Goal: Task Accomplishment & Management: Complete application form

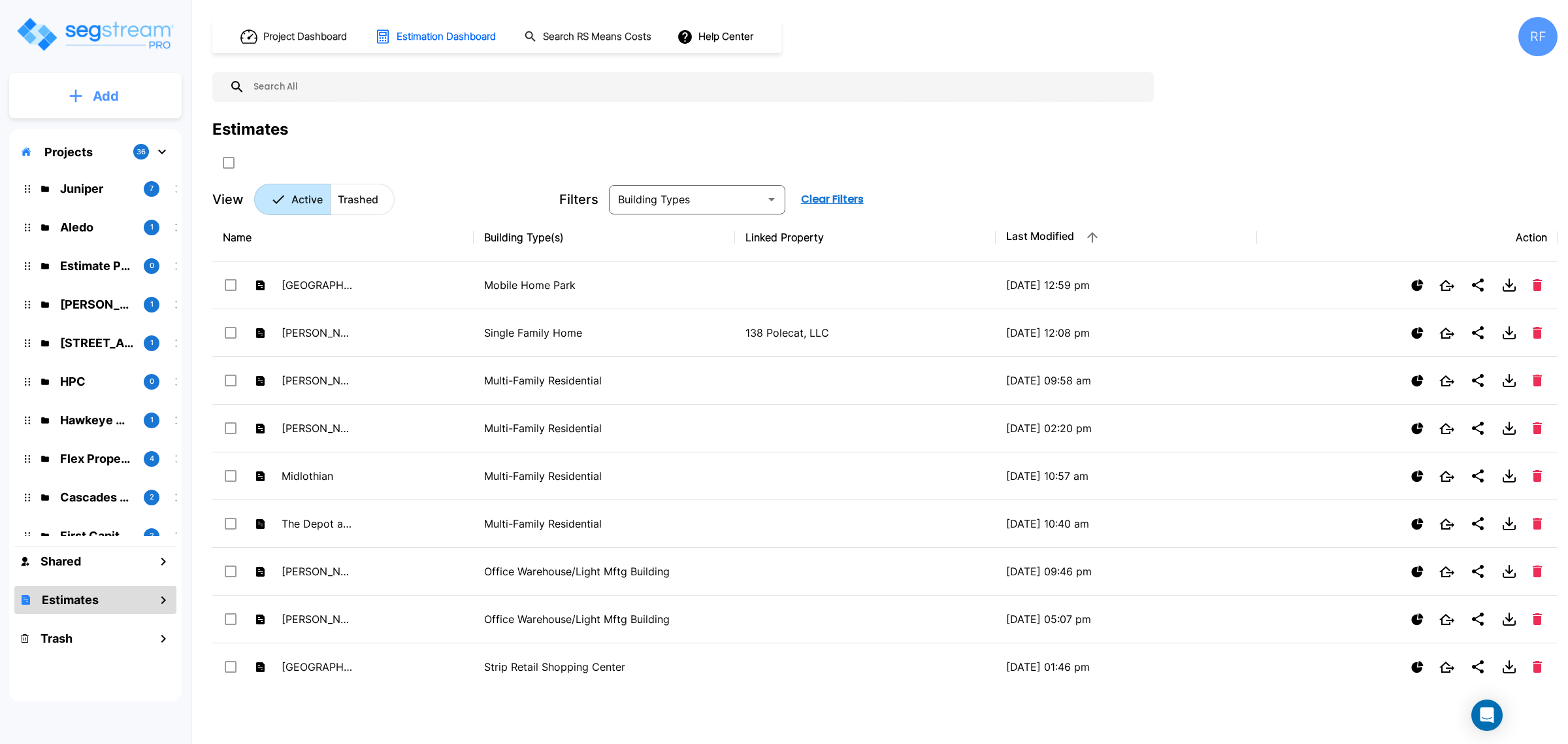
click at [85, 101] on button "Add" at bounding box center [96, 96] width 172 height 38
click at [104, 207] on p "Add Estimate" at bounding box center [103, 207] width 66 height 16
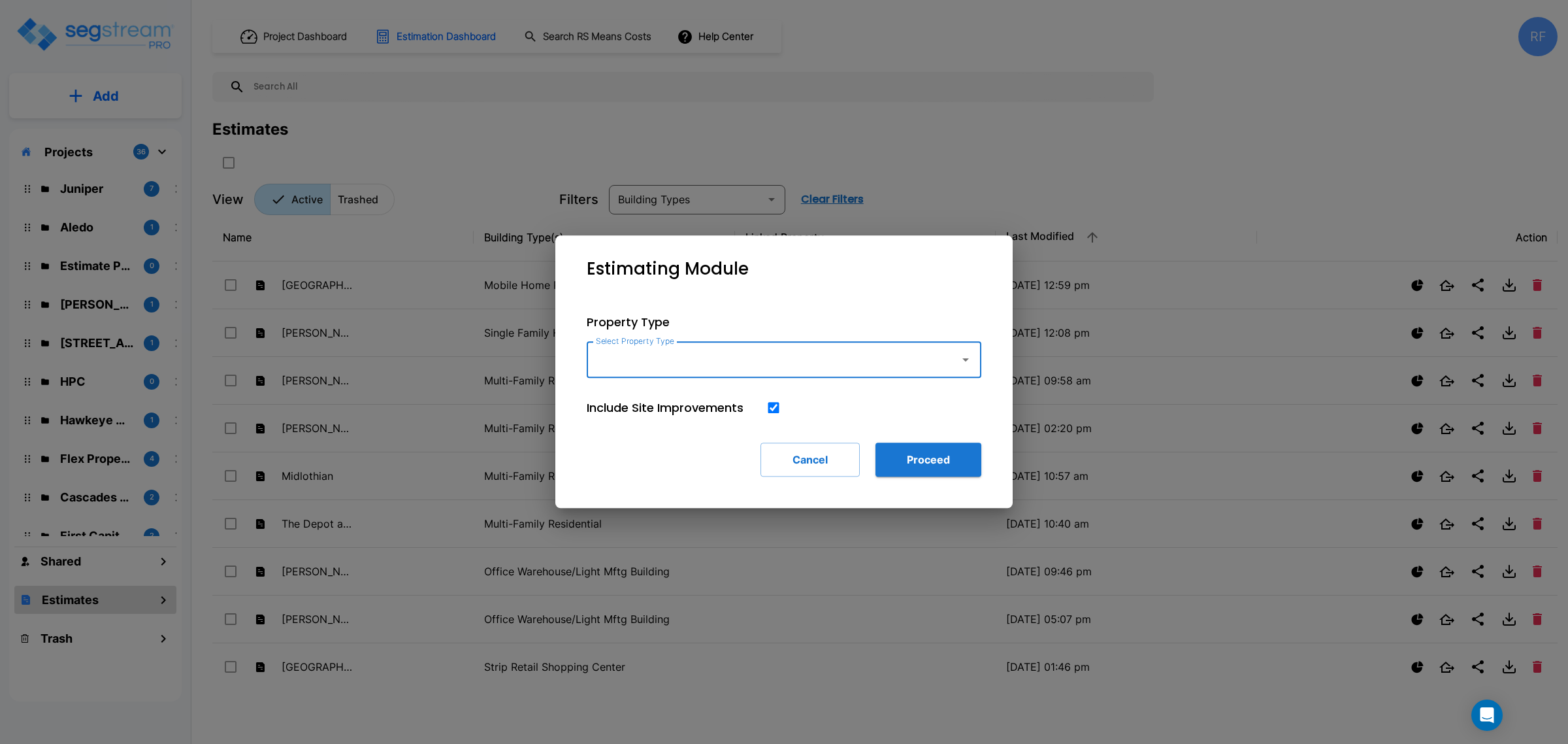
click at [724, 351] on input "Select Property Type" at bounding box center [770, 359] width 355 height 25
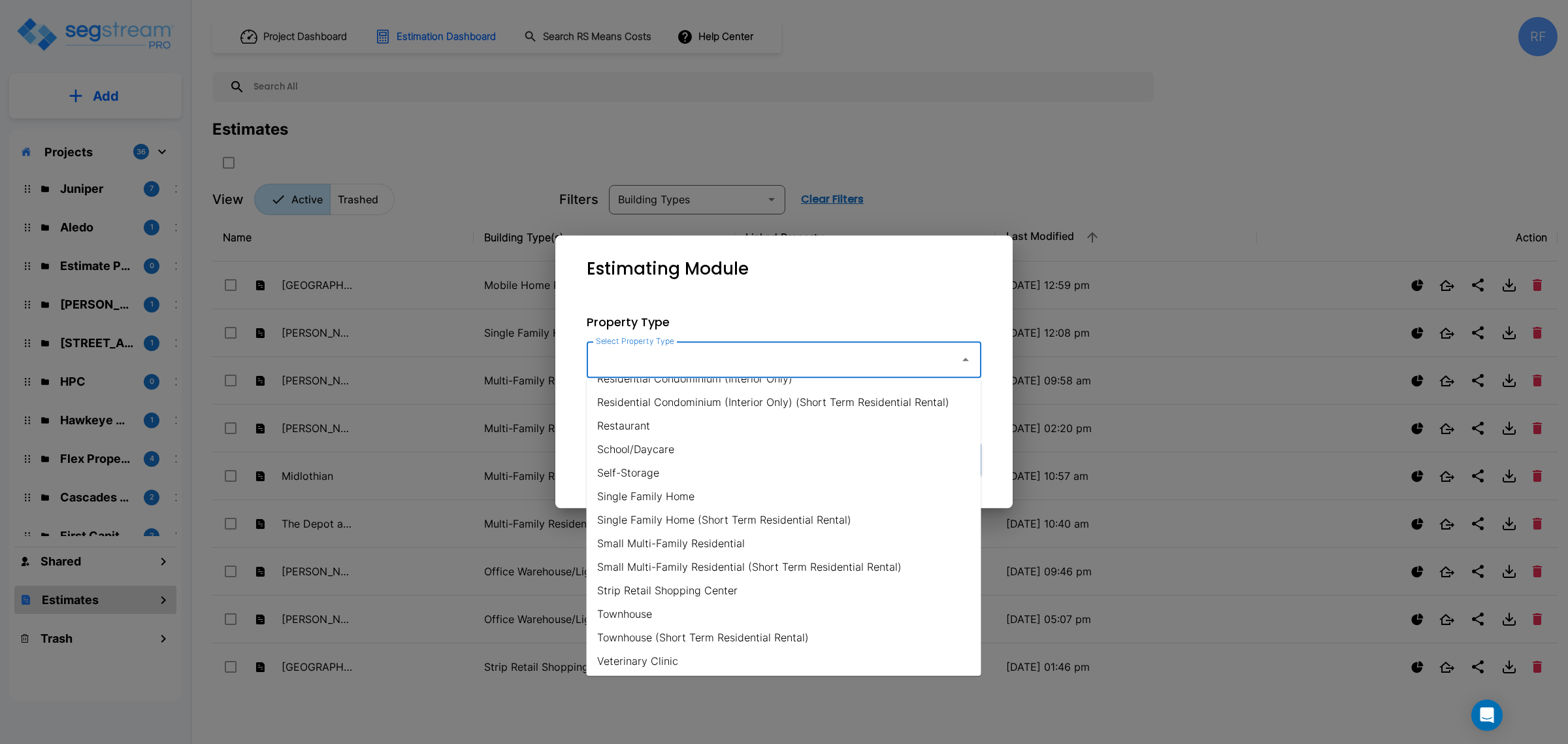
scroll to position [889, 0]
click at [835, 521] on li "Single Family Home (Short Term Residential Rental)" at bounding box center [784, 518] width 395 height 24
type input "Single Family Home (Short Term Residential Rental)"
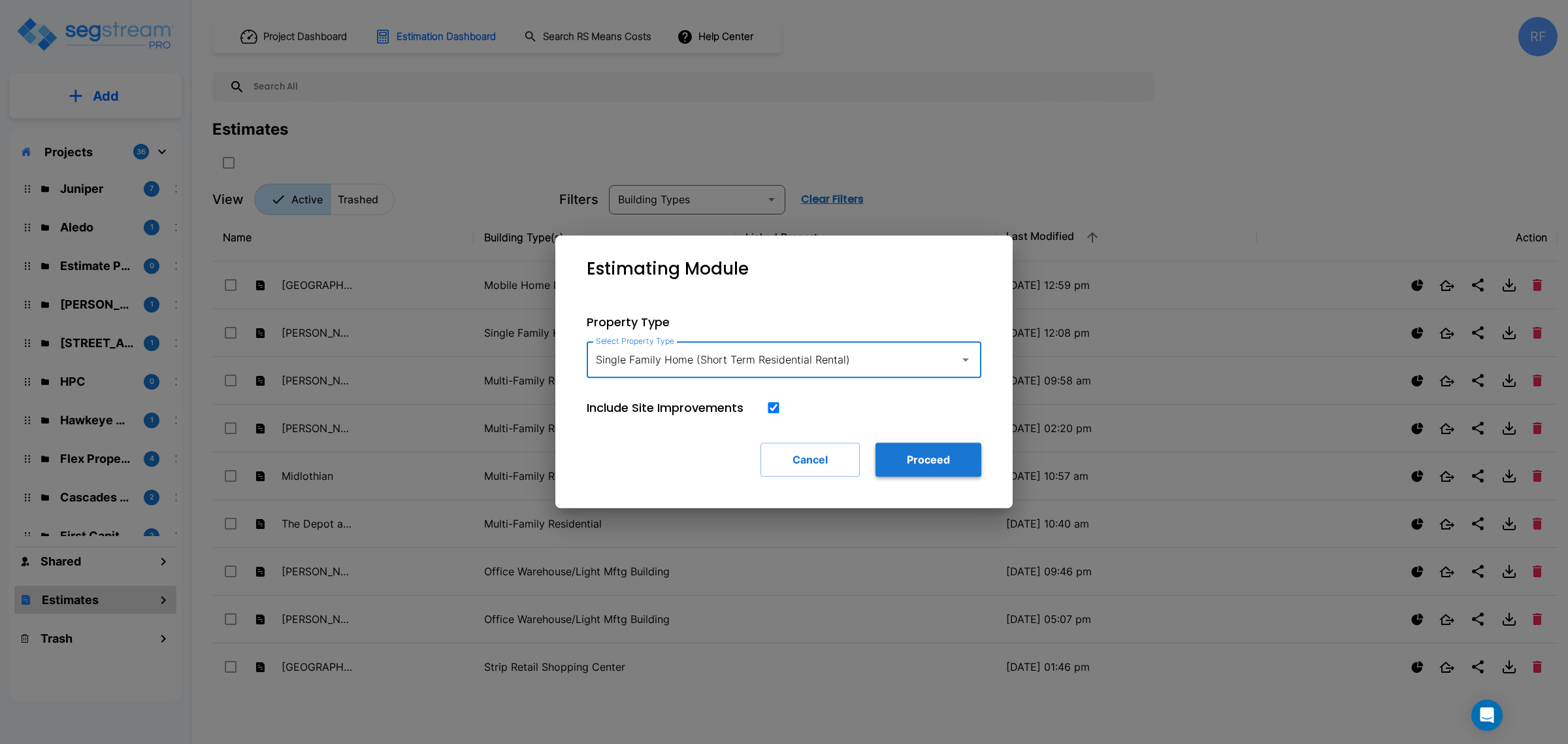
click at [900, 448] on button "Proceed" at bounding box center [928, 460] width 106 height 34
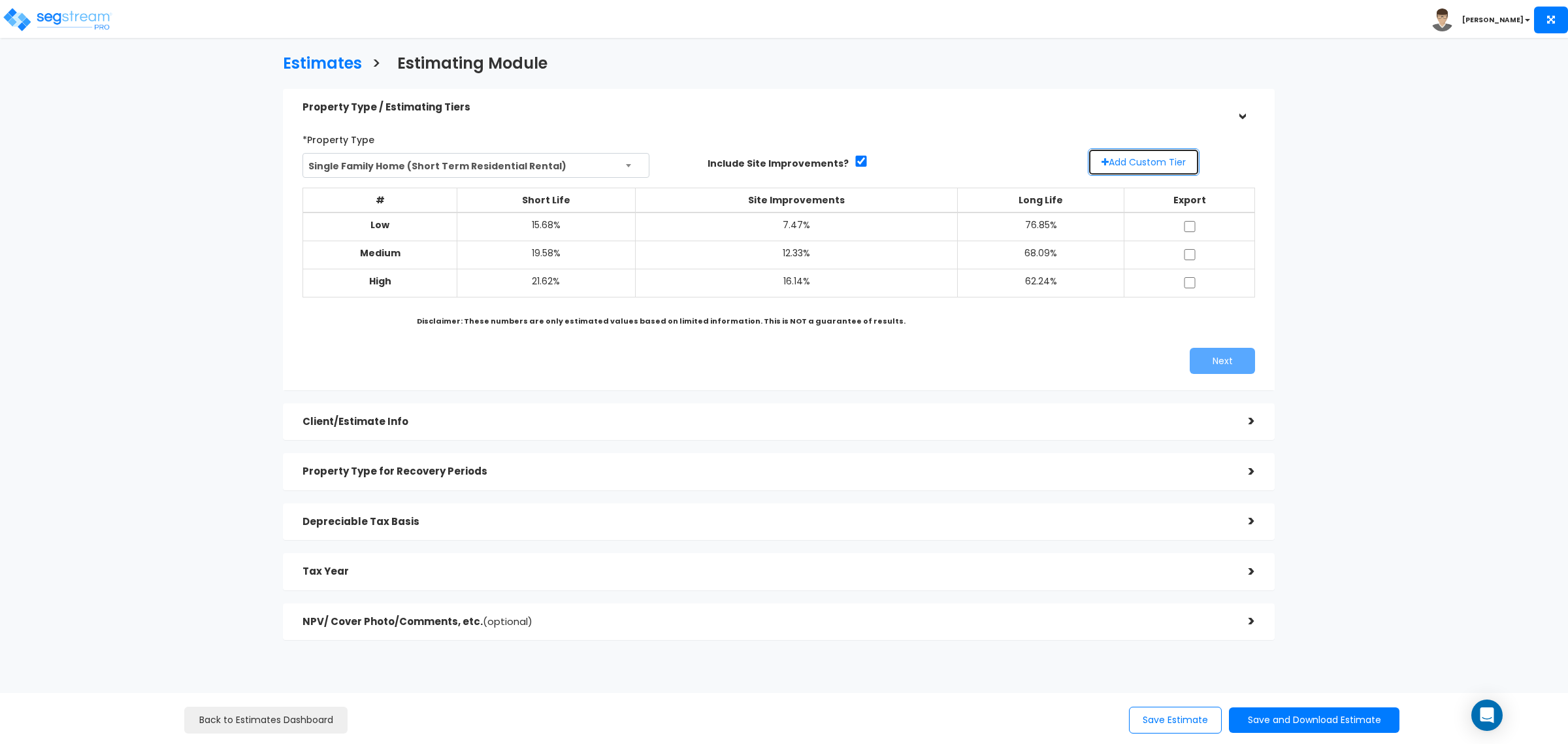
click at [1147, 155] on button "Add Custom Tier" at bounding box center [1144, 162] width 112 height 27
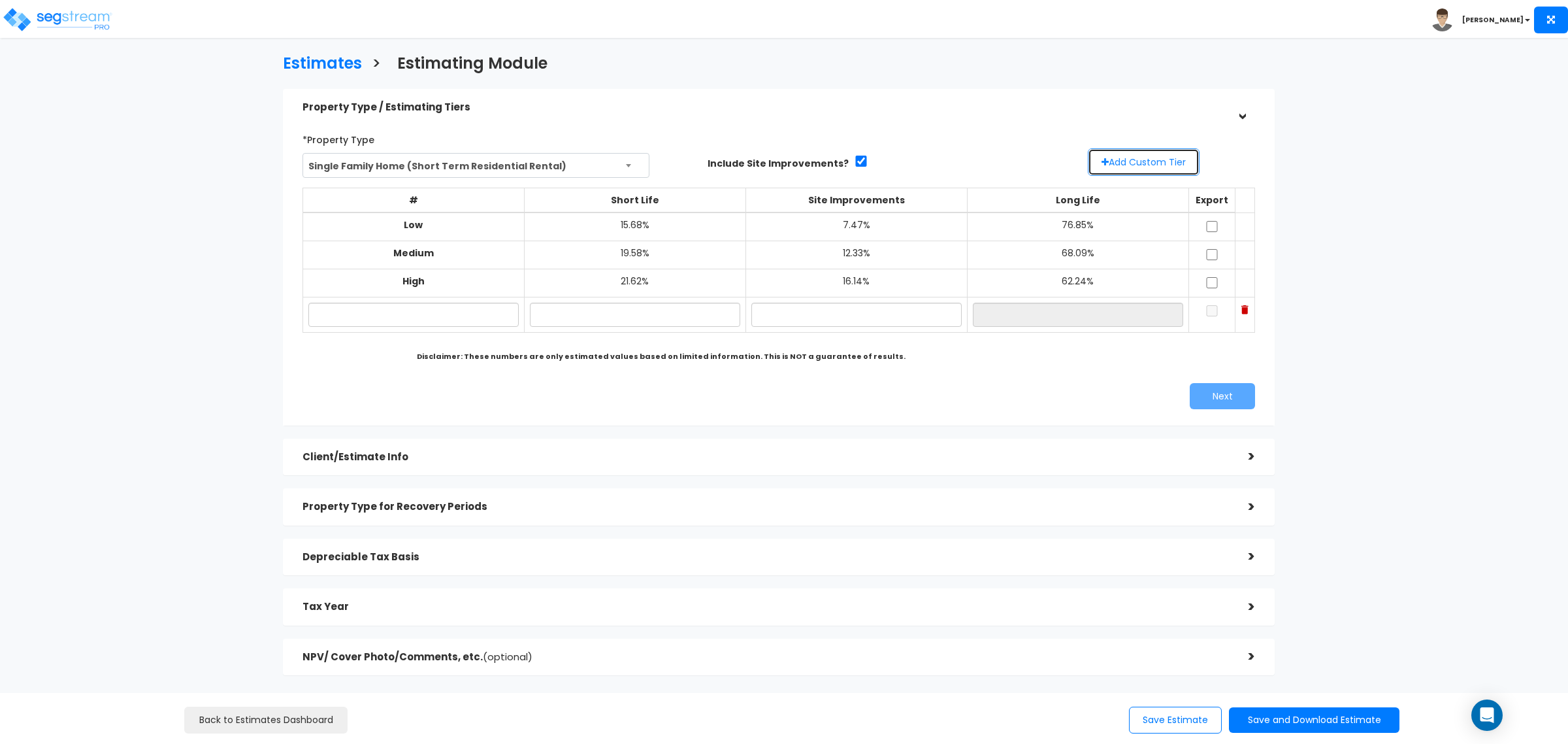
click at [1145, 160] on button "Add Custom Tier" at bounding box center [1144, 162] width 112 height 27
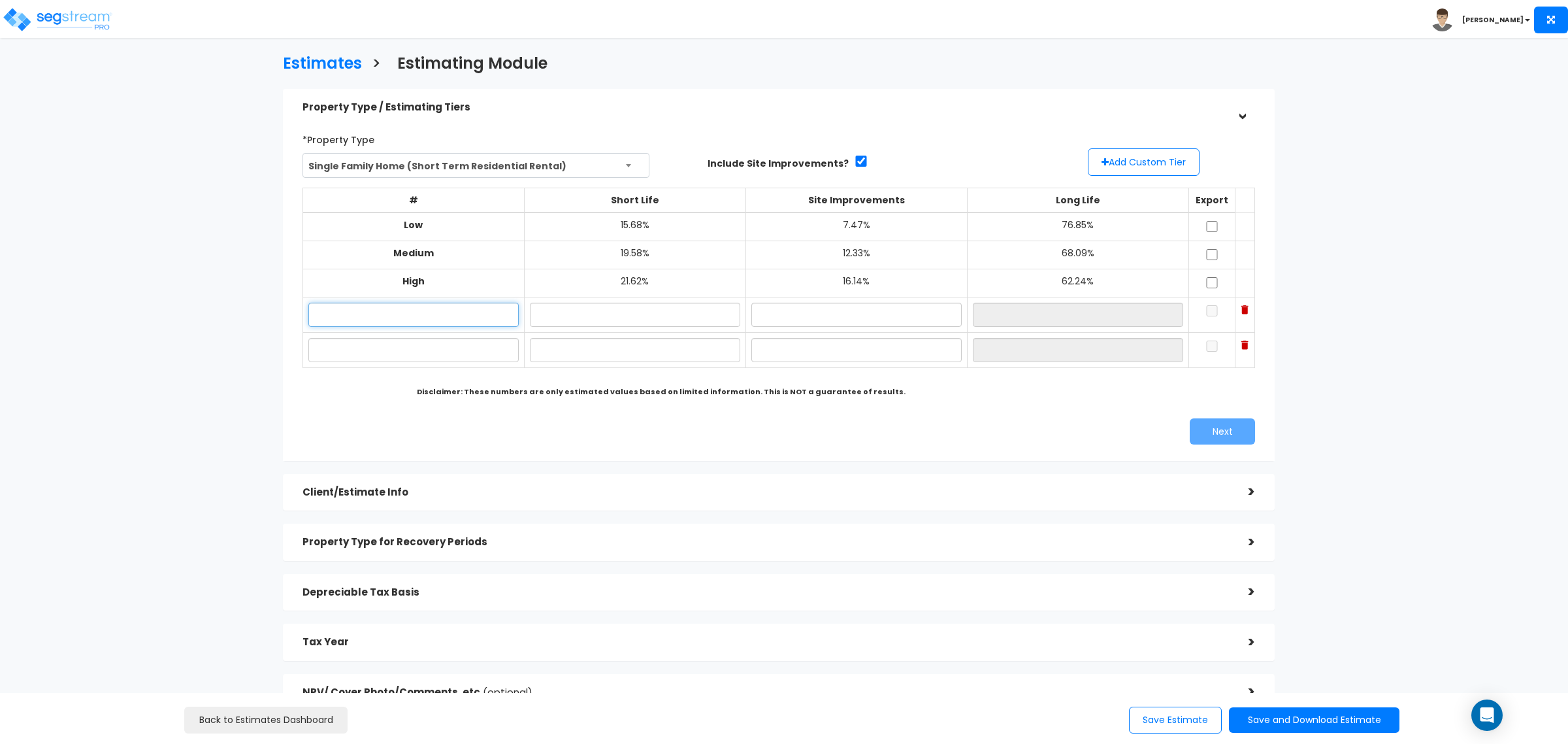
click at [465, 313] on input "text" at bounding box center [414, 315] width 210 height 25
type input "LO"
click at [448, 351] on input "text" at bounding box center [414, 351] width 210 height 25
type input "HI"
click at [603, 318] on input "text" at bounding box center [635, 315] width 210 height 25
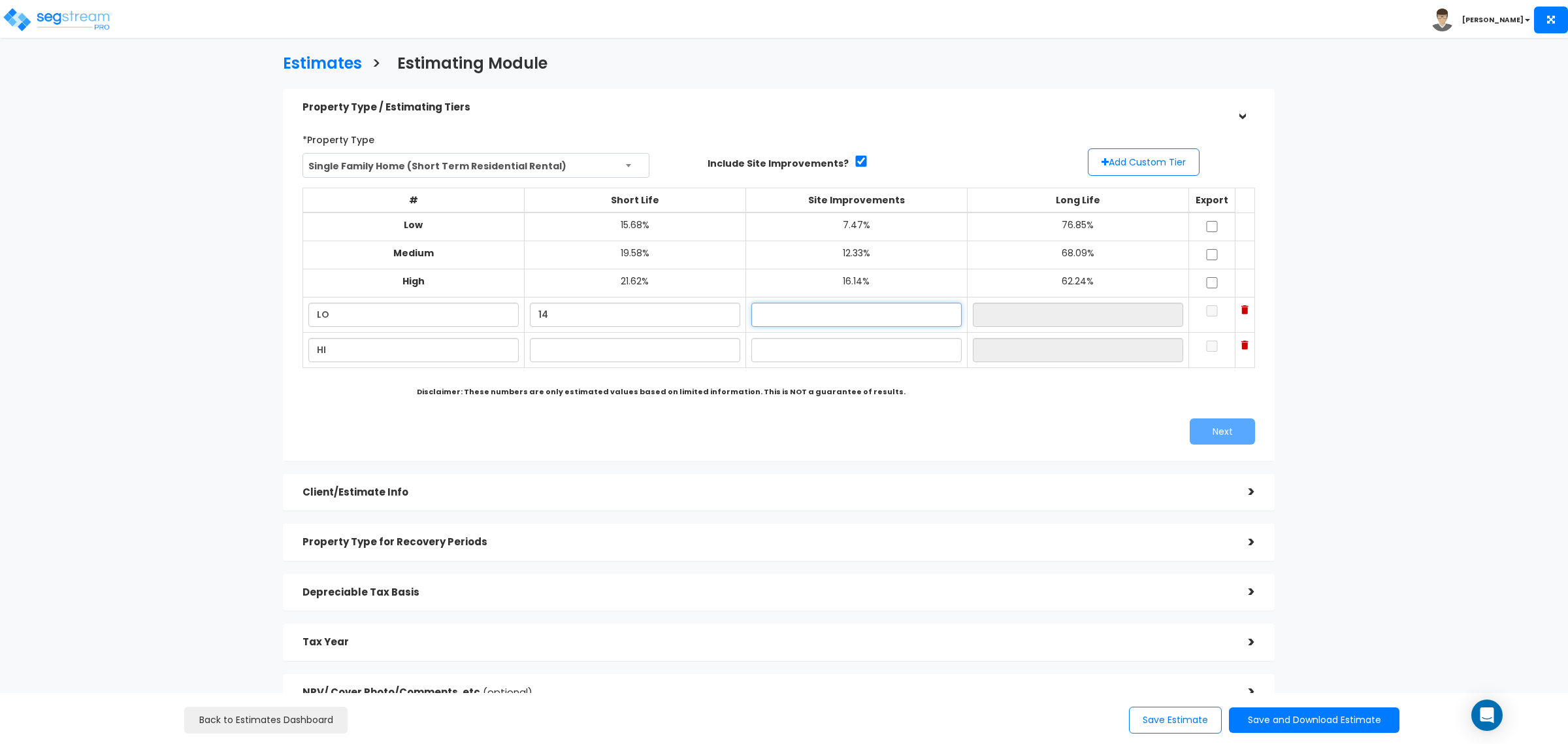
type input "14.00%"
click at [824, 309] on input "text" at bounding box center [856, 315] width 210 height 25
type input "6.00%"
type input "80.00%"
click at [616, 352] on input "text" at bounding box center [635, 351] width 210 height 25
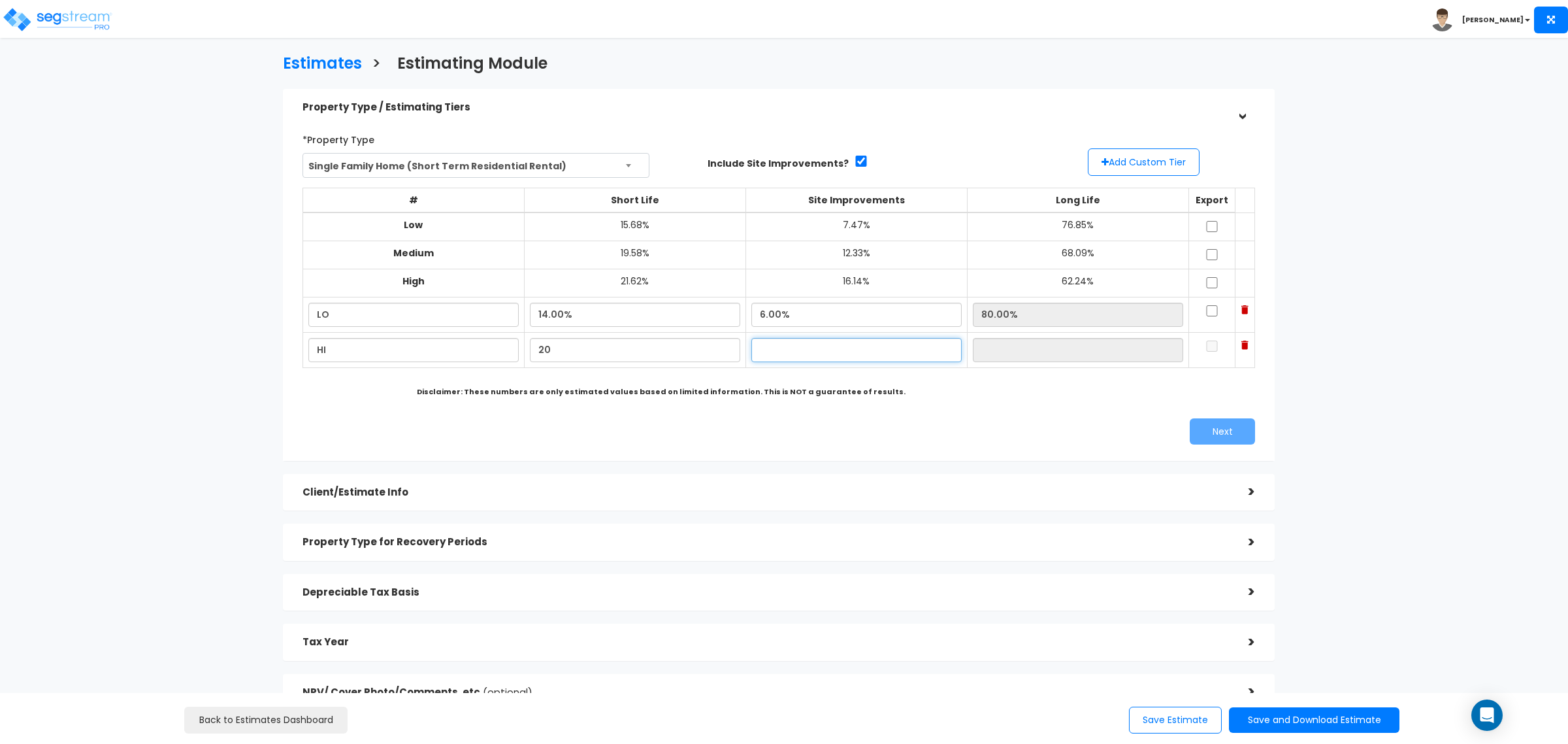
type input "20.00%"
type input "17.00%"
type input "63.00%"
click at [753, 388] on b "Disclaimer: These numbers are only estimated values based on limited informatio…" at bounding box center [661, 391] width 489 height 10
click at [1206, 305] on input "checkbox" at bounding box center [1213, 311] width 13 height 11
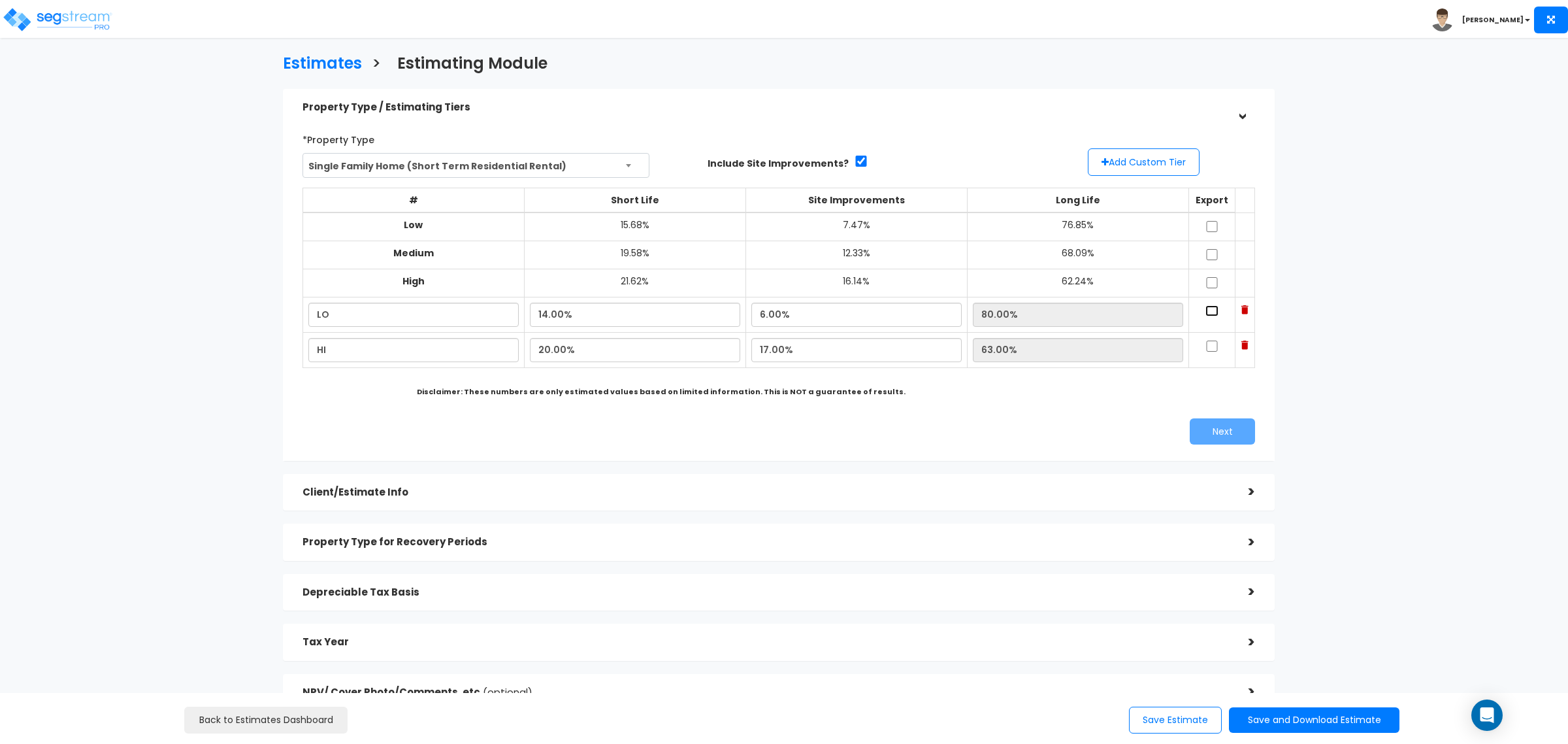
checkbox input "true"
click at [1199, 318] on td at bounding box center [1213, 315] width 47 height 35
drag, startPoint x: 1199, startPoint y: 338, endPoint x: 1206, endPoint y: 394, distance: 56.4
click at [1199, 340] on td at bounding box center [1213, 350] width 47 height 35
click at [1206, 347] on input "checkbox" at bounding box center [1213, 346] width 13 height 11
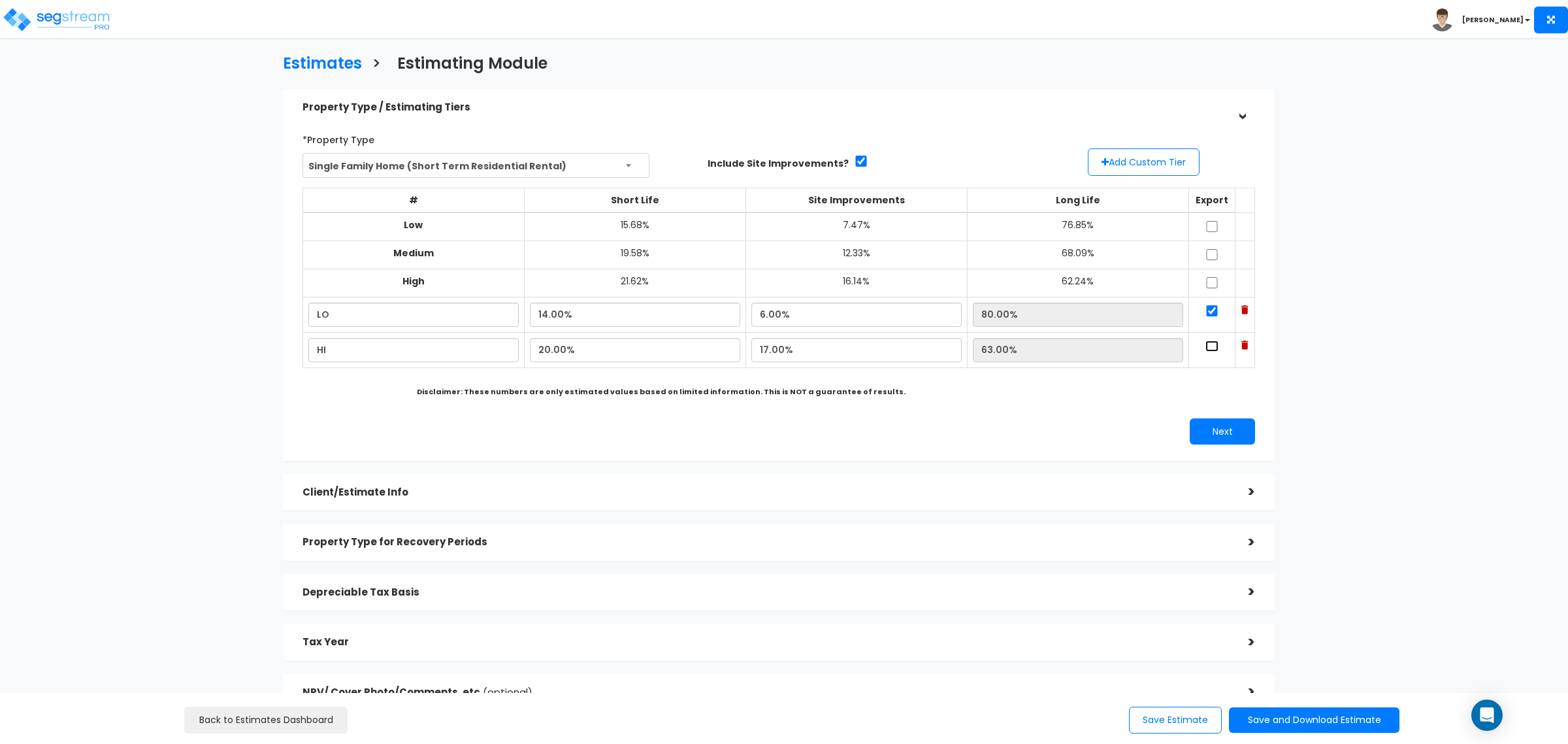
checkbox input "true"
click at [1212, 426] on button "Next" at bounding box center [1222, 431] width 65 height 27
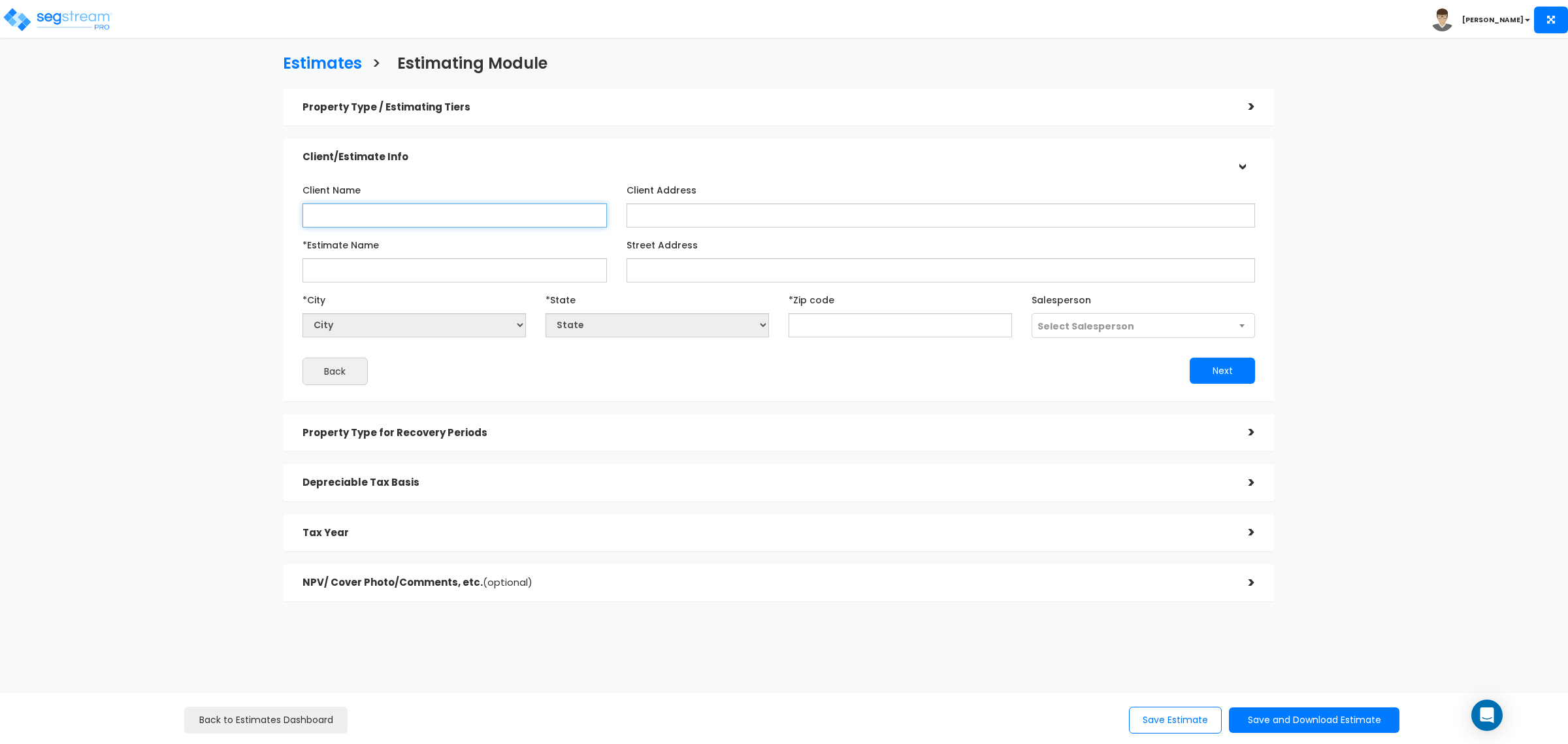
click at [454, 220] on input "Client Name" at bounding box center [454, 216] width 304 height 25
type input "MIMOSA MANOR LLC"
drag, startPoint x: 285, startPoint y: 208, endPoint x: 153, endPoint y: 208, distance: 132.0
click at [153, 208] on div "Estimates > Estimating Module Property Type / Estimating Tiers > *Property Type…" at bounding box center [779, 331] width 1290 height 858
click at [344, 262] on input "*Estimate Name" at bounding box center [454, 270] width 304 height 25
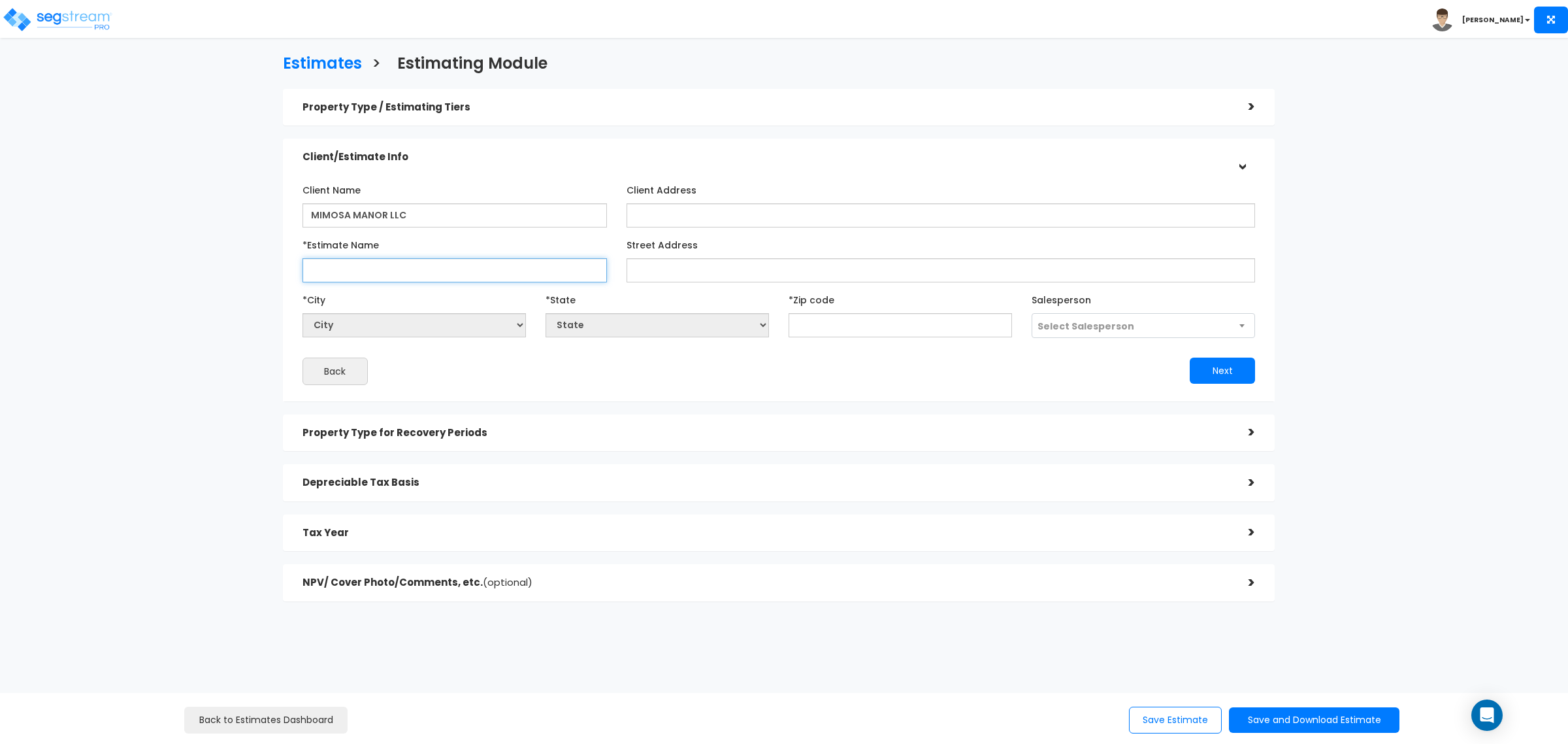
paste input "MIMOSA MANOR LLC"
type input "MIMOSA MANOR LLC"
click at [676, 197] on div "Client Address" at bounding box center [941, 203] width 629 height 48
click at [739, 217] on input "Client Address" at bounding box center [941, 216] width 629 height 25
paste input "[STREET_ADDRESS]"
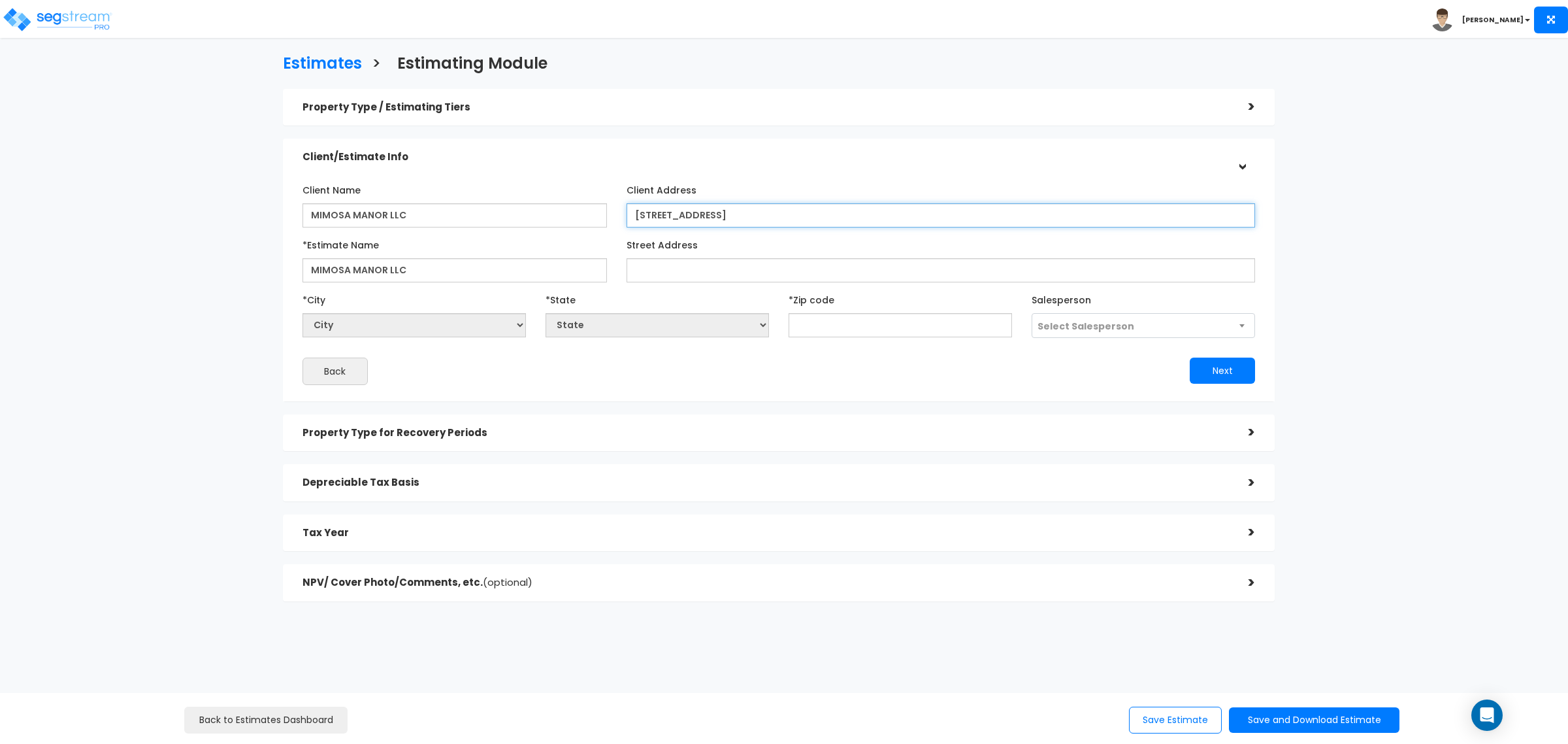
type input "[STREET_ADDRESS]"
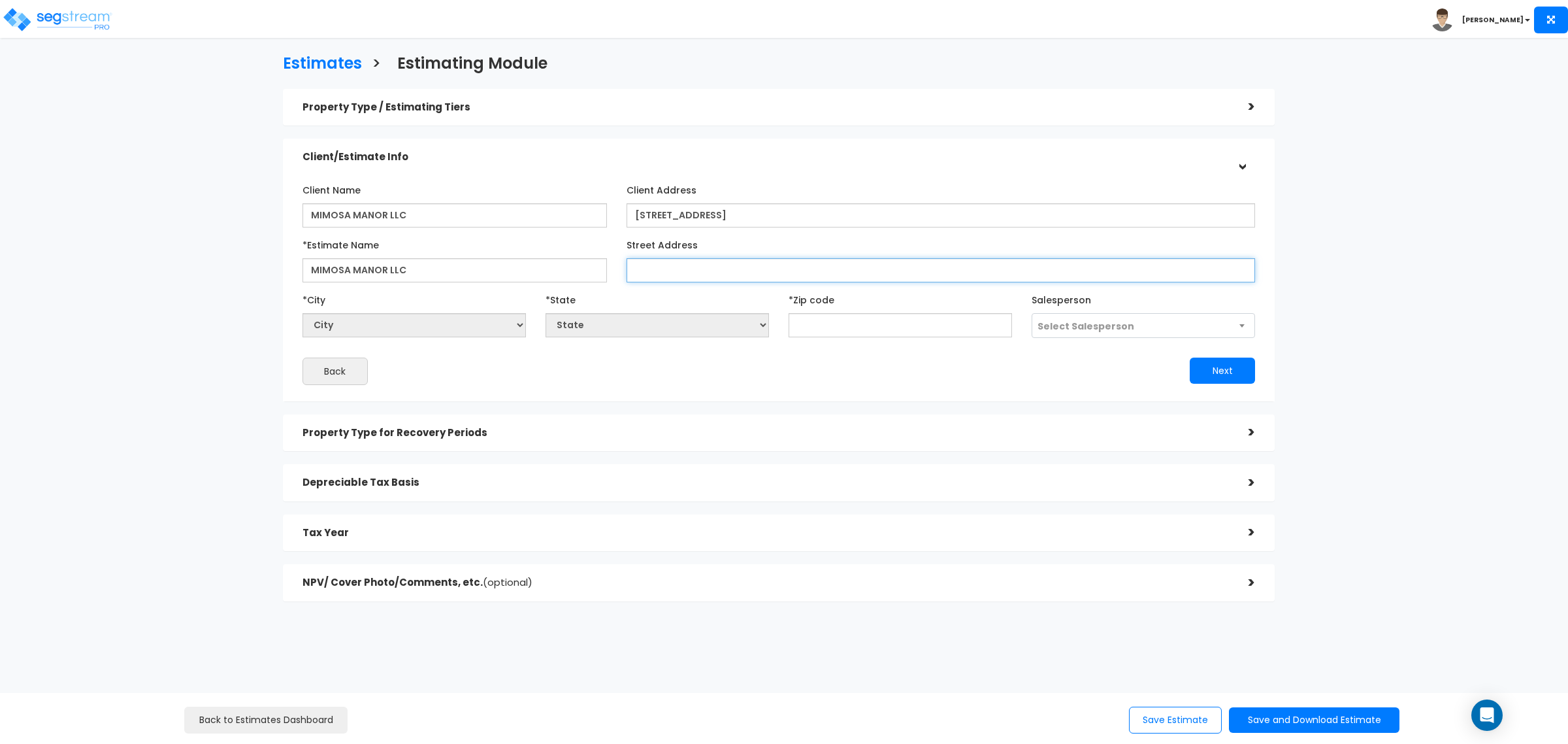
click at [673, 263] on input "Street Address" at bounding box center [941, 270] width 629 height 25
paste input "[STREET_ADDRESS]"
type input "[STREET_ADDRESS]"
click at [843, 318] on input "text" at bounding box center [901, 325] width 224 height 25
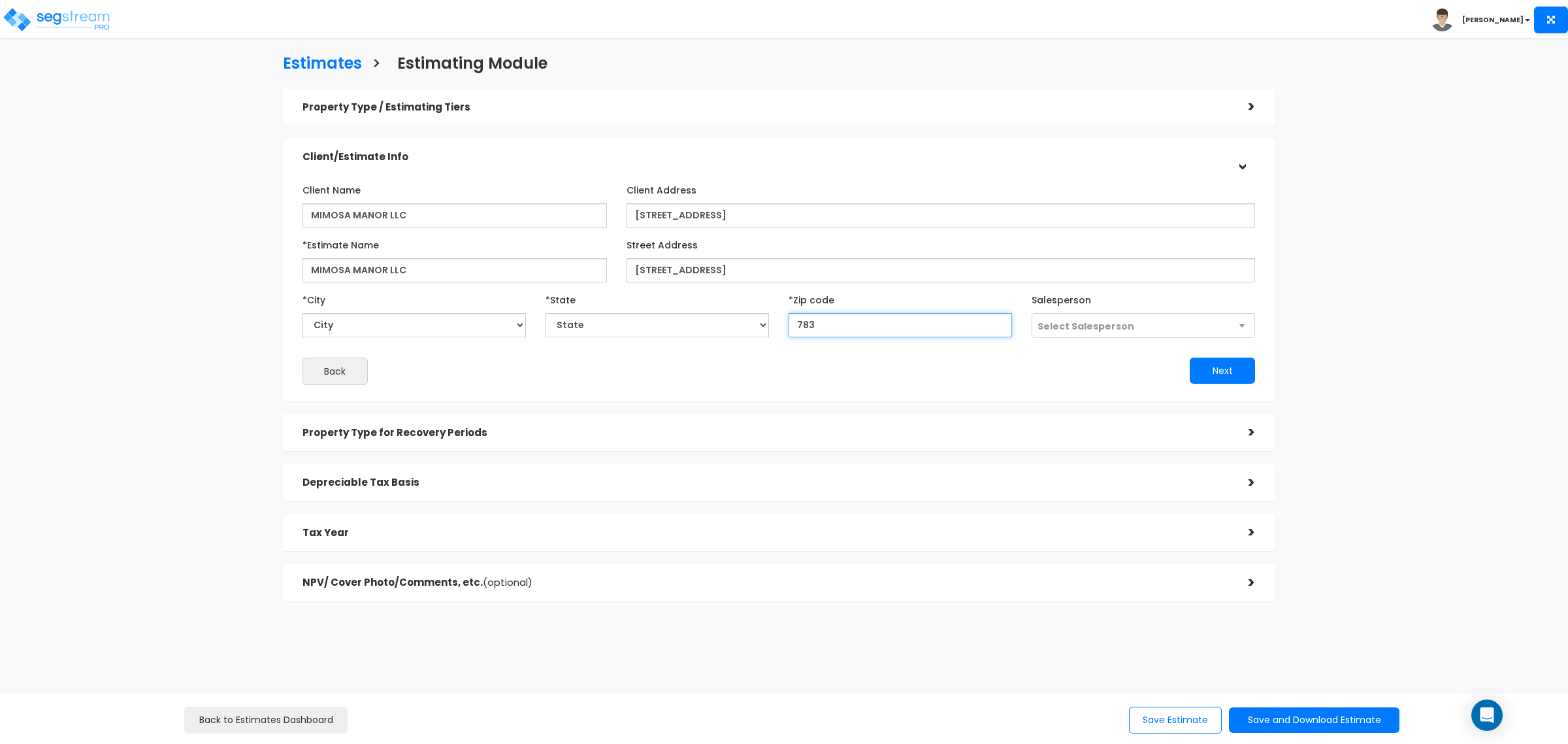
type input "7837"
select select "[GEOGRAPHIC_DATA]"
type input "78373"
drag, startPoint x: 822, startPoint y: 265, endPoint x: 711, endPoint y: 257, distance: 111.3
click at [711, 258] on input "288 Sunrise Ave, Port Aransas, TX 78373" at bounding box center [941, 270] width 629 height 25
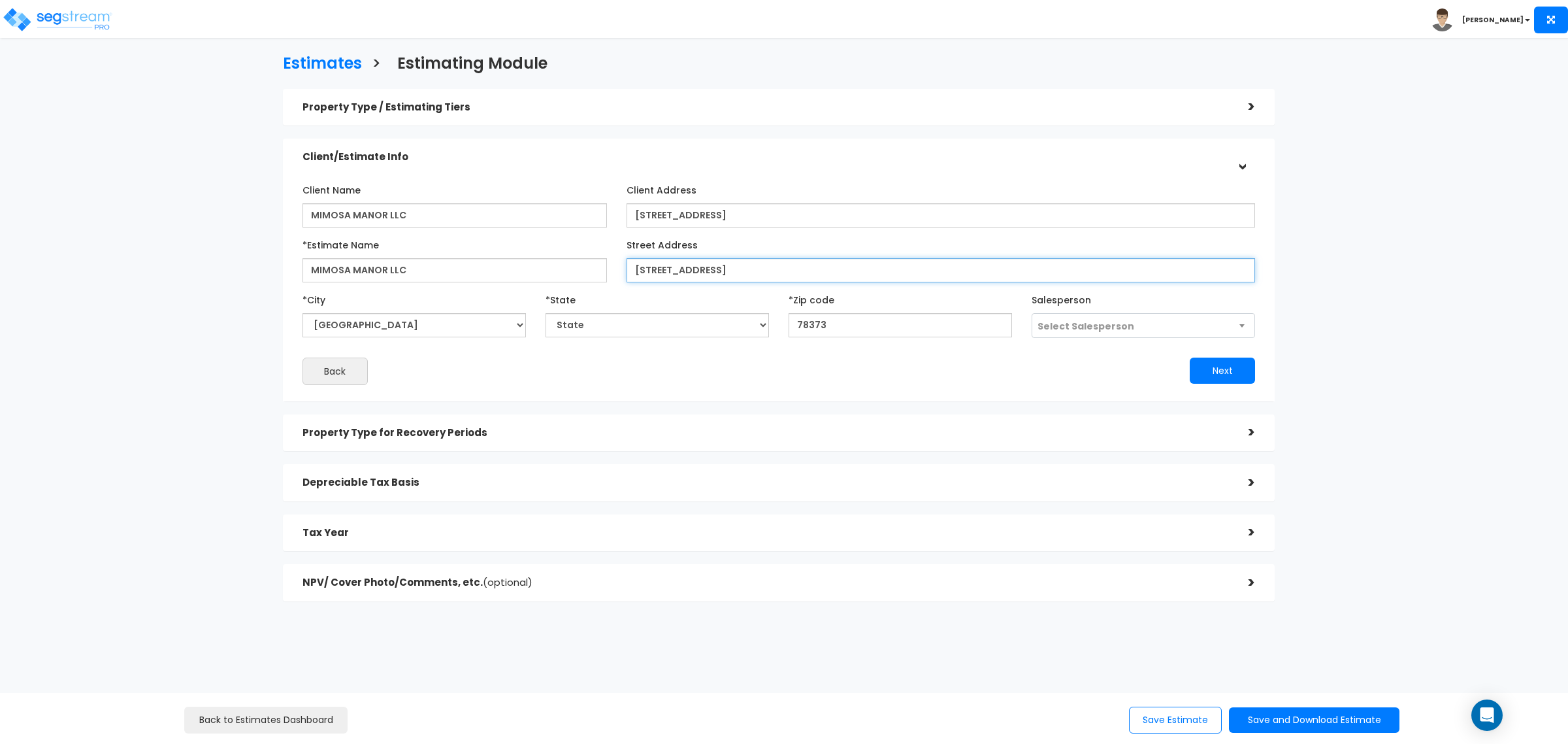
type input "288 Sunrise Ave"
click at [1079, 318] on span "Select Salesperson" at bounding box center [1144, 326] width 223 height 25
select select "127"
click at [1226, 363] on button "Next" at bounding box center [1222, 371] width 65 height 27
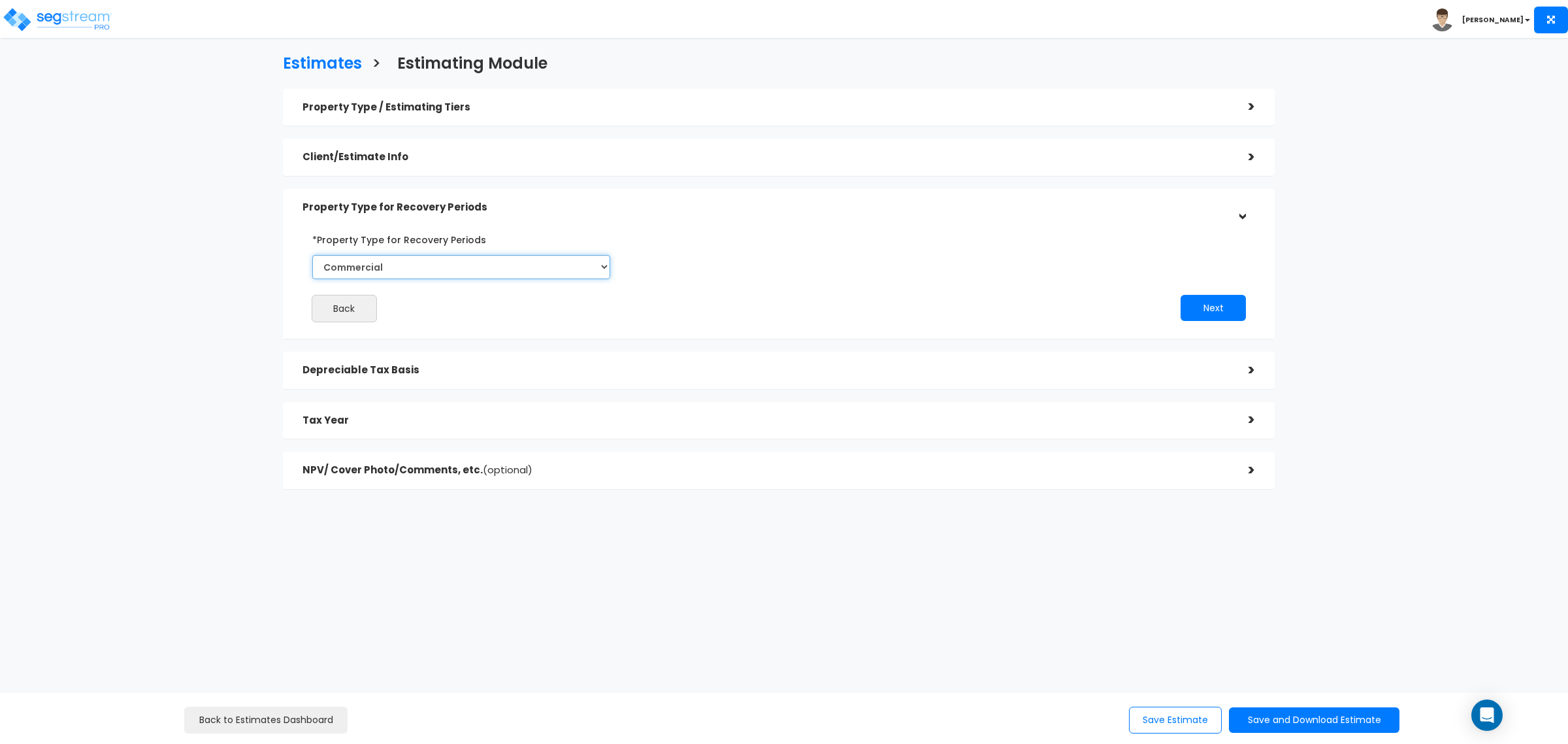
click at [478, 270] on select "Commercial Residential" at bounding box center [461, 267] width 298 height 25
select select "Residential"
click at [313, 255] on select "Commercial Residential" at bounding box center [461, 267] width 298 height 25
click at [1195, 305] on button "Next" at bounding box center [1213, 308] width 65 height 27
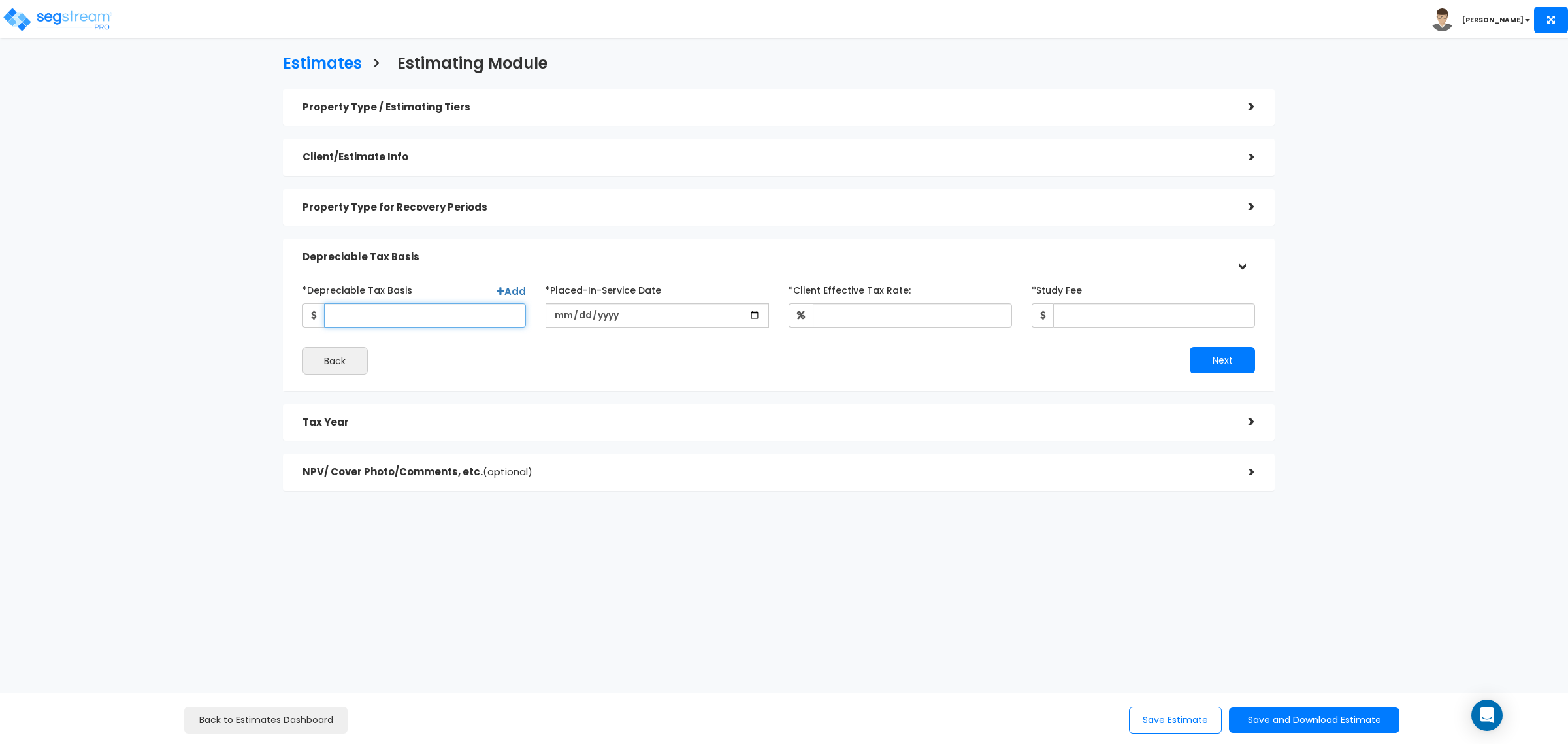
click at [442, 320] on input "*Depreciable Tax Basis" at bounding box center [424, 316] width 202 height 25
click at [445, 315] on input "*Depreciable Tax Basis" at bounding box center [424, 316] width 202 height 25
type input "1,333,769"
click at [658, 309] on input "date" at bounding box center [658, 316] width 224 height 25
type input "[DATE]"
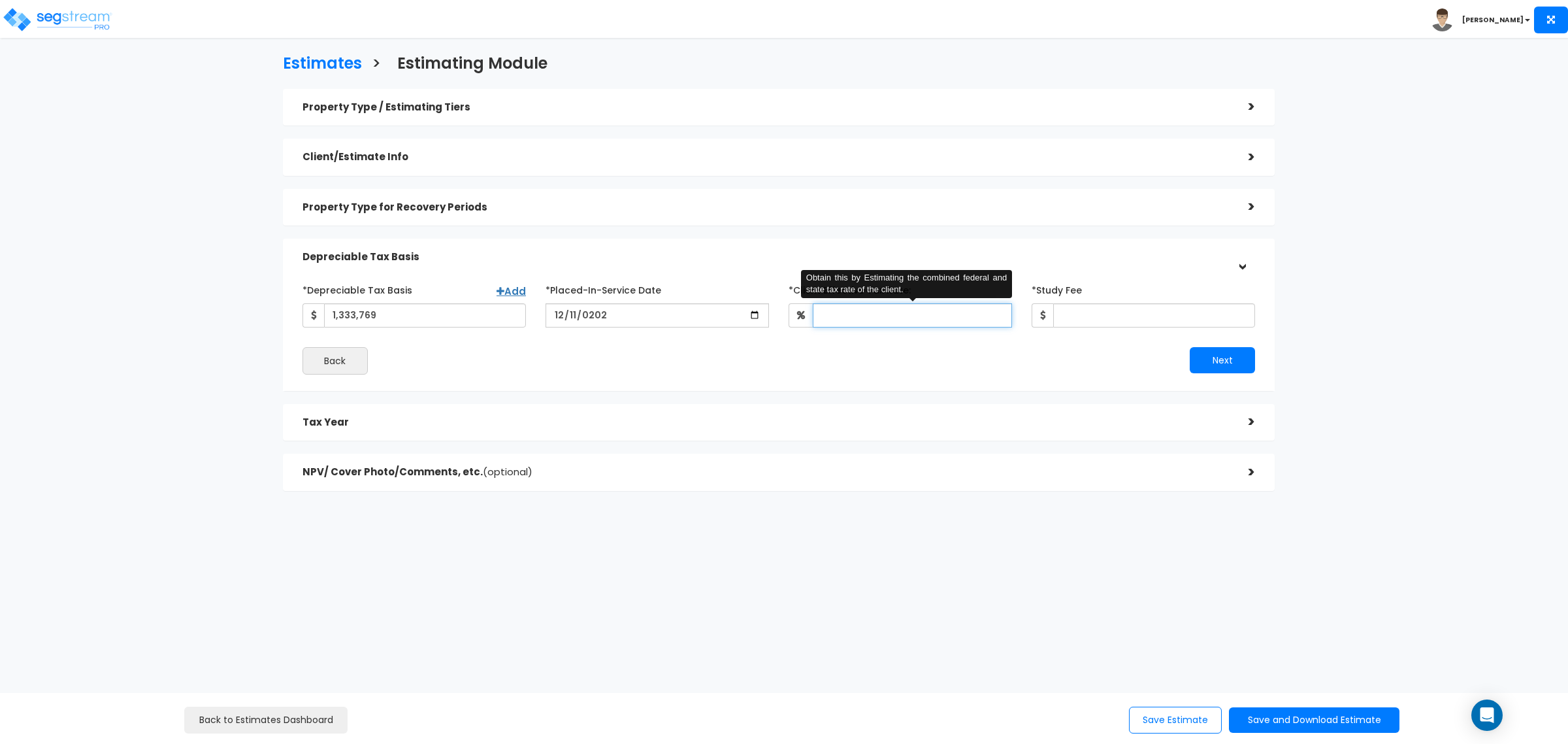
click at [861, 318] on input "*Client Effective Tax Rate:" at bounding box center [912, 316] width 199 height 25
click at [968, 348] on div "Next" at bounding box center [1021, 360] width 486 height 27
click at [890, 315] on input "*Client Effective Tax Rate:" at bounding box center [912, 316] width 199 height 25
type input "27"
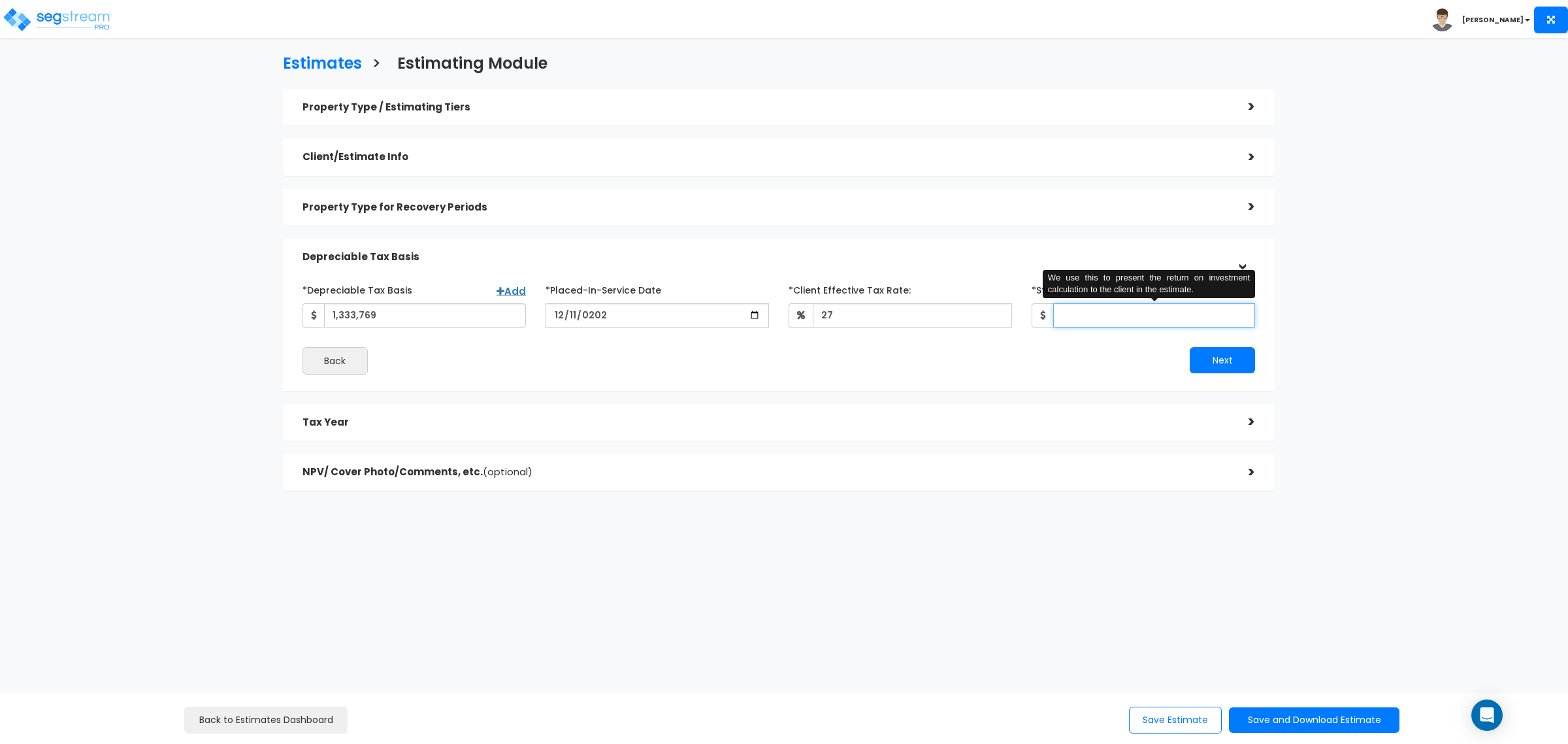
click at [1067, 311] on input "*Study Fee" at bounding box center [1154, 316] width 202 height 25
click at [1144, 357] on div "Next" at bounding box center [1021, 360] width 486 height 27
click at [1122, 324] on input "*Study Fee" at bounding box center [1154, 316] width 202 height 25
type input "0.01"
click at [1220, 368] on button "Next" at bounding box center [1222, 360] width 65 height 27
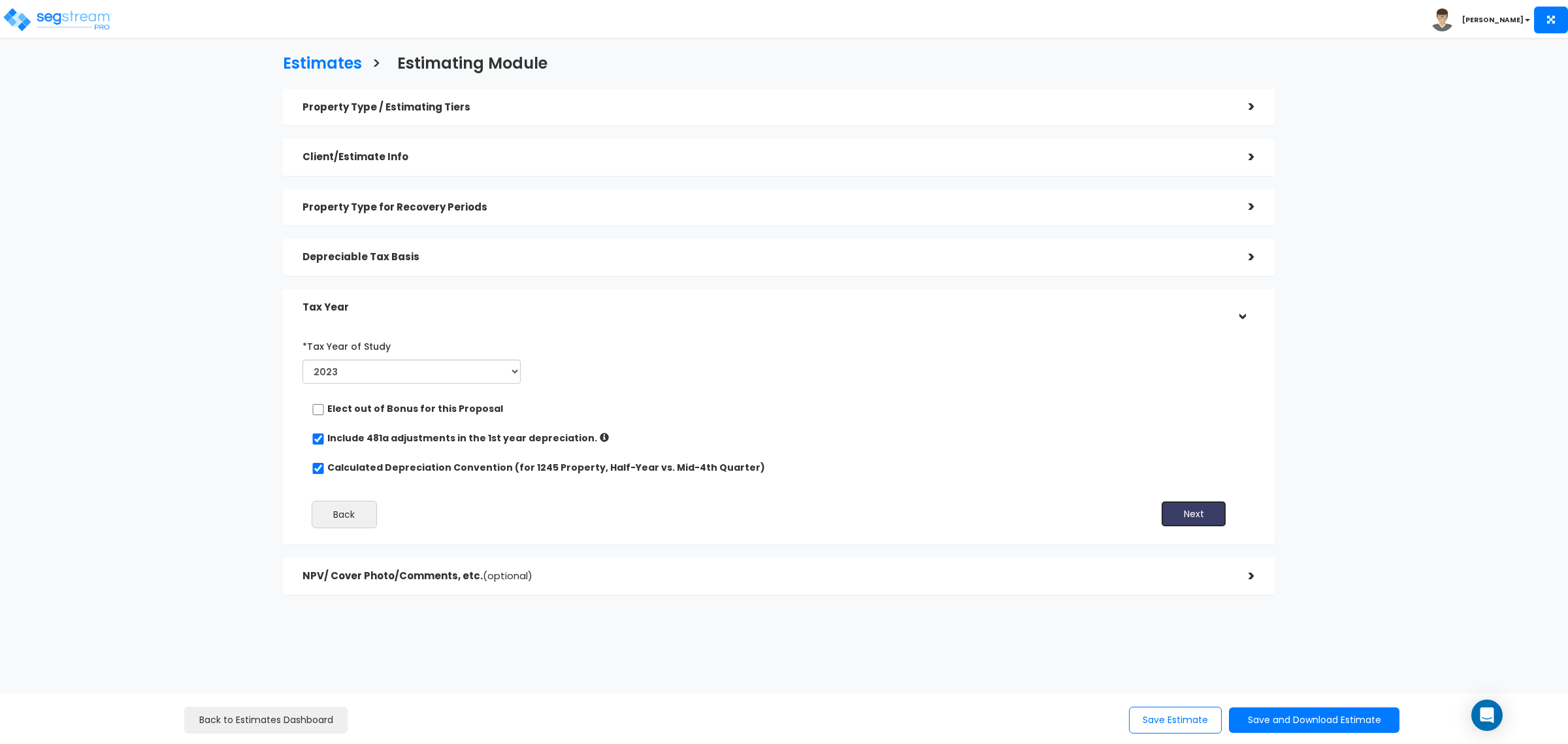
drag, startPoint x: 1209, startPoint y: 518, endPoint x: 1189, endPoint y: 517, distance: 20.0
click at [1209, 518] on button "Next" at bounding box center [1194, 514] width 65 height 27
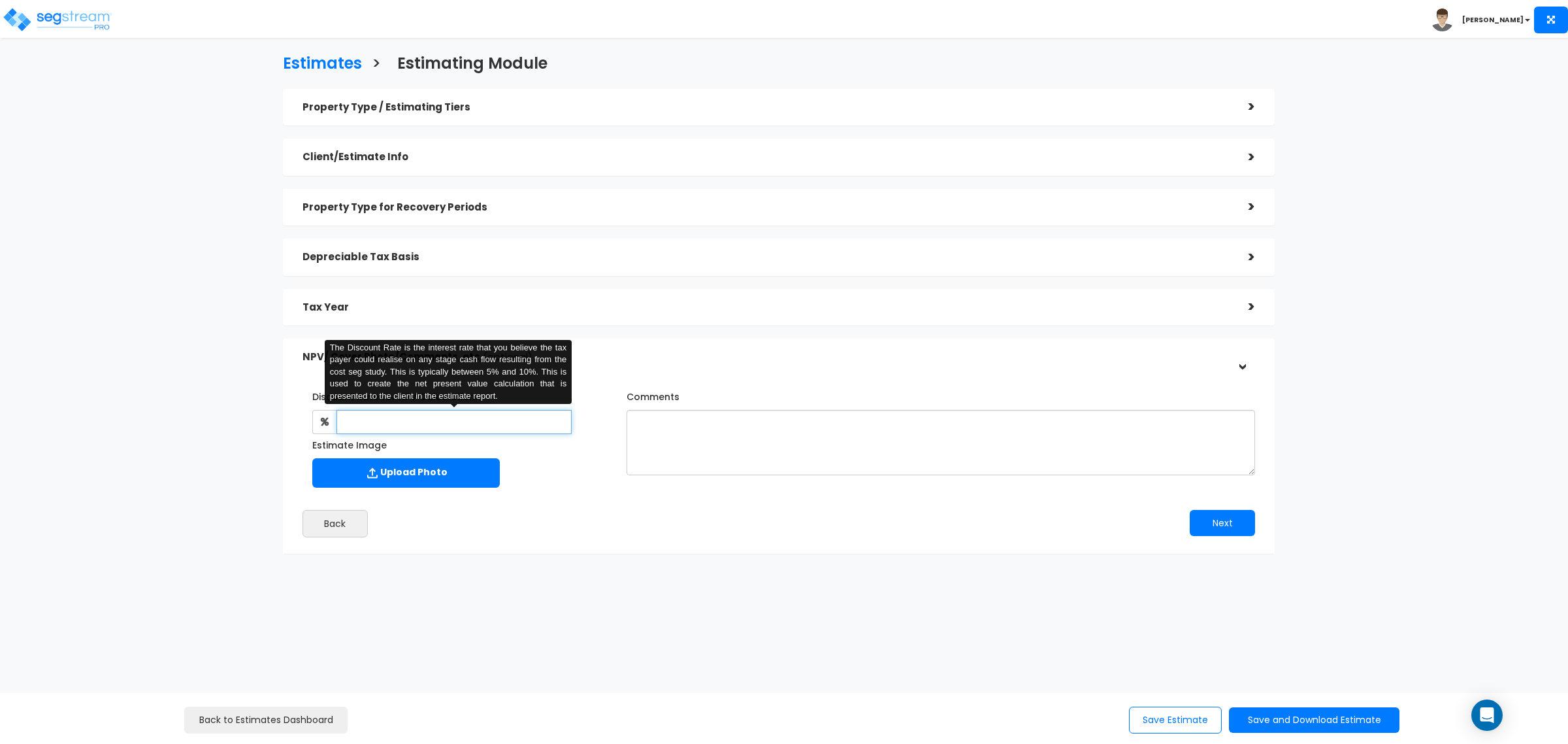
click at [511, 421] on input "text" at bounding box center [454, 422] width 235 height 25
type input "6"
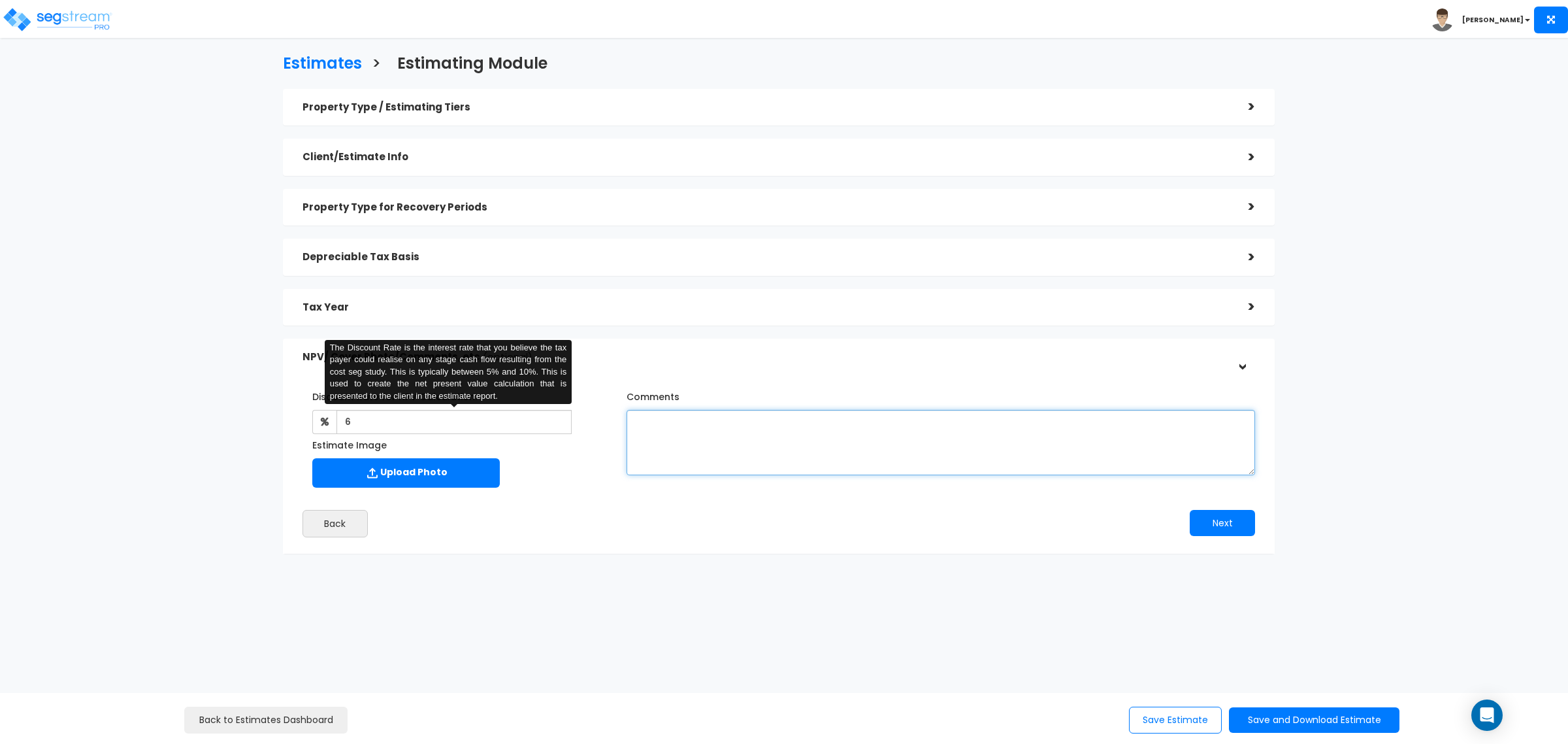
click at [843, 435] on textarea "Comments" at bounding box center [941, 442] width 629 height 65
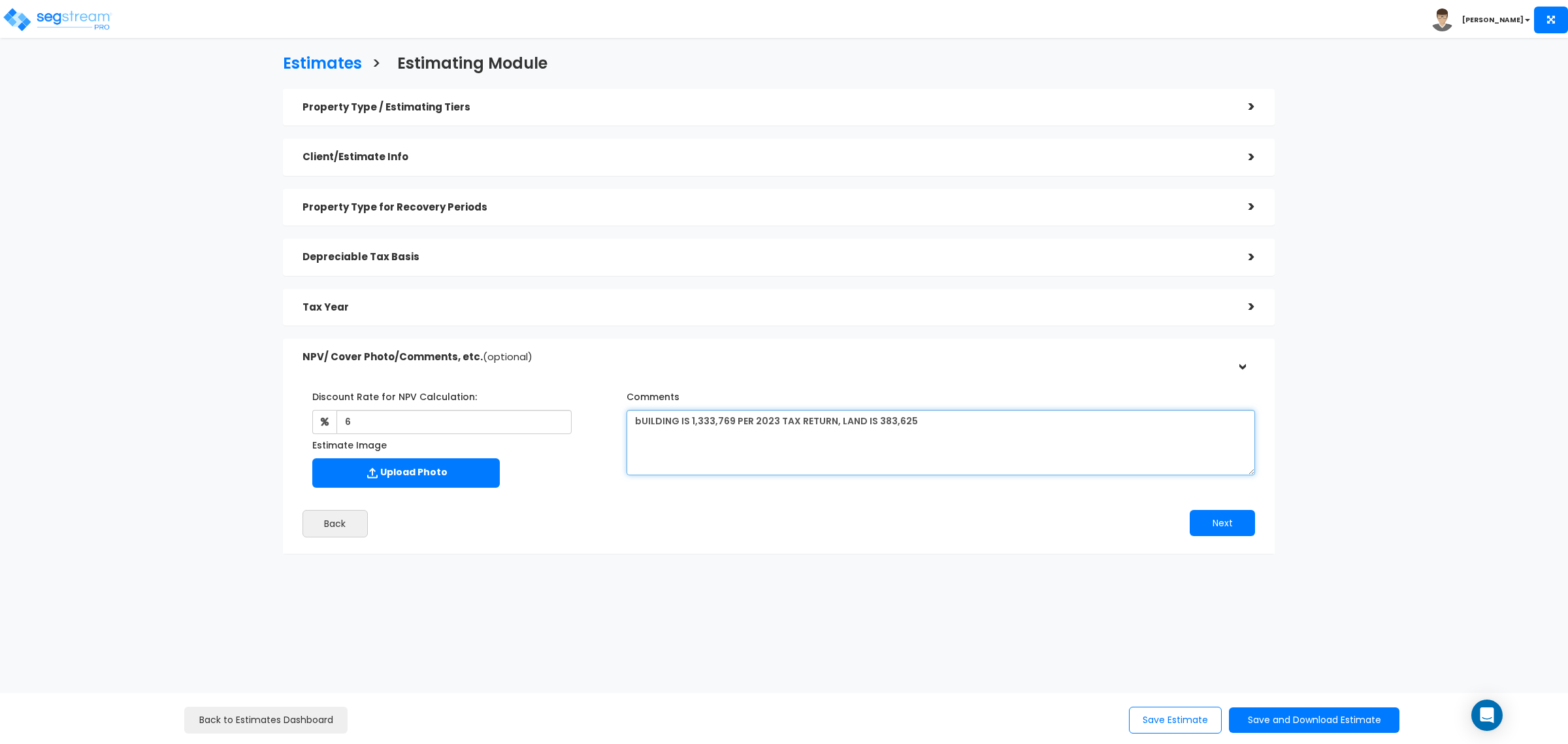
drag, startPoint x: 640, startPoint y: 415, endPoint x: 648, endPoint y: 431, distance: 17.9
click at [640, 416] on textarea "bUILDING IS 1,333,769 PER 2023 TAX RETURN, LAND IS 383,625" at bounding box center [941, 442] width 629 height 65
type textarea "BUILDING IS 1,333,769 PER 2023 TAX RETURN, LAND IS 383,625"
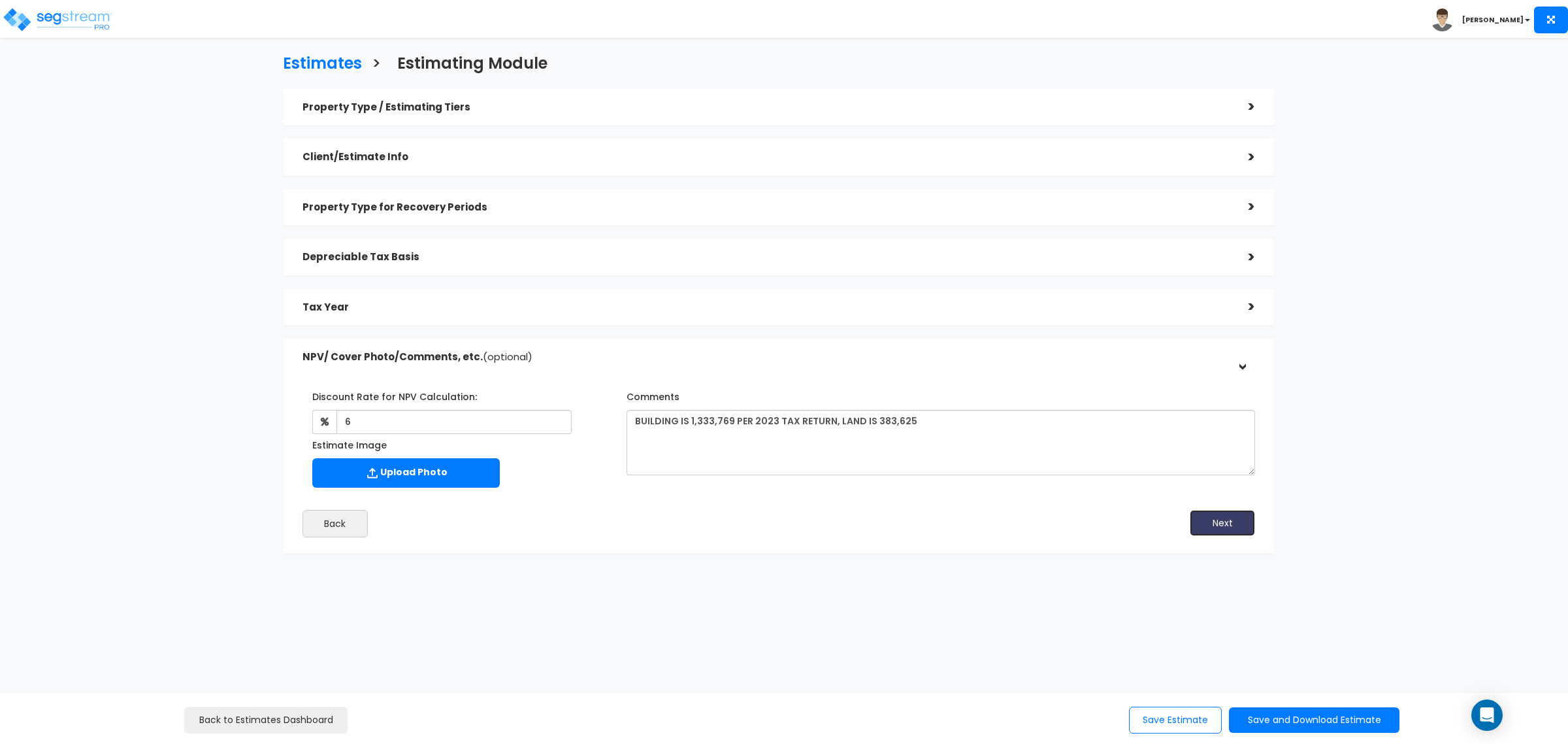
click at [1223, 518] on button "Next" at bounding box center [1222, 523] width 65 height 27
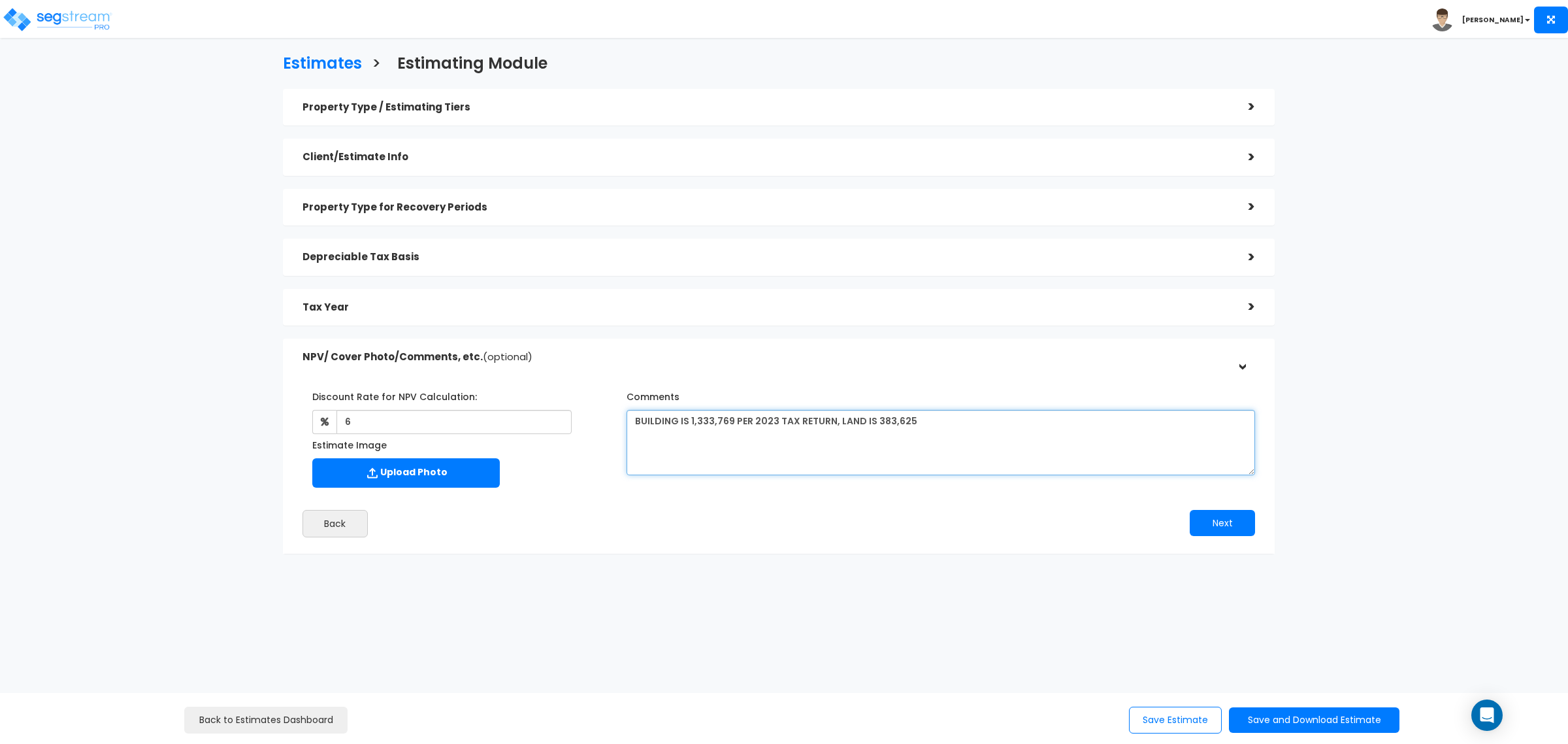
click at [969, 426] on textarea "BUILDING IS 1,333,769 PER 2023 TAX RETURN, LAND IS 383,625" at bounding box center [941, 442] width 629 height 65
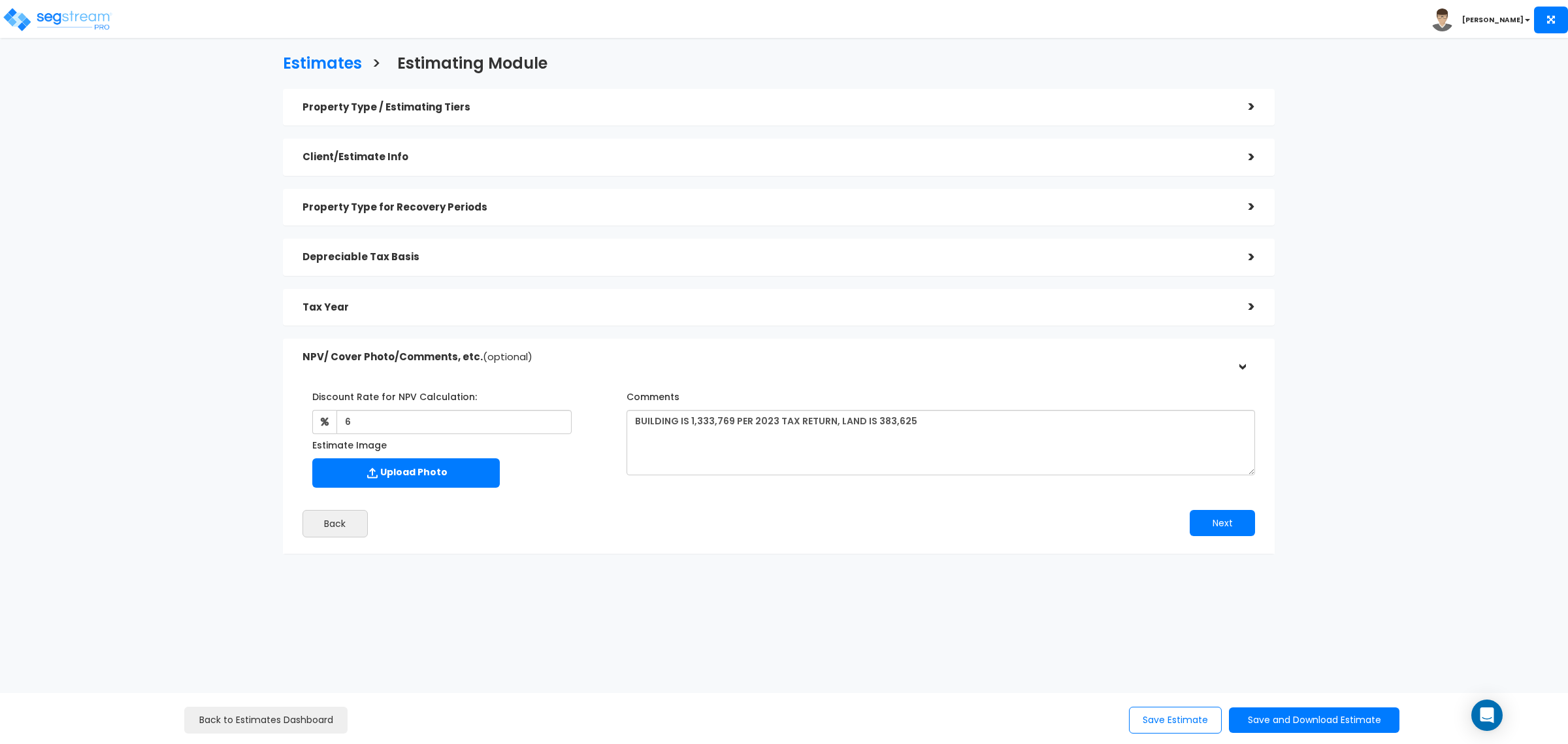
click at [489, 259] on h5 "Depreciable Tax Basis" at bounding box center [766, 258] width 927 height 11
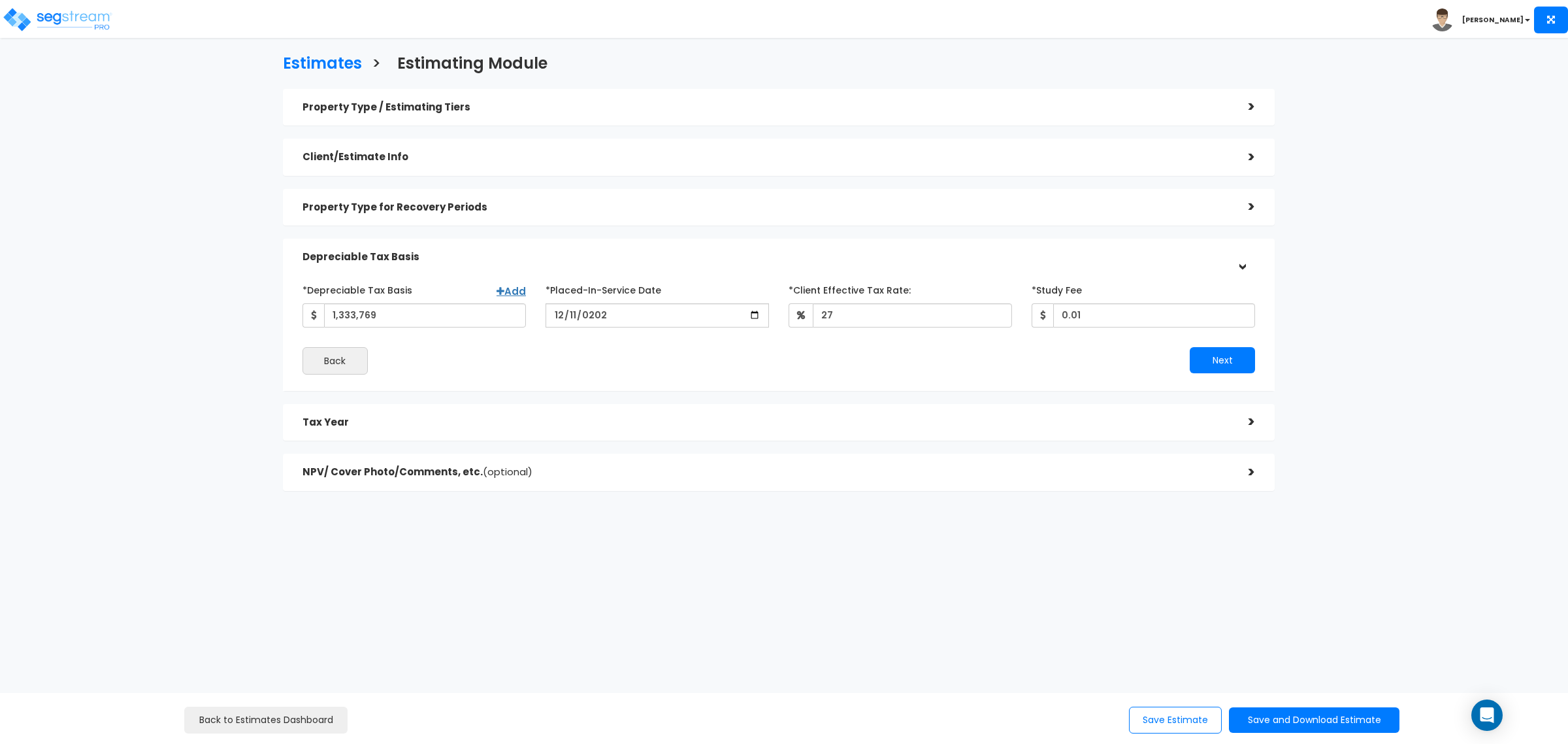
click at [492, 472] on span "(optional)" at bounding box center [508, 471] width 49 height 13
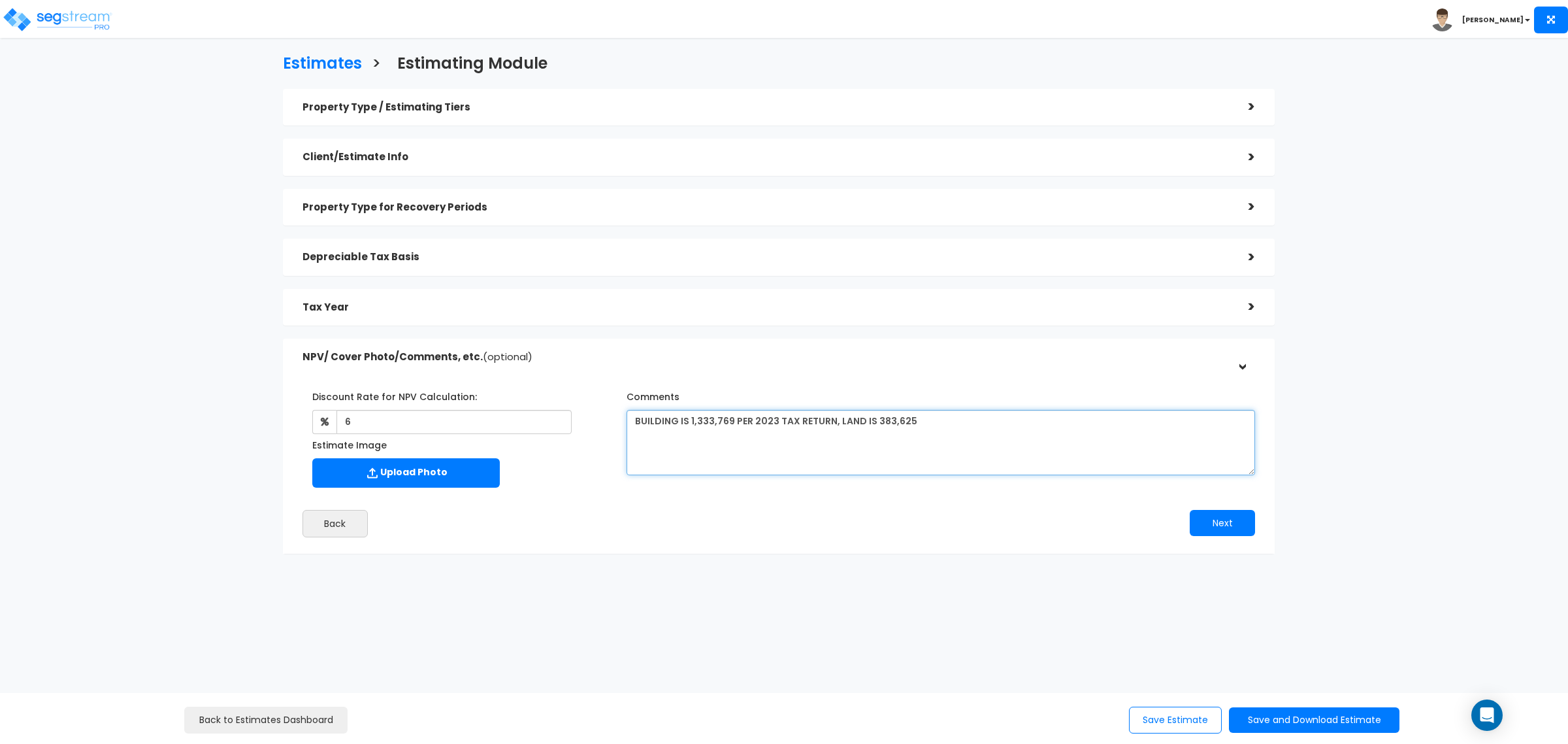
drag, startPoint x: 932, startPoint y: 421, endPoint x: 638, endPoint y: 438, distance: 294.5
click at [629, 409] on textarea "BUILDING IS 1,333,769 PER 2023 TAX RETURN, LAND IS 383,625" at bounding box center [941, 442] width 629 height 65
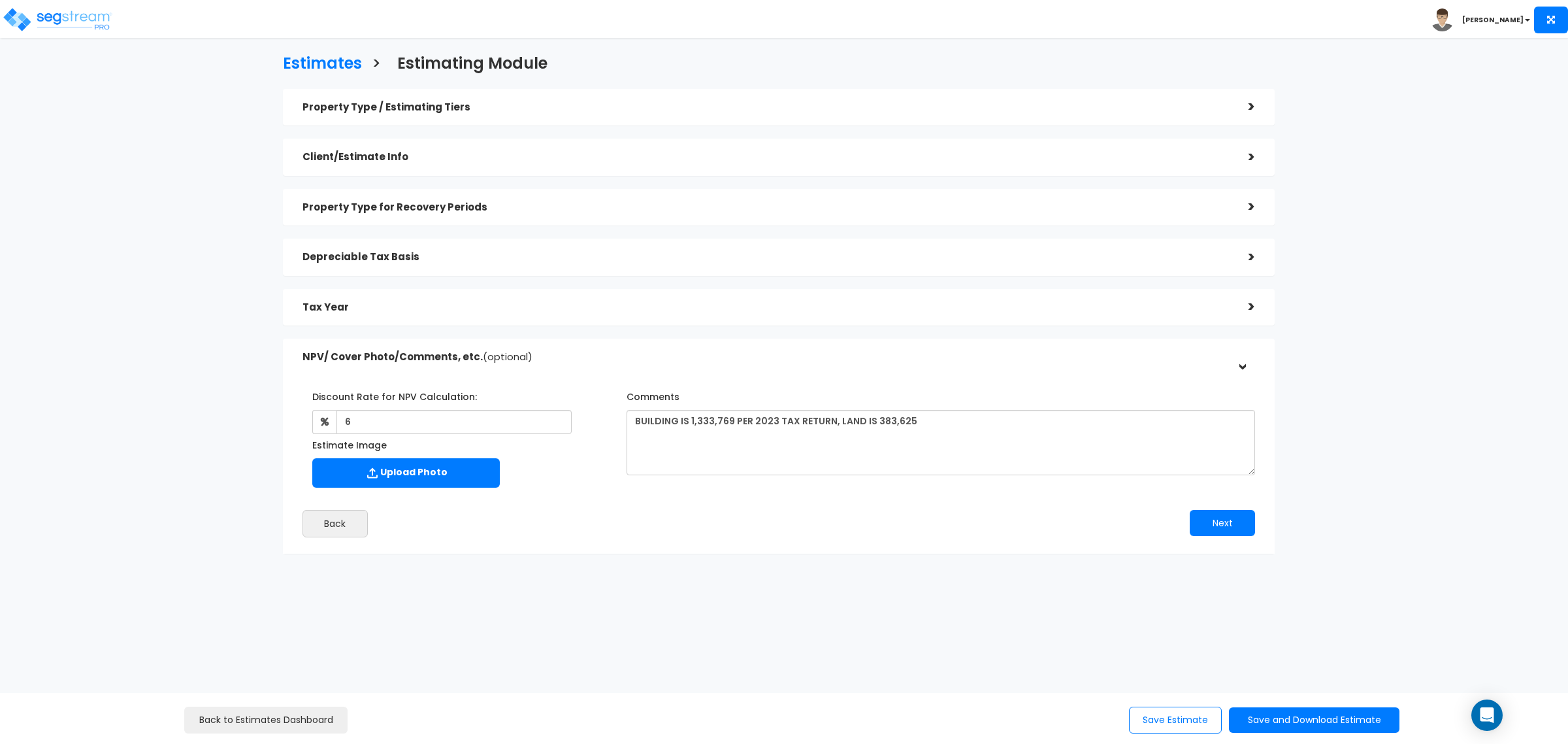
drag, startPoint x: 459, startPoint y: 268, endPoint x: 408, endPoint y: 249, distance: 54.4
click at [459, 268] on div "Depreciable Tax Basis" at bounding box center [766, 258] width 927 height 25
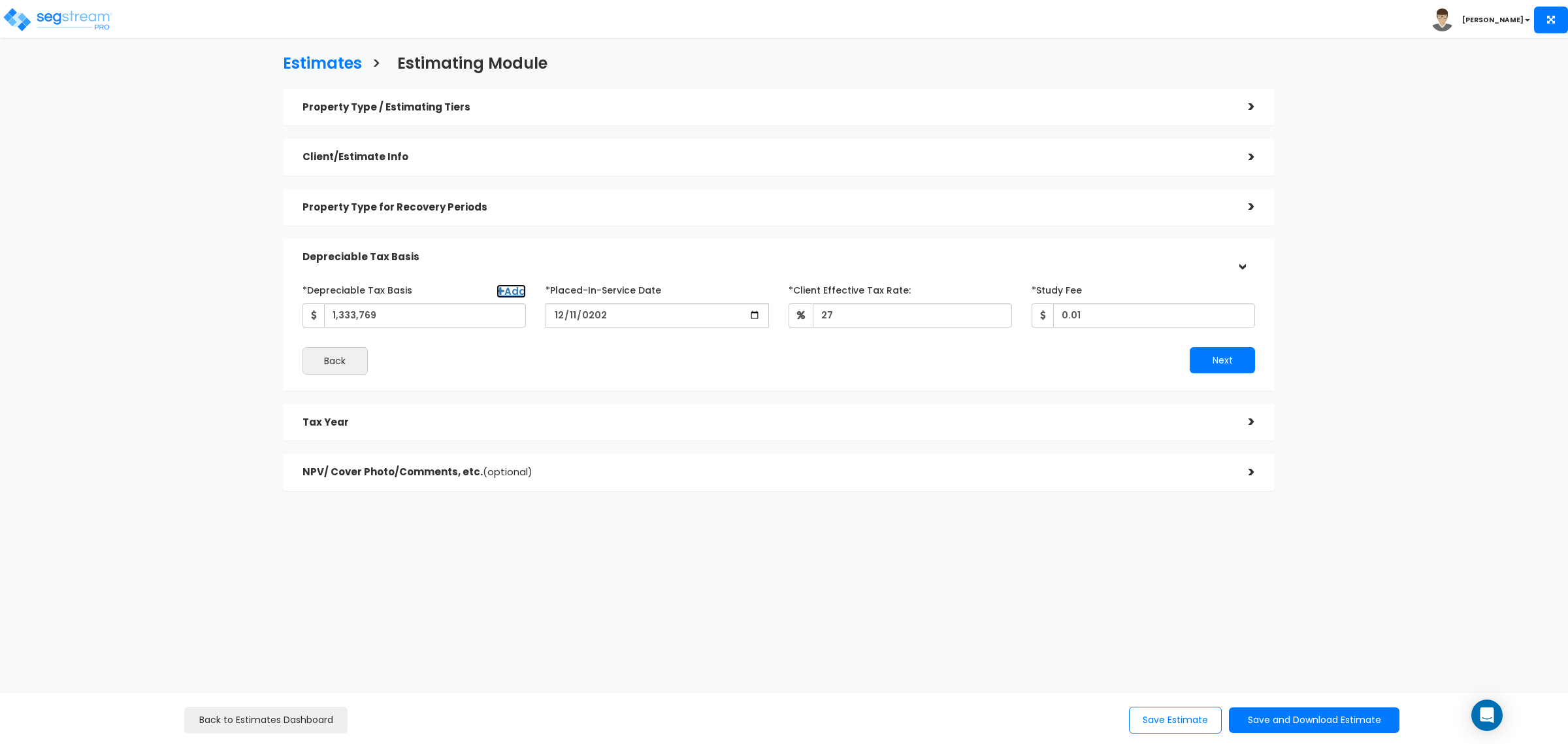
click at [505, 290] on link "Add" at bounding box center [511, 291] width 29 height 13
select select
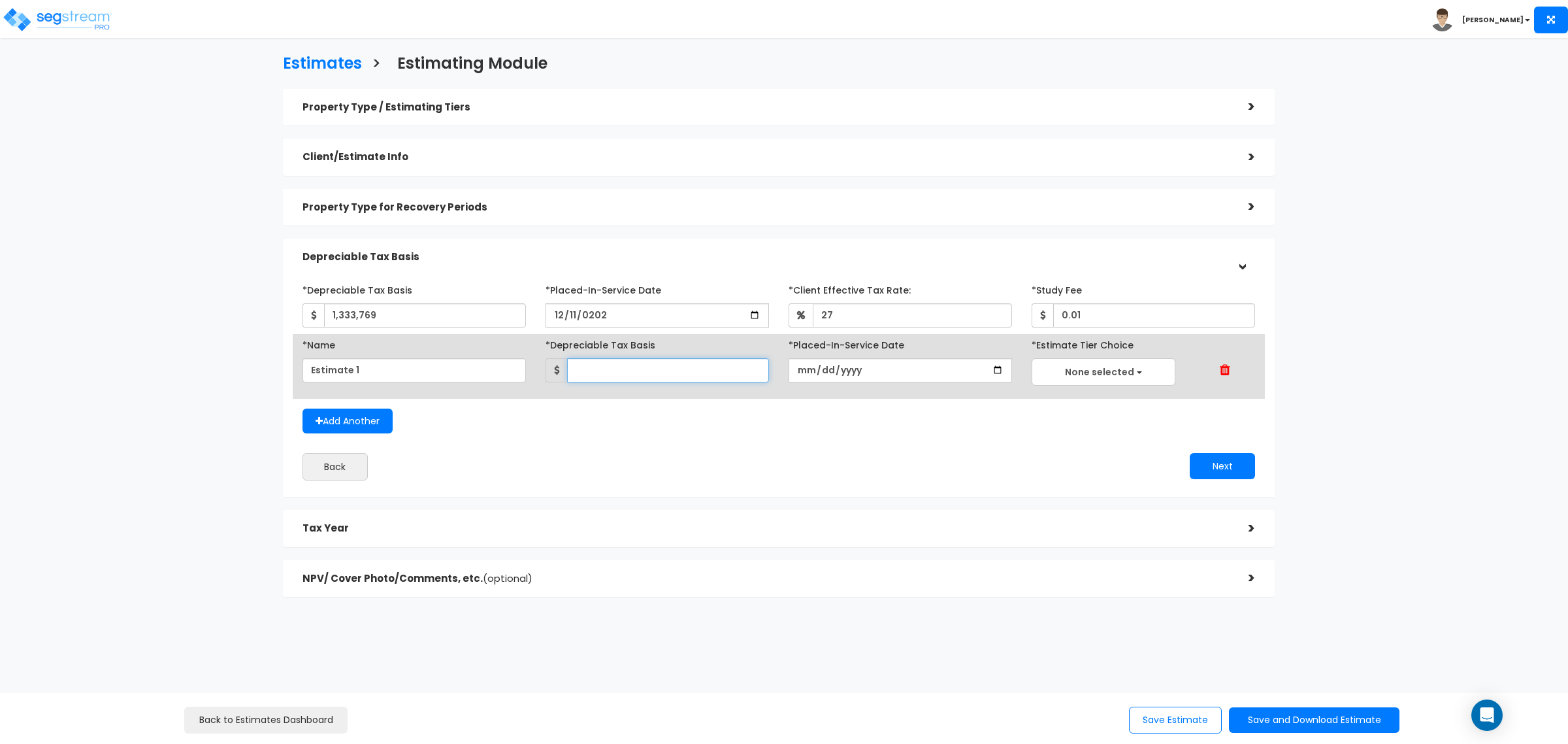
click at [642, 364] on input "text" at bounding box center [668, 371] width 202 height 25
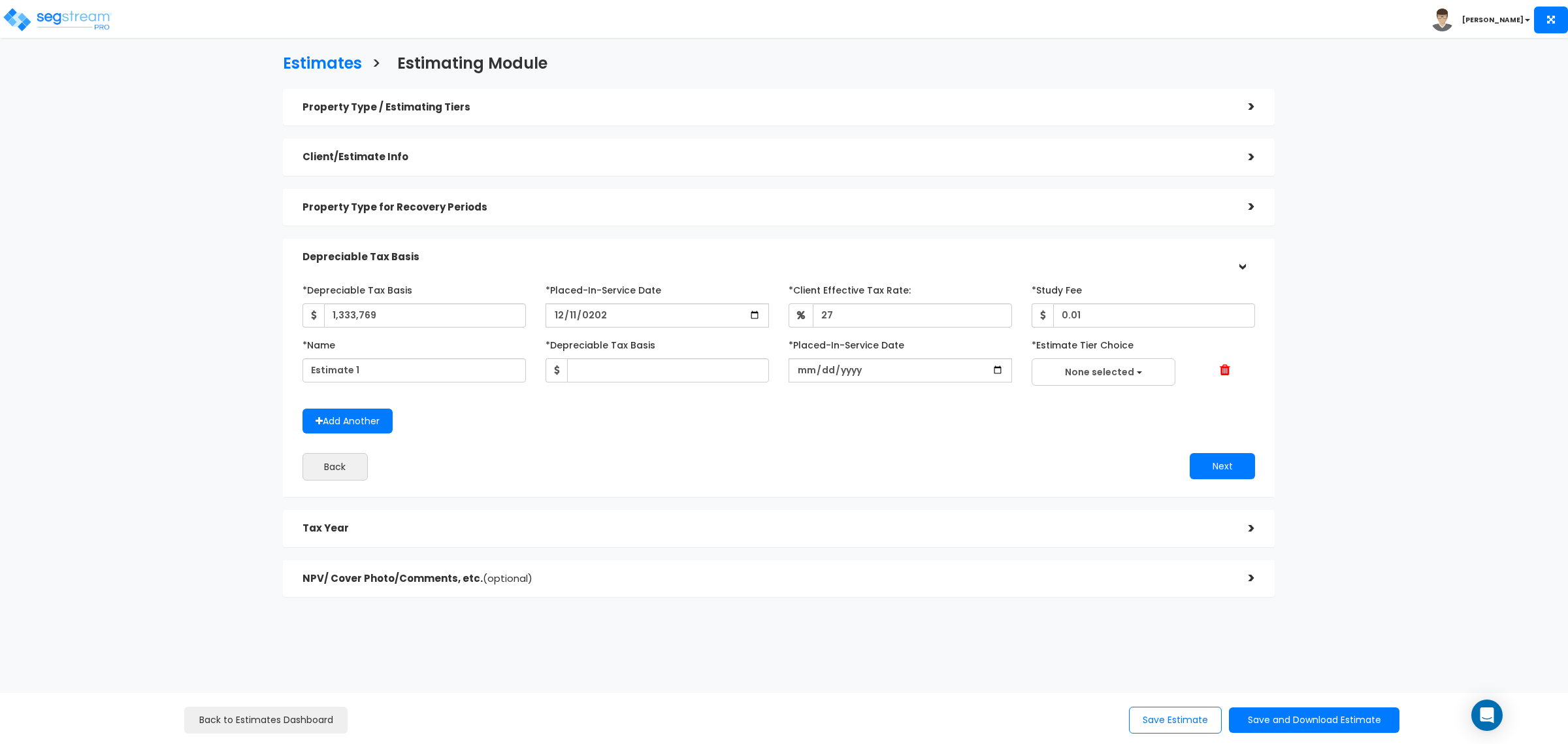
click at [710, 423] on div "Add Another" at bounding box center [779, 421] width 972 height 26
click at [1242, 368] on div at bounding box center [1225, 370] width 81 height 14
click at [1224, 366] on span at bounding box center [1225, 370] width 10 height 13
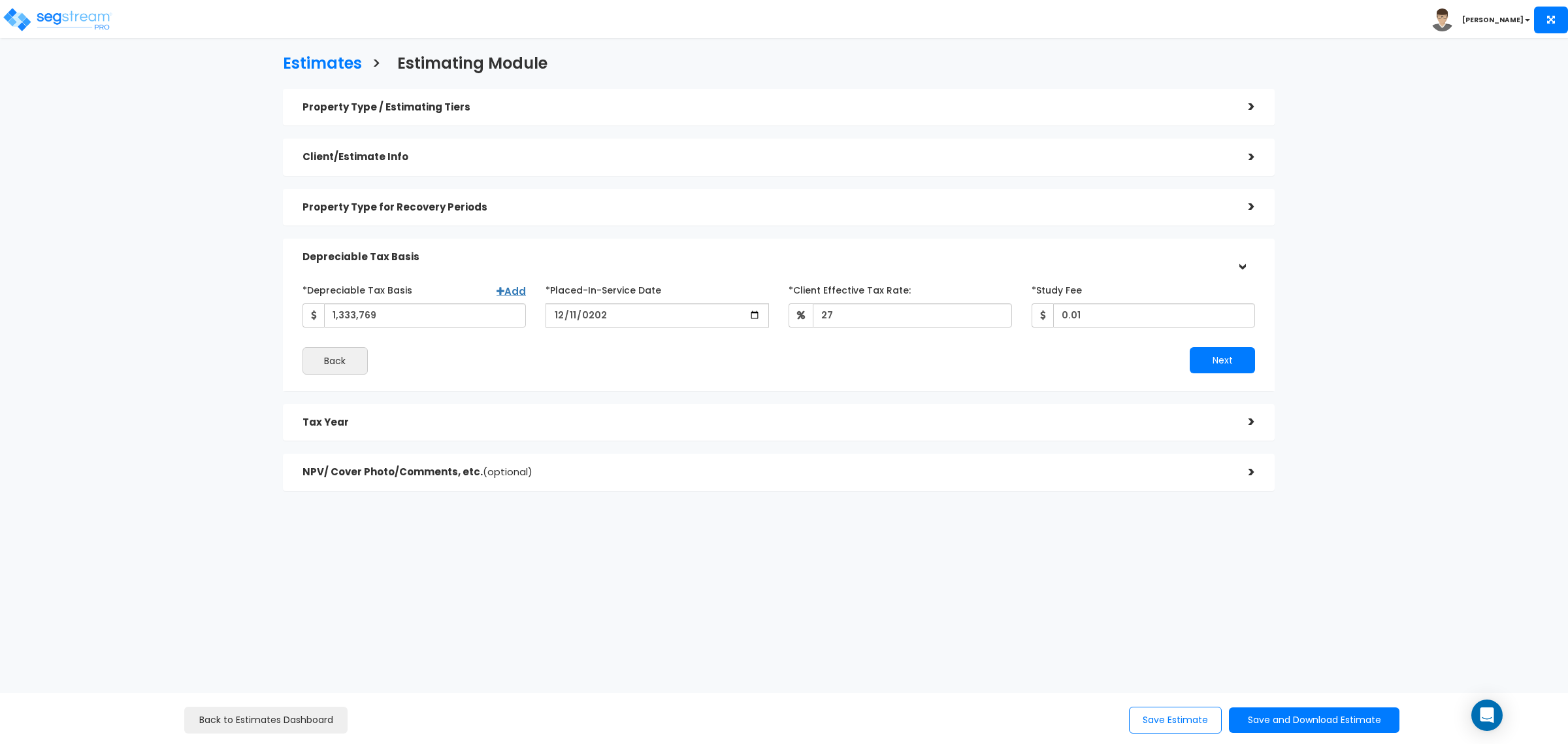
click at [638, 406] on div "Tax Year >" at bounding box center [779, 422] width 992 height 37
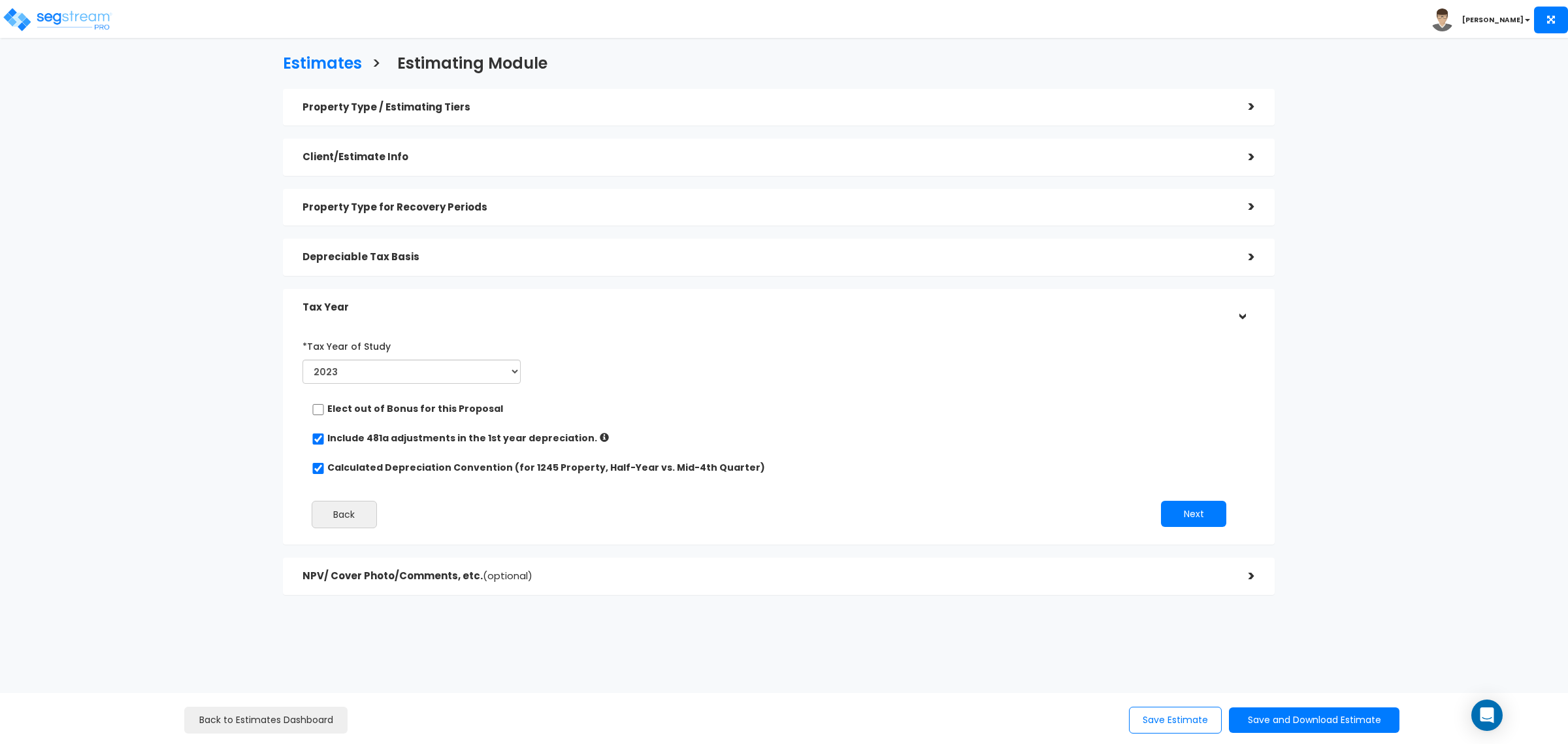
click at [438, 571] on h5 "NPV/ Cover Photo/Comments, etc. (optional)" at bounding box center [766, 576] width 927 height 11
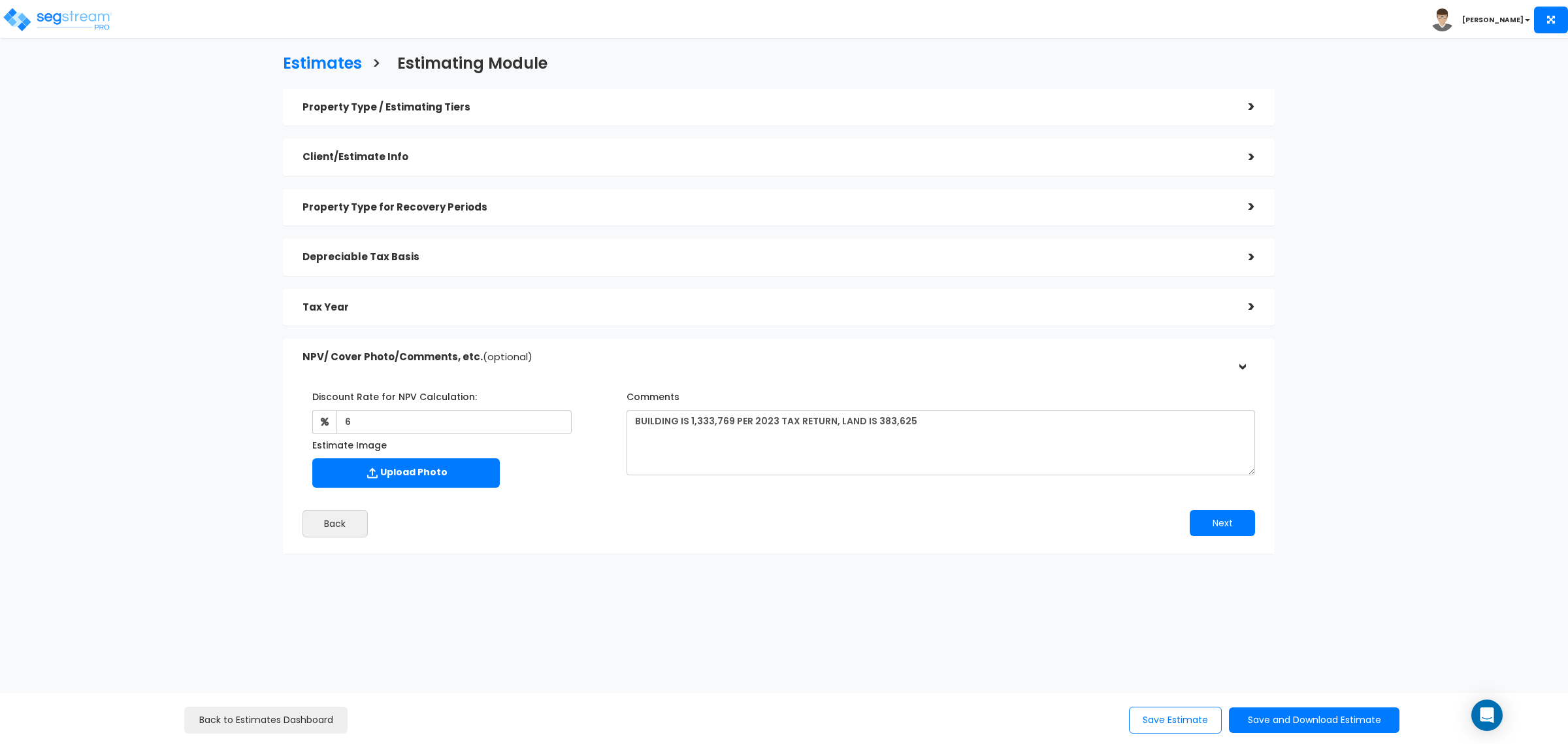
click at [482, 208] on h5 "Property Type for Recovery Periods" at bounding box center [766, 208] width 927 height 11
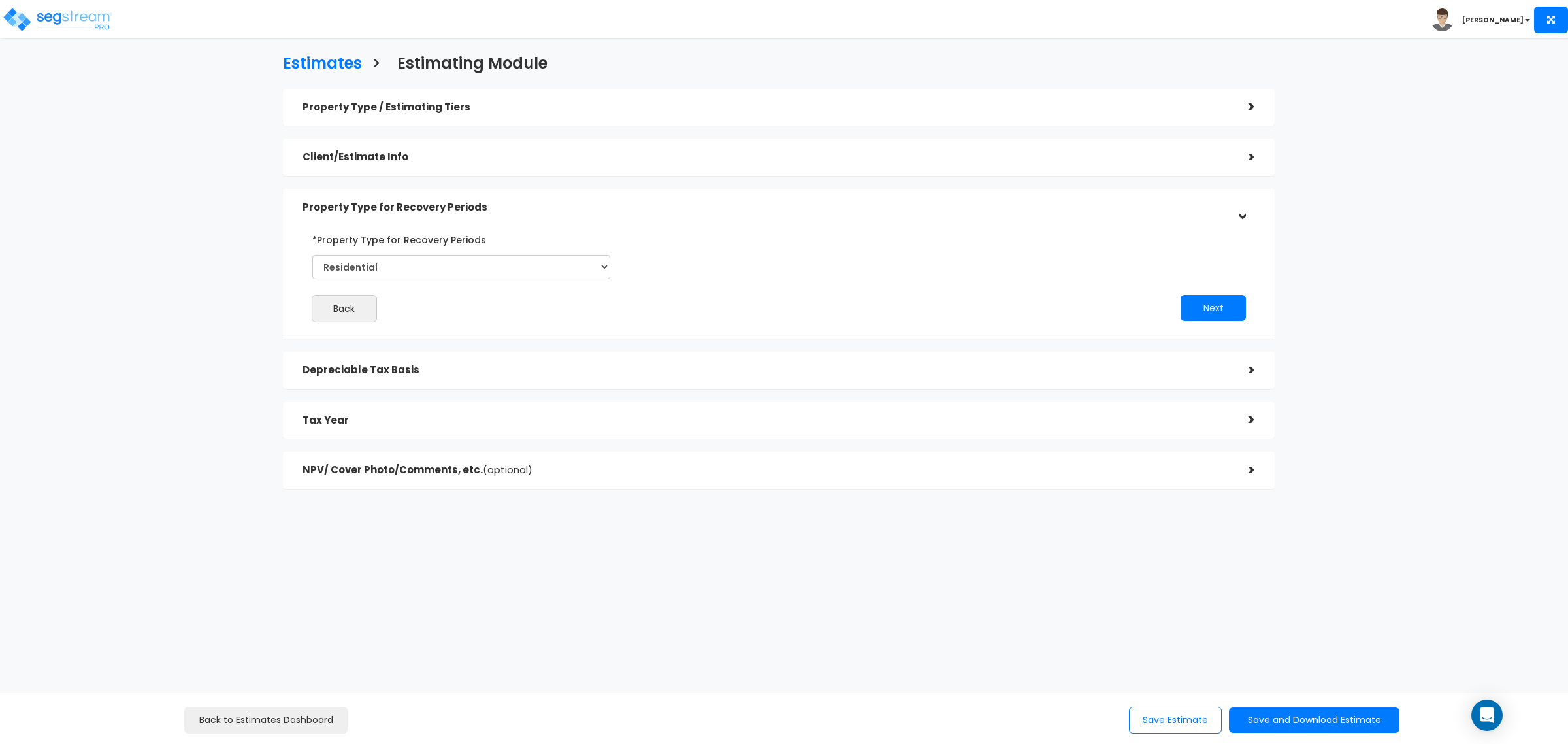
click at [425, 379] on div "Depreciable Tax Basis" at bounding box center [766, 371] width 927 height 25
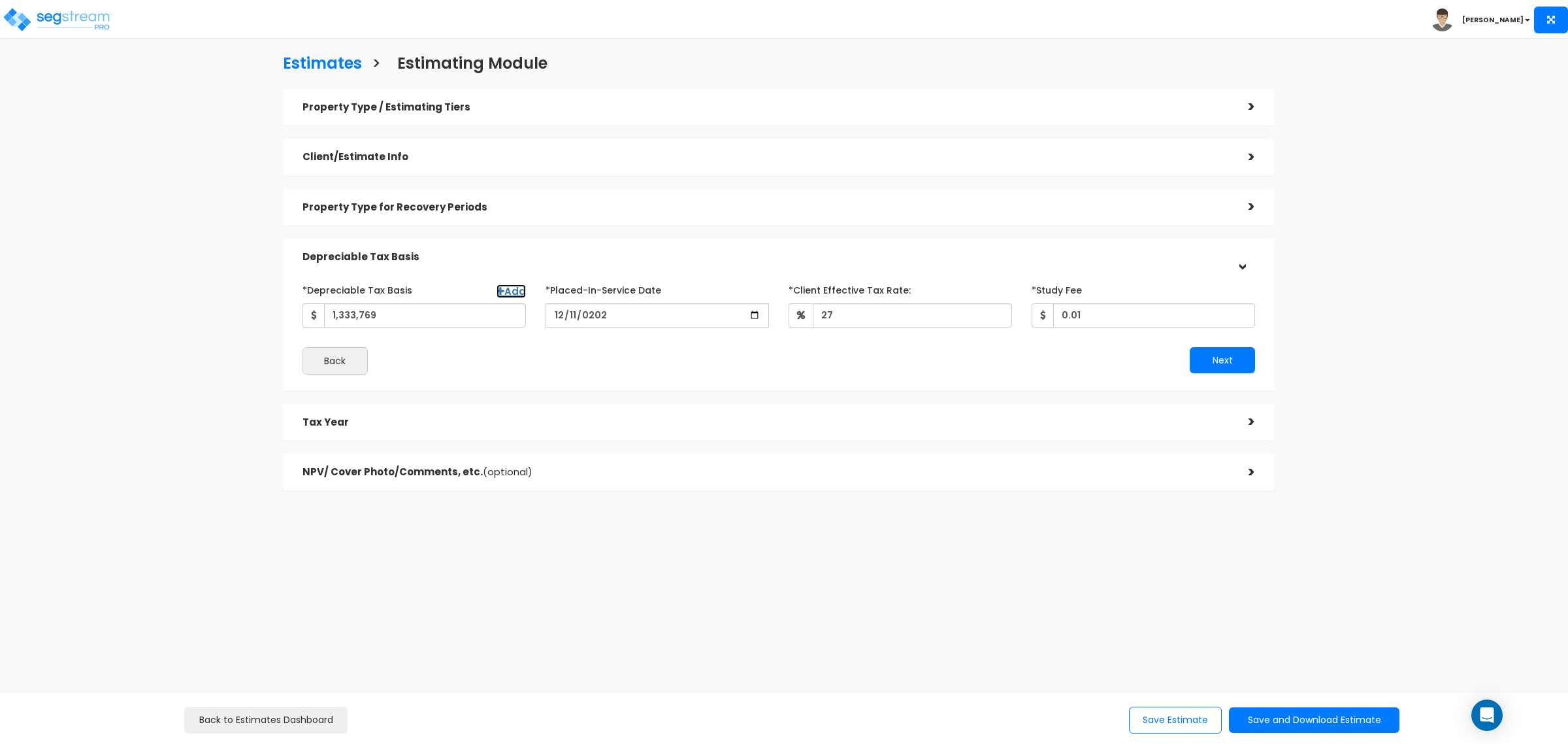
click at [507, 288] on link "Add" at bounding box center [511, 291] width 29 height 13
select select
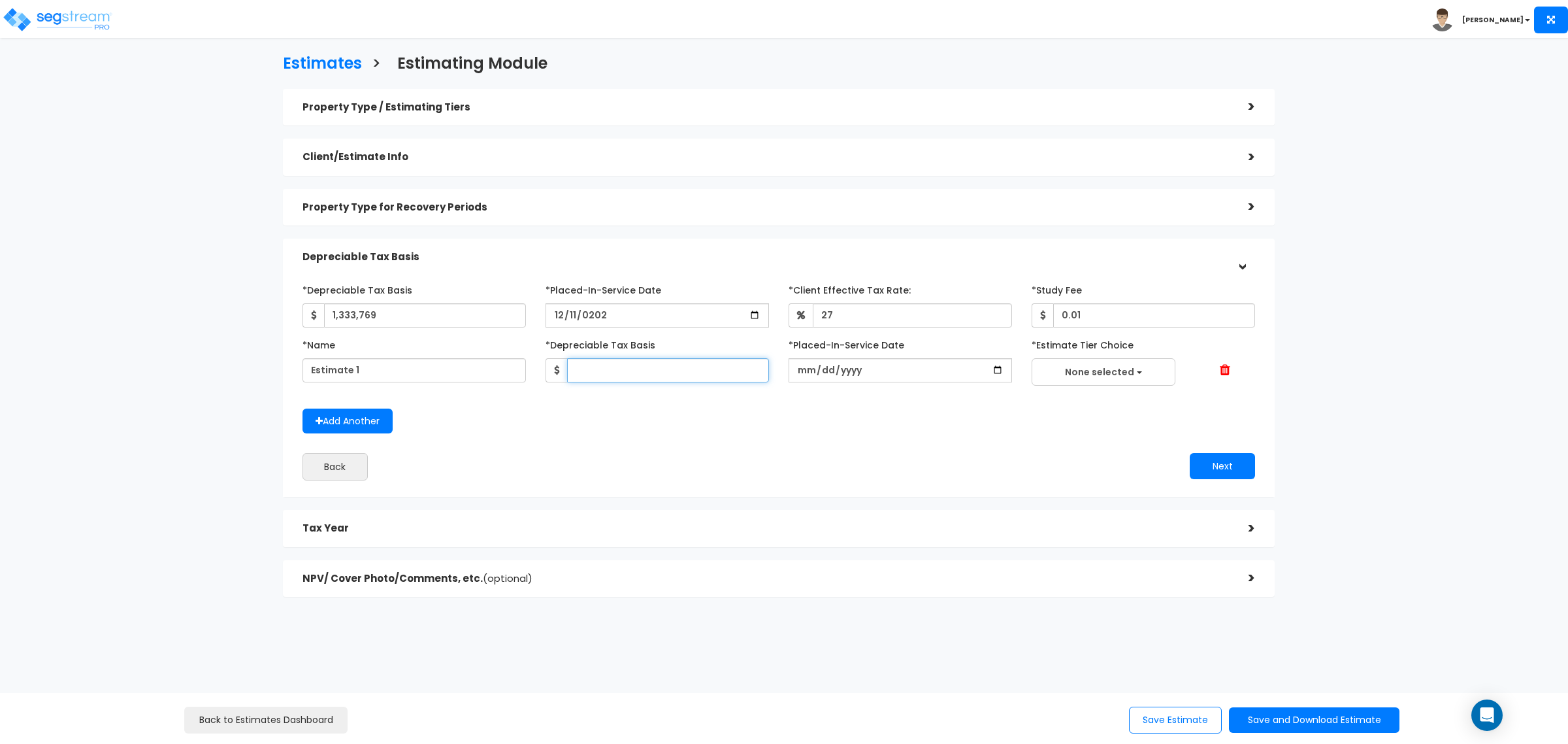
click at [696, 371] on input "text" at bounding box center [668, 371] width 202 height 25
click at [1087, 370] on span "None selected" at bounding box center [1099, 372] width 69 height 13
click at [696, 420] on div "Add Another" at bounding box center [779, 421] width 972 height 26
click at [1225, 374] on span at bounding box center [1225, 370] width 10 height 13
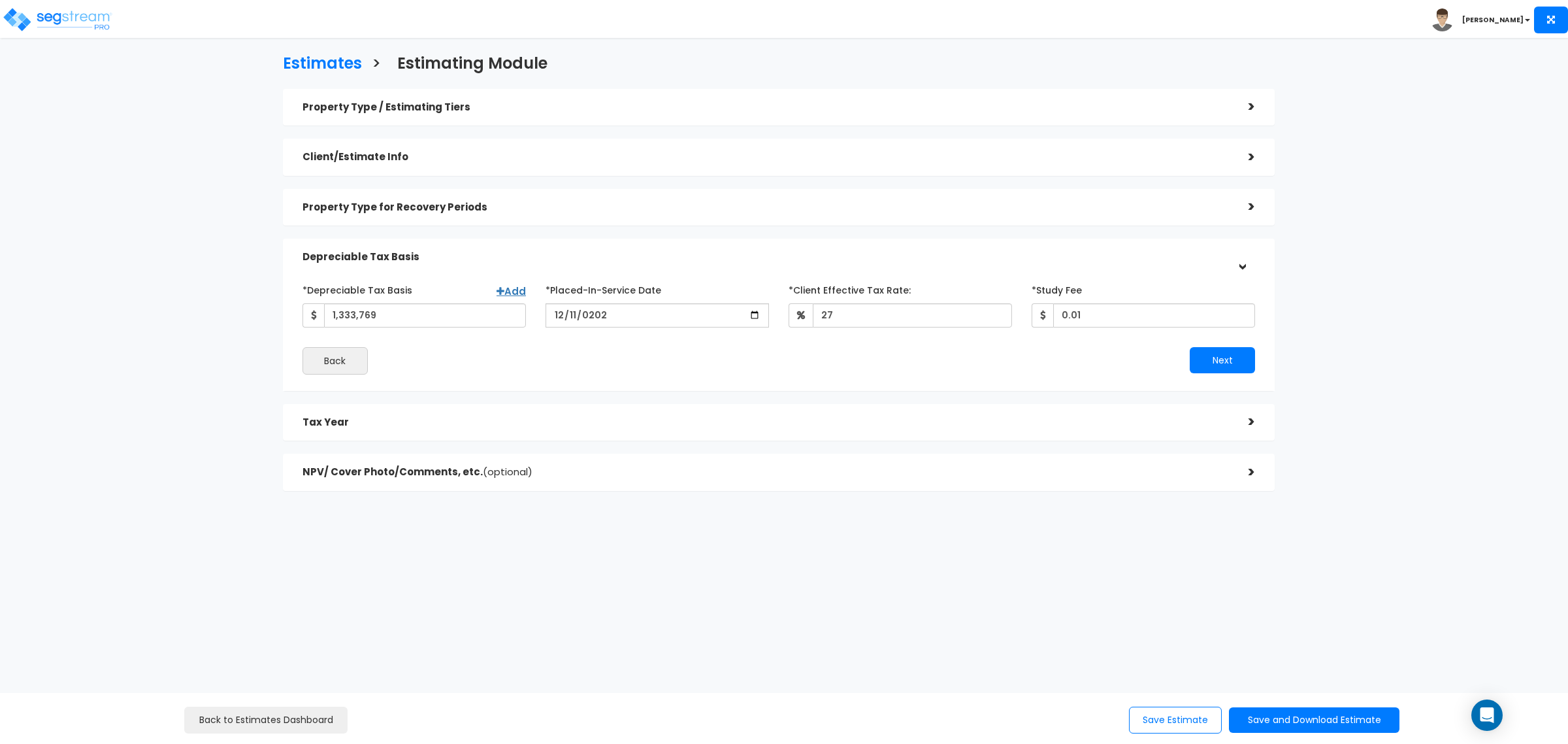
click at [1168, 528] on div "Estimates > Estimating Module Property Type / Estimating Tiers > *Property Type…" at bounding box center [779, 276] width 1290 height 747
click at [443, 473] on h5 "NPV/ Cover Photo/Comments, etc. (optional)" at bounding box center [766, 472] width 927 height 11
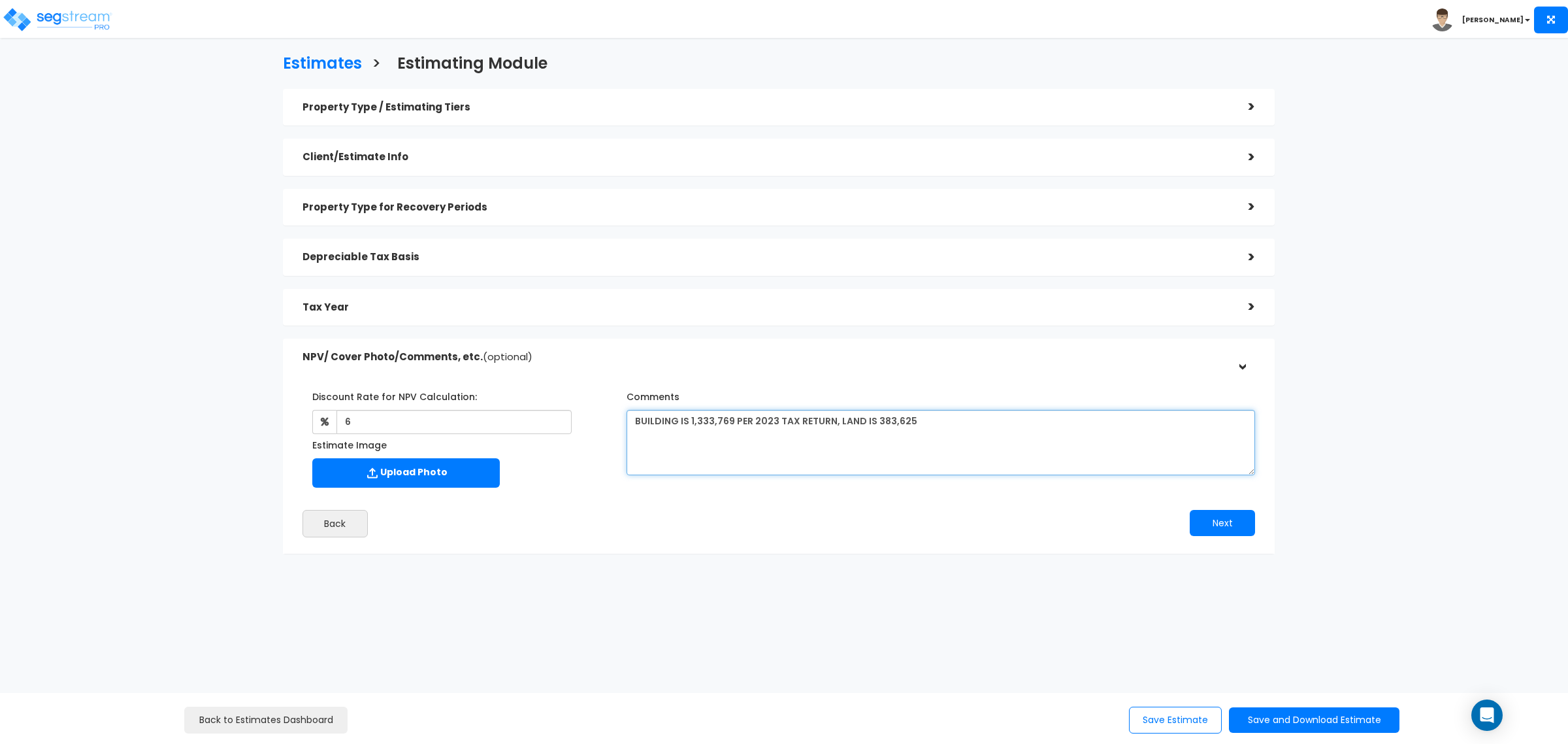
click at [968, 423] on textarea "BUILDING IS 1,333,769 PER 2023 TAX RETURN, LAND IS 383,625" at bounding box center [941, 442] width 629 height 65
click at [978, 420] on textarea "BUILDING IS 1,333,769 PER 2023 TAX RETURN, LAND IS 383,625, ffe" at bounding box center [941, 442] width 629 height 65
type textarea "BUILDING IS 1,333,769 PER 2023 TAX RETURN, LAND IS 383,625, ffe 41,934"
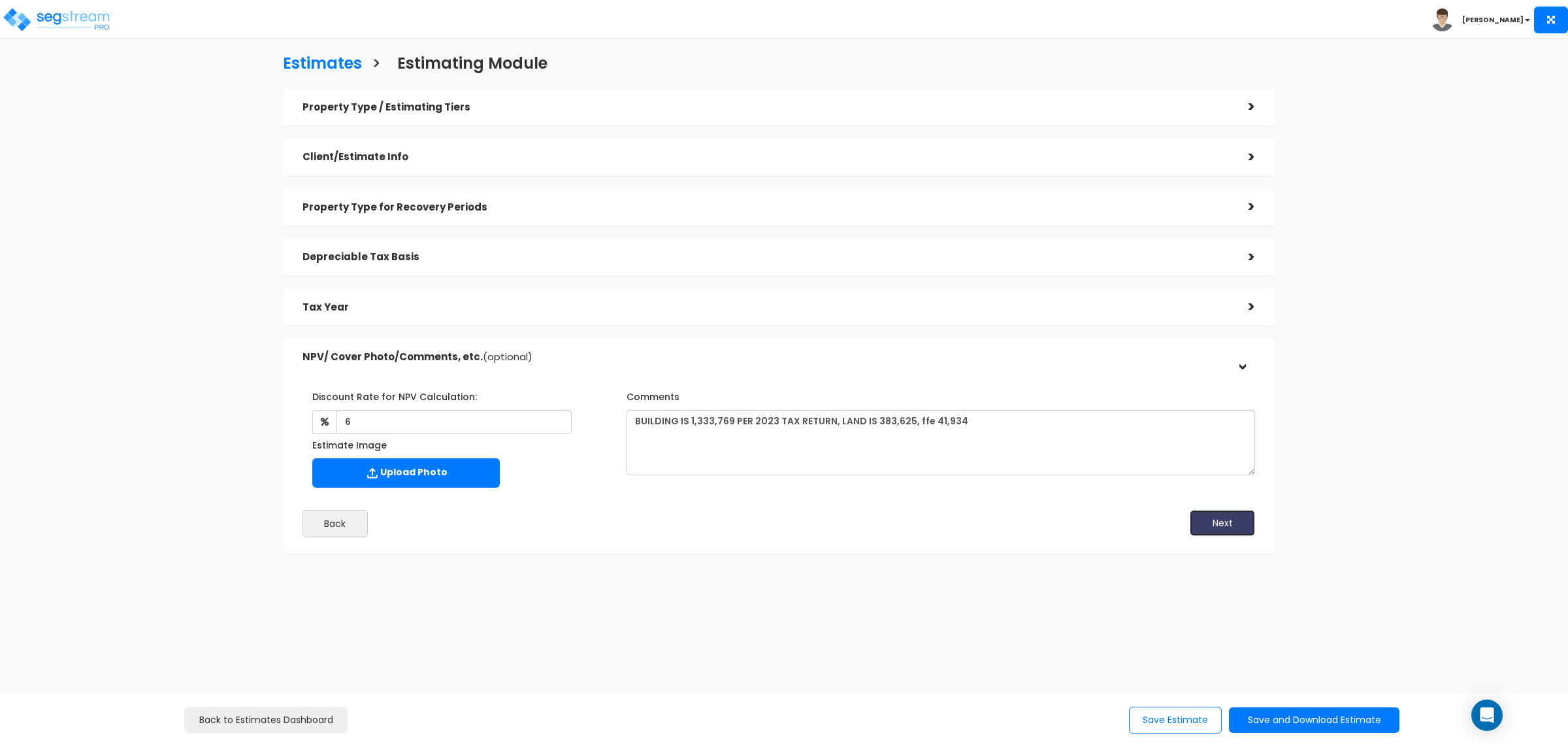
click at [1231, 521] on button "Next" at bounding box center [1222, 523] width 65 height 27
click at [1290, 717] on button "Save and Download Estimate" at bounding box center [1314, 719] width 171 height 26
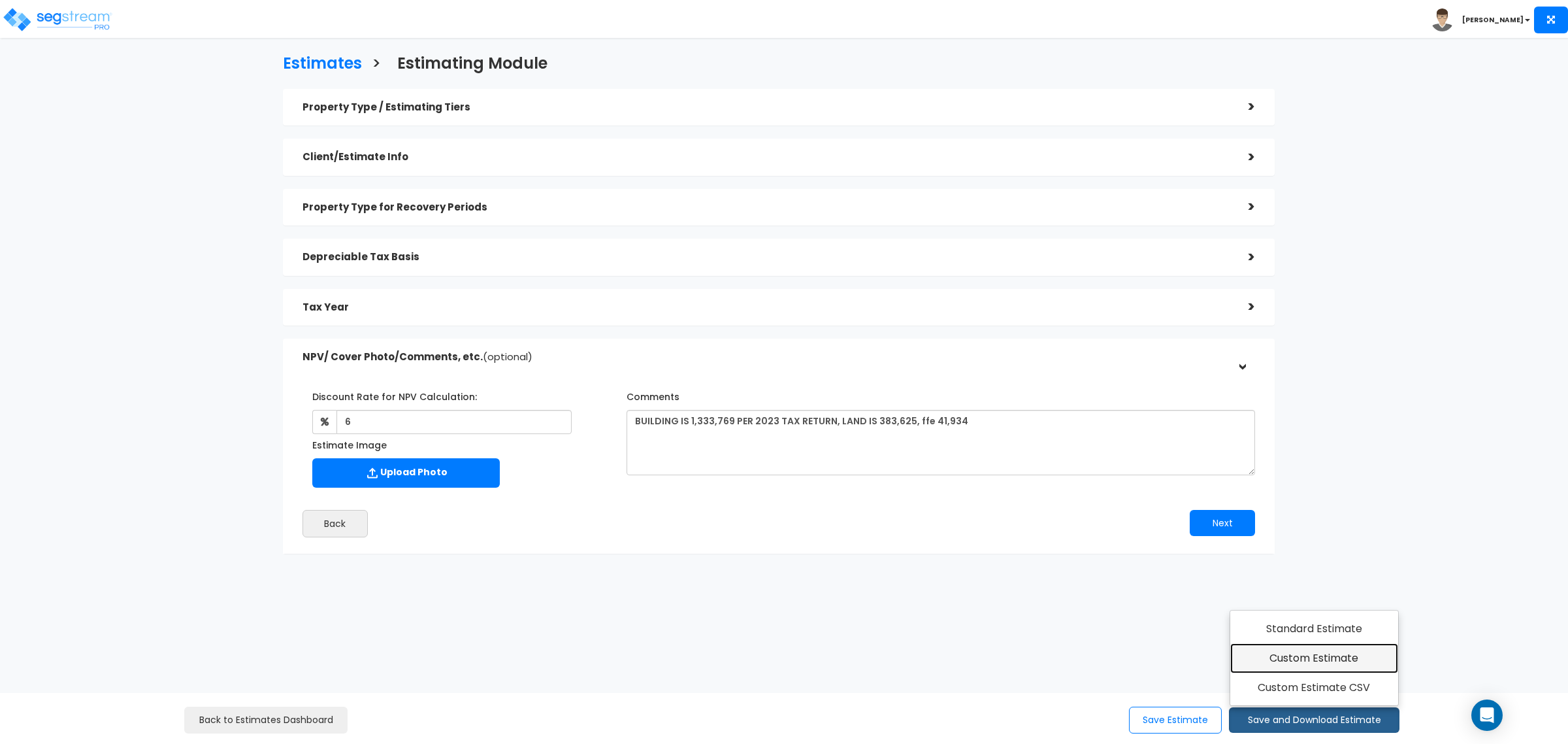
click at [1364, 659] on link "Custom Estimate" at bounding box center [1314, 659] width 168 height 30
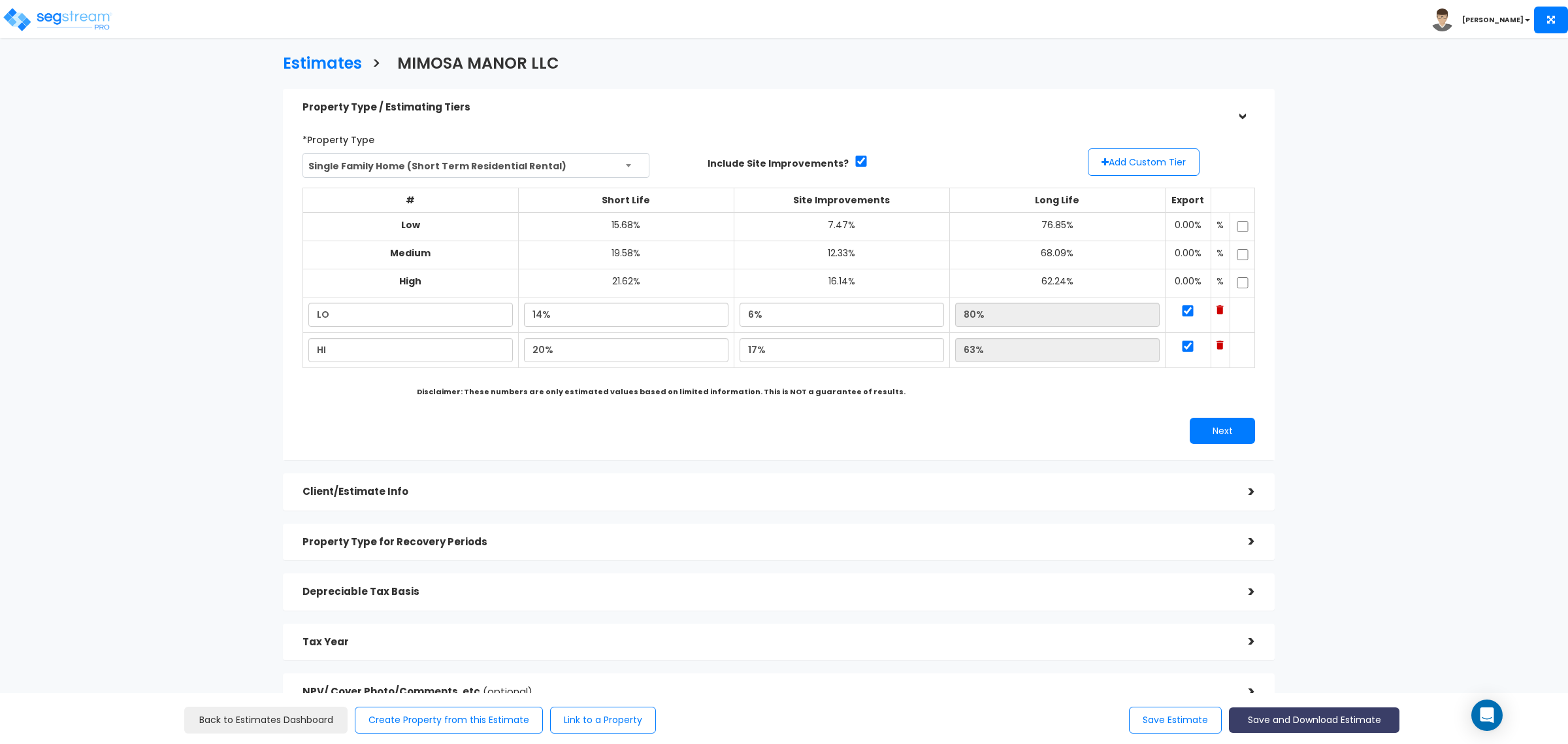
click at [1286, 715] on button "Save and Download Estimate" at bounding box center [1314, 719] width 171 height 26
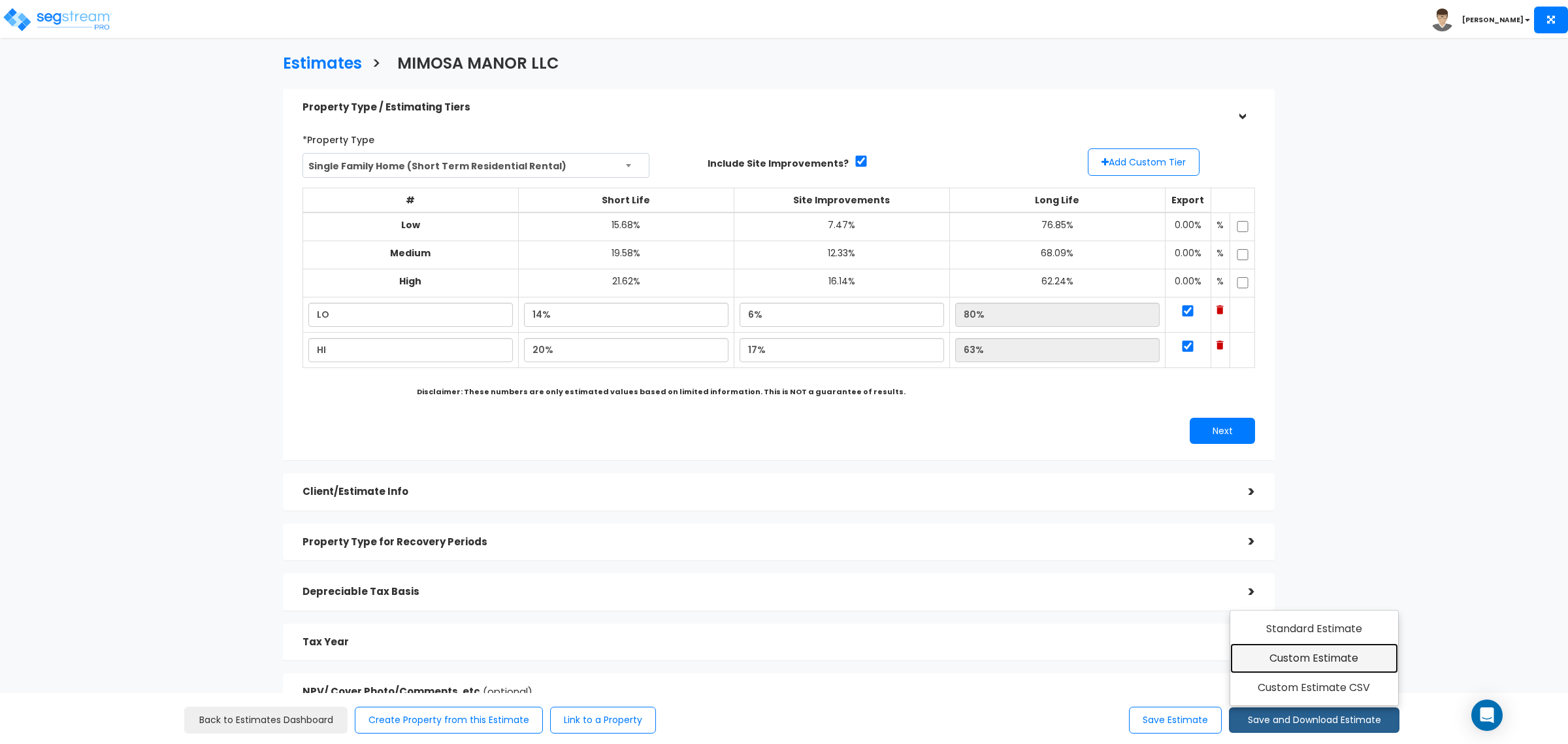
click at [1307, 661] on link "Custom Estimate" at bounding box center [1314, 659] width 168 height 30
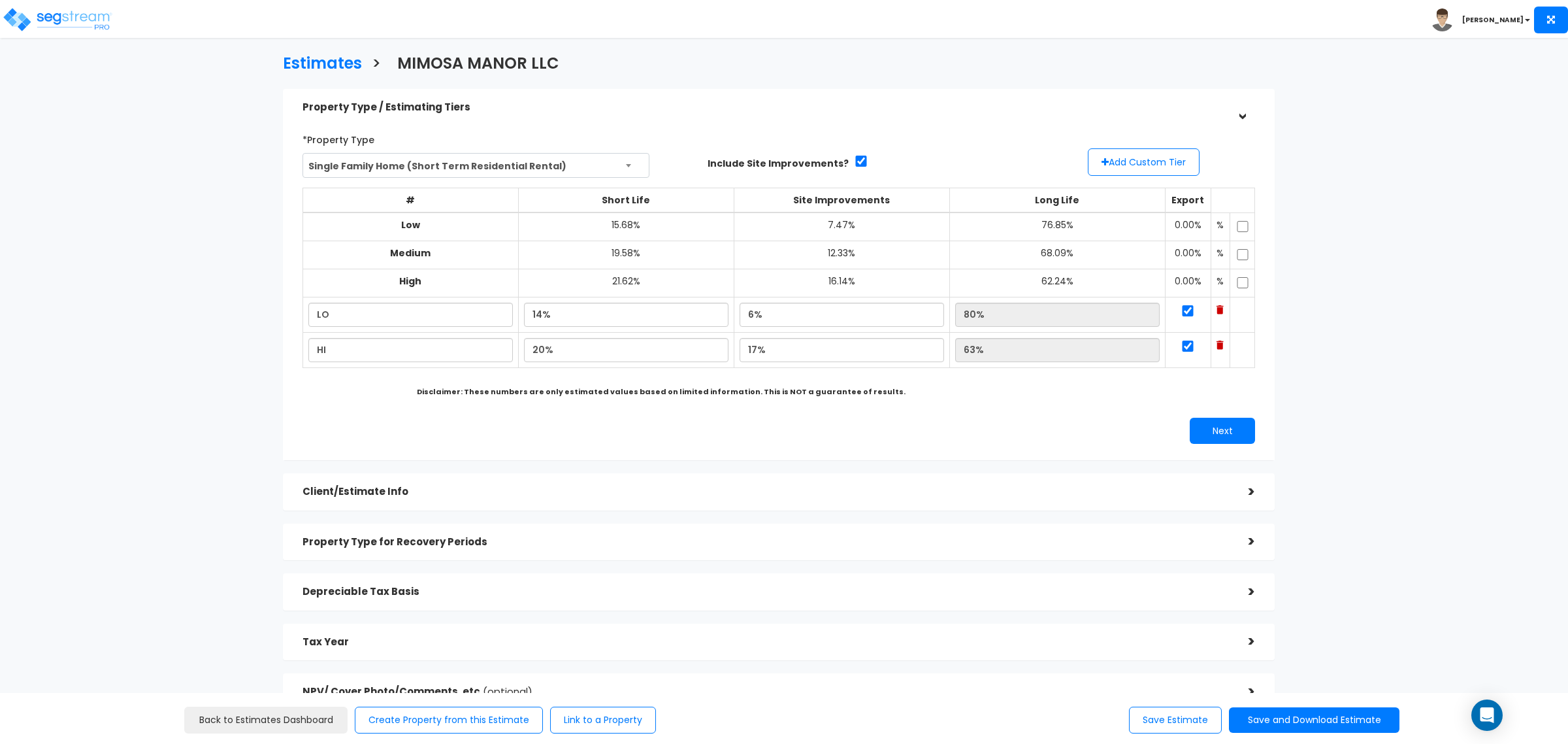
click at [1464, 499] on div "Estimates > MIMOSA MANOR LLC Property Type / Estimating Tiers > *Property Type …" at bounding box center [784, 463] width 1568 height 812
click at [1321, 717] on button "Save and Download Estimate" at bounding box center [1314, 719] width 171 height 26
drag, startPoint x: 1327, startPoint y: 681, endPoint x: 1330, endPoint y: 674, distance: 7.6
click at [1327, 681] on link "Custom Estimate CSV" at bounding box center [1314, 688] width 168 height 30
drag, startPoint x: 164, startPoint y: 582, endPoint x: 351, endPoint y: 564, distance: 187.9
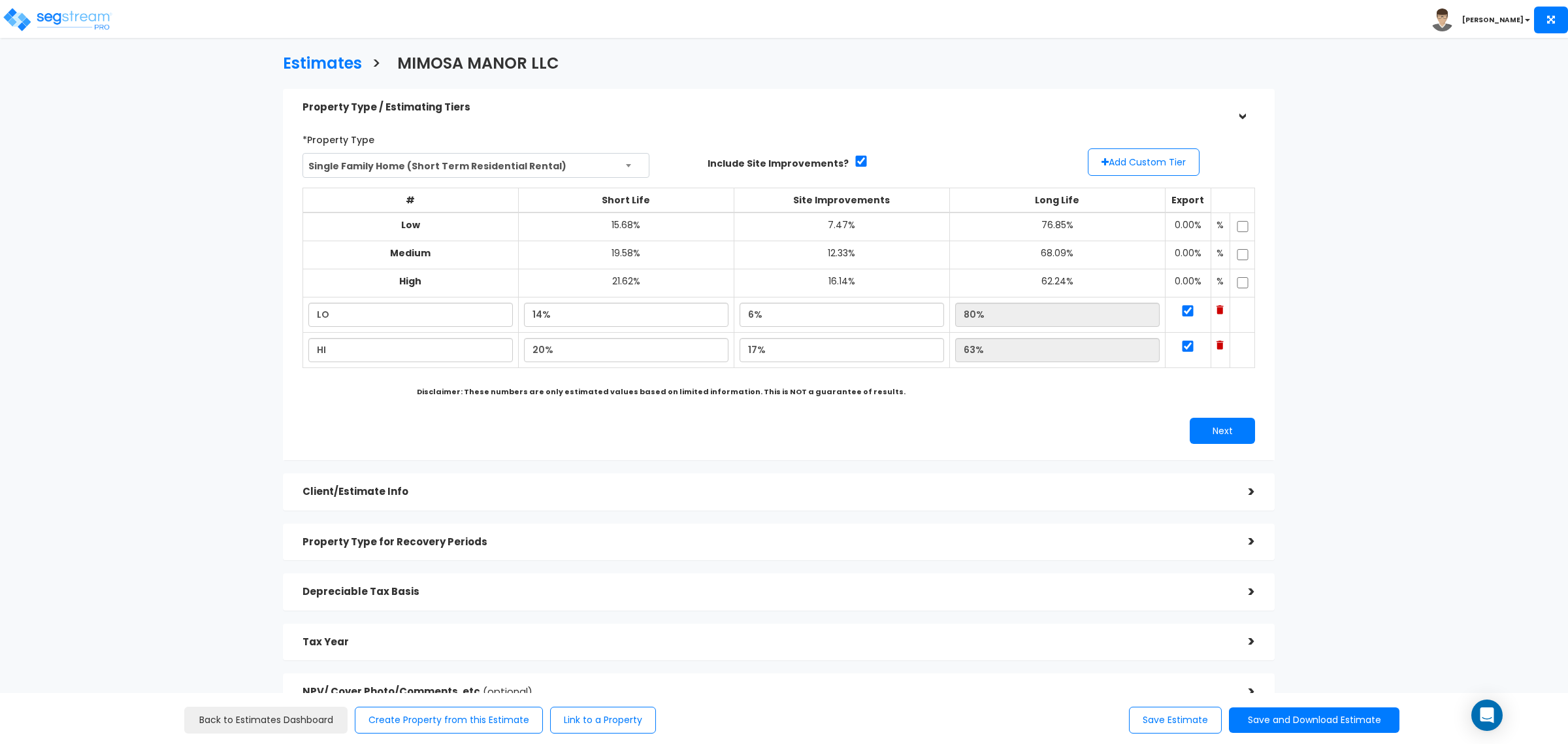
click at [165, 580] on div "Estimates > MIMOSA MANOR LLC Property Type / Estimating Tiers > *Property Type …" at bounding box center [779, 386] width 1290 height 967
click at [329, 66] on h3 "Estimates" at bounding box center [322, 64] width 79 height 20
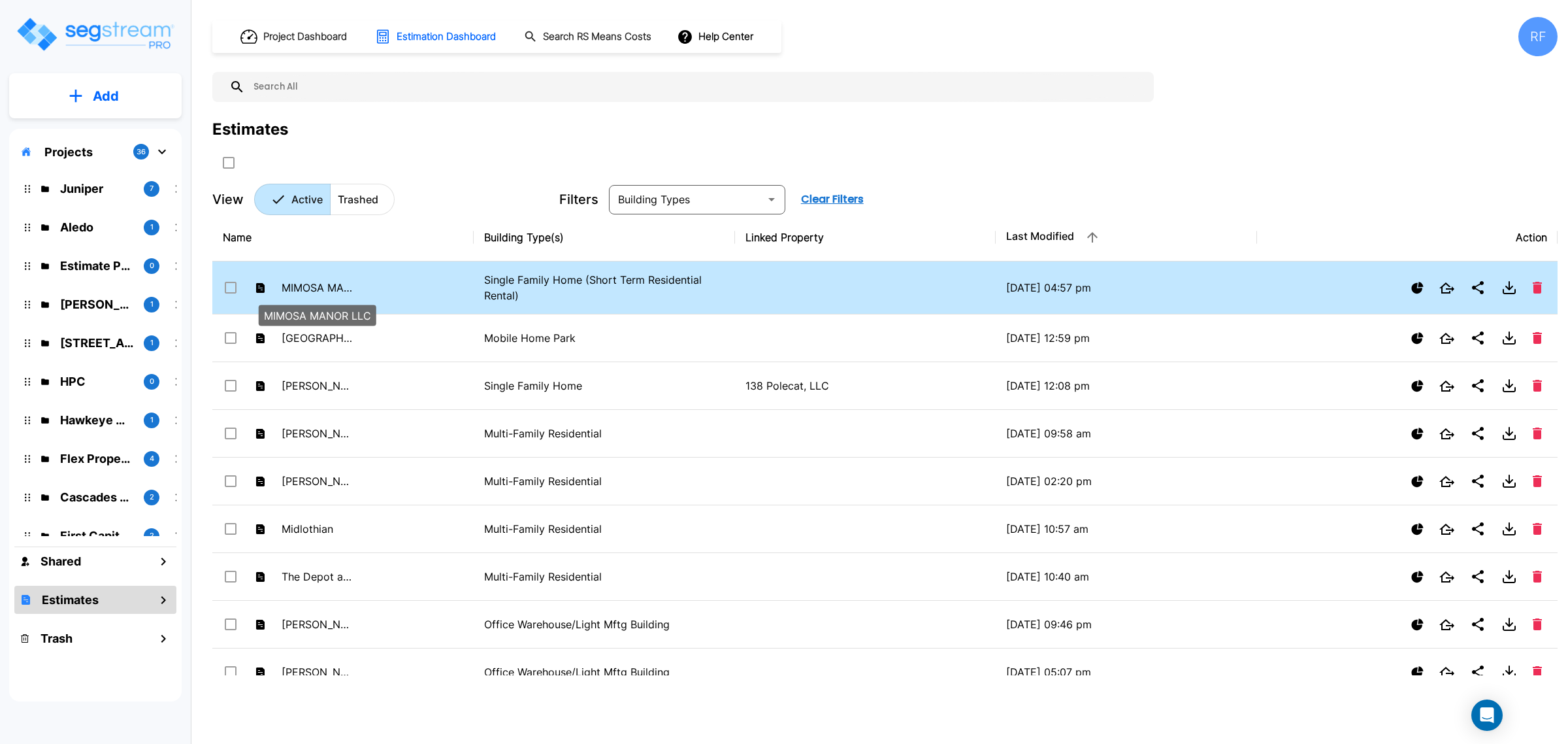
click at [311, 281] on p "MIMOSA MANOR LLC" at bounding box center [317, 287] width 72 height 16
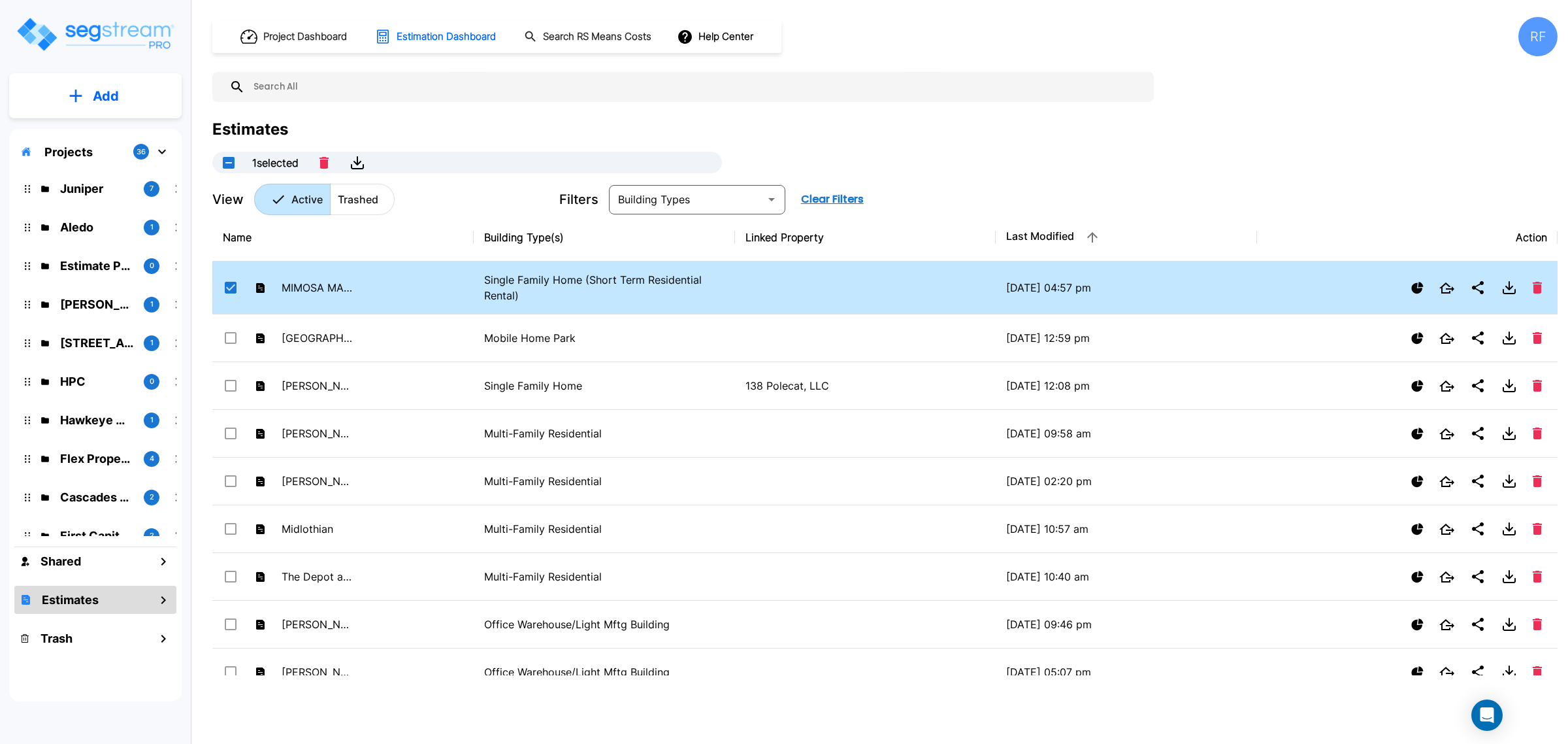
click at [537, 288] on p "Single Family Home (Short Term Residential Rental)" at bounding box center [604, 287] width 241 height 31
checkbox input "false"
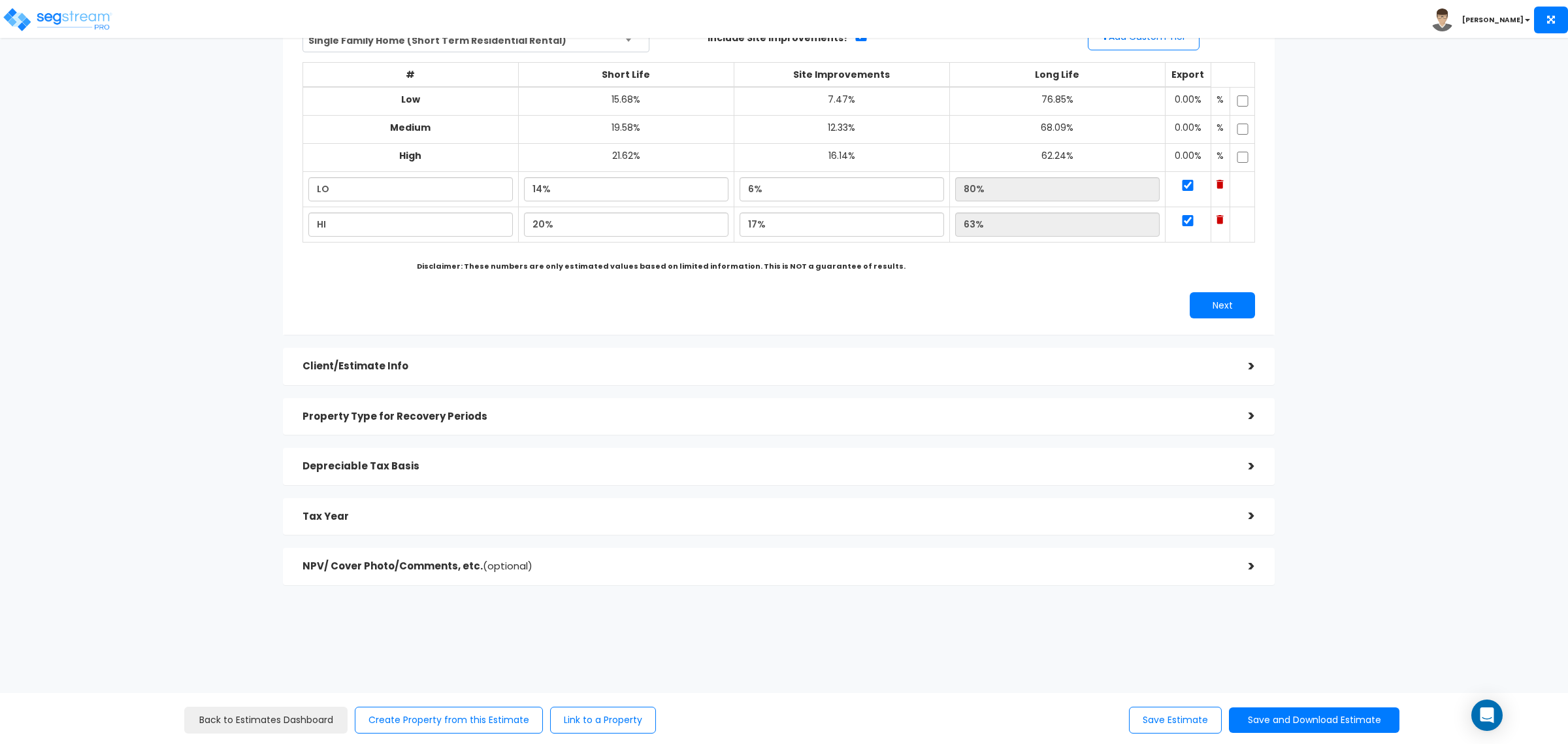
click at [422, 521] on h5 "Tax Year" at bounding box center [766, 517] width 927 height 11
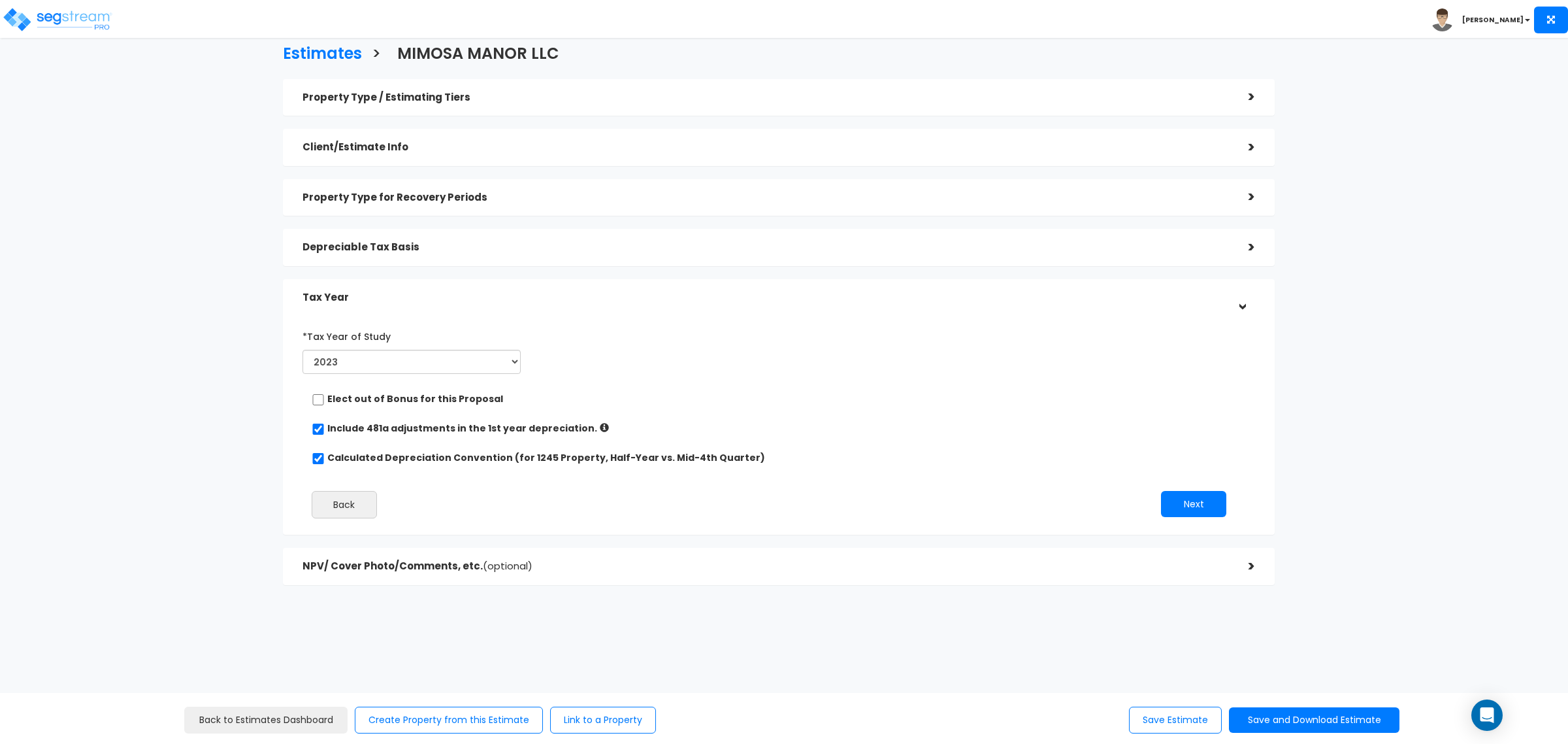
scroll to position [9, 0]
click at [408, 368] on select "2023 2024 2025 2026" at bounding box center [411, 362] width 219 height 25
click at [302, 350] on select "2023 2024 2025 2026" at bounding box center [411, 362] width 219 height 25
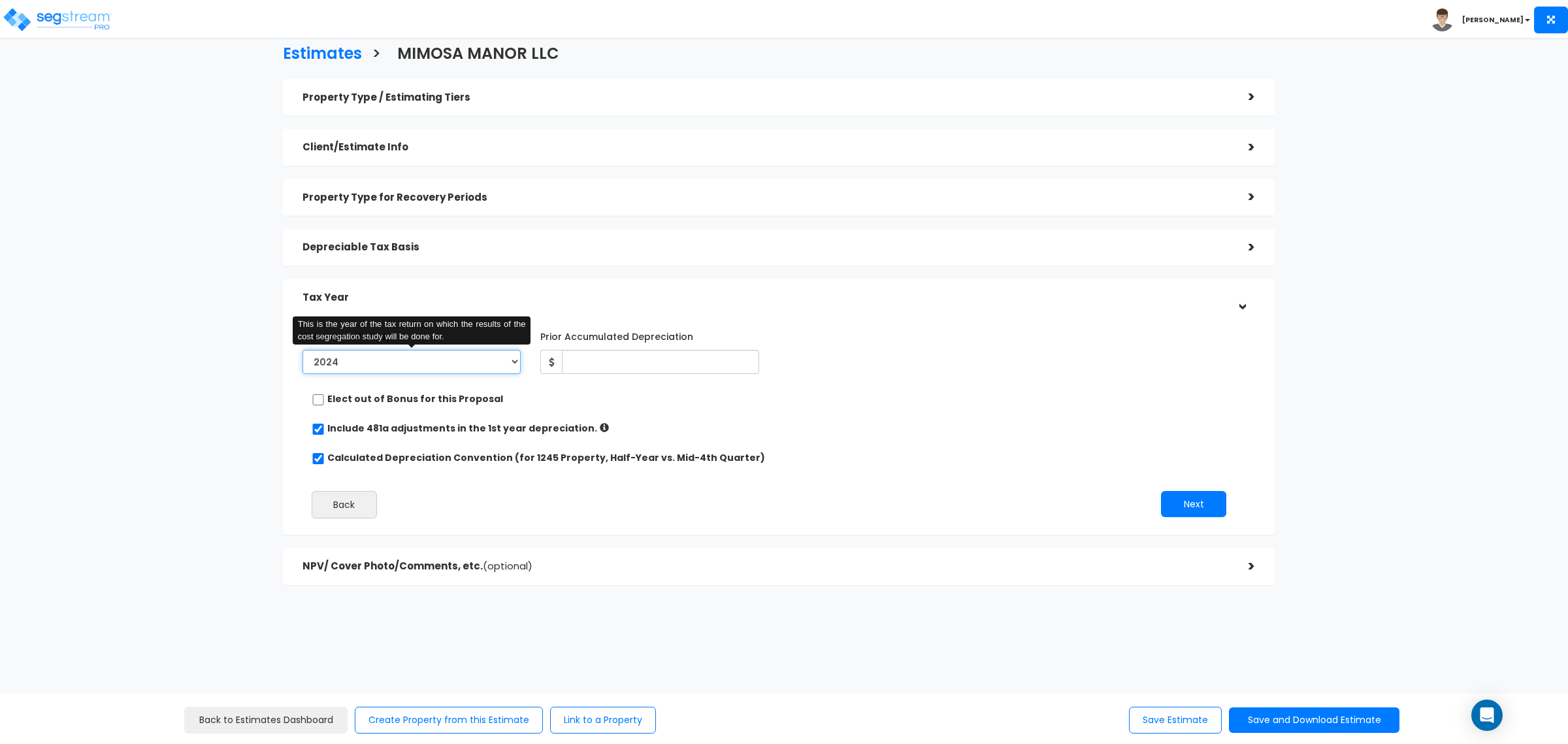
click at [442, 372] on select "2023 2024 2025 2026" at bounding box center [411, 362] width 219 height 25
click at [197, 366] on div "Estimates > MIMOSA MANOR LLC Property Type / Estimating Tiers > *Property Type …" at bounding box center [779, 318] width 1290 height 851
click at [409, 358] on select "2023 2024 2025 2026" at bounding box center [411, 362] width 219 height 25
click at [599, 356] on input "Prior Accumulated Depreciation" at bounding box center [660, 362] width 197 height 25
click at [652, 368] on input "Prior Accumulated Depreciation" at bounding box center [660, 362] width 197 height 25
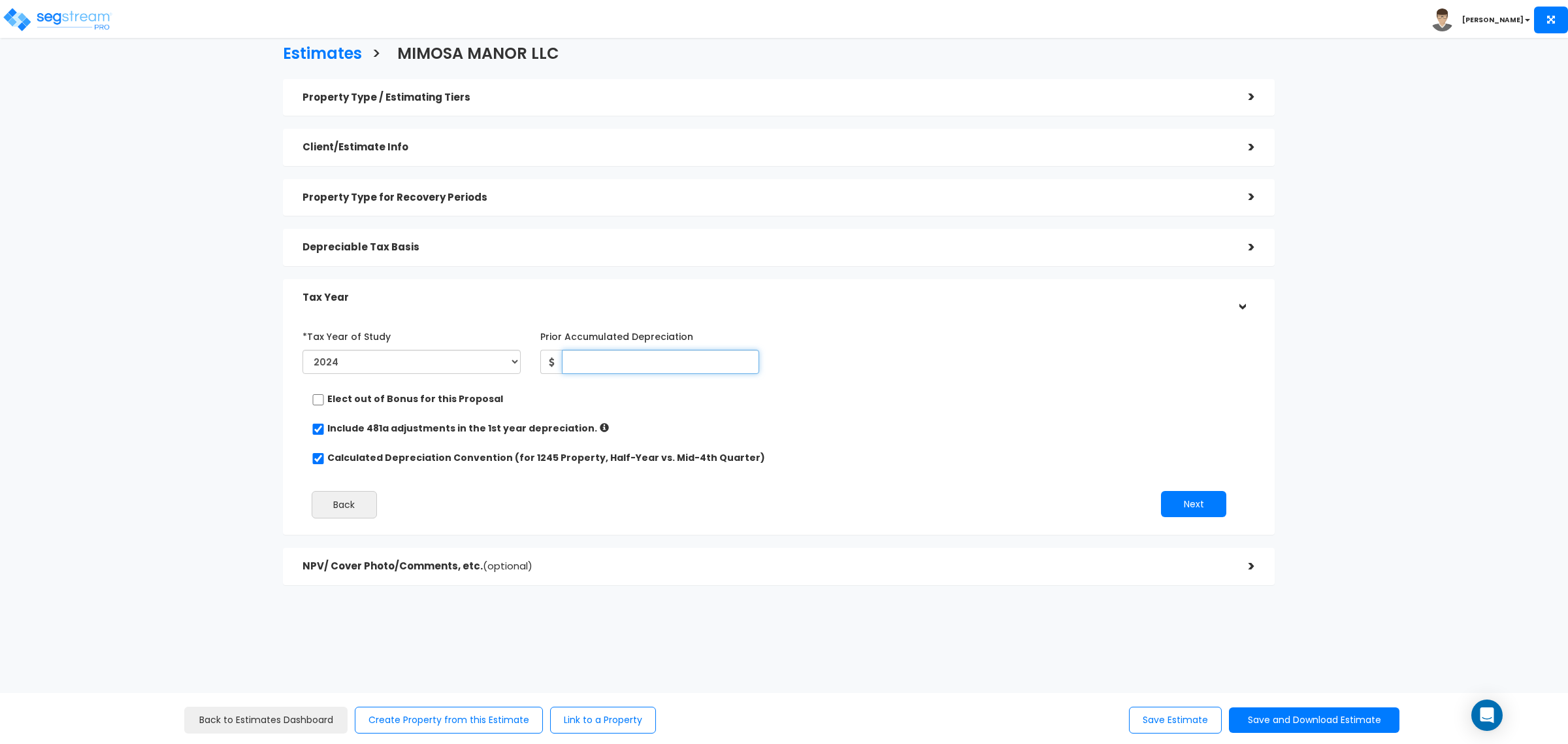
drag, startPoint x: 656, startPoint y: 354, endPoint x: 309, endPoint y: 356, distance: 347.0
click at [656, 354] on input "Prior Accumulated Depreciation" at bounding box center [660, 362] width 197 height 25
click at [660, 347] on div "Prior Accumulated Depreciation" at bounding box center [649, 349] width 219 height 48
click at [373, 358] on select "2023 2024 2025 2026" at bounding box center [411, 362] width 219 height 25
click at [302, 350] on select "2023 2024 2025 2026" at bounding box center [411, 362] width 219 height 25
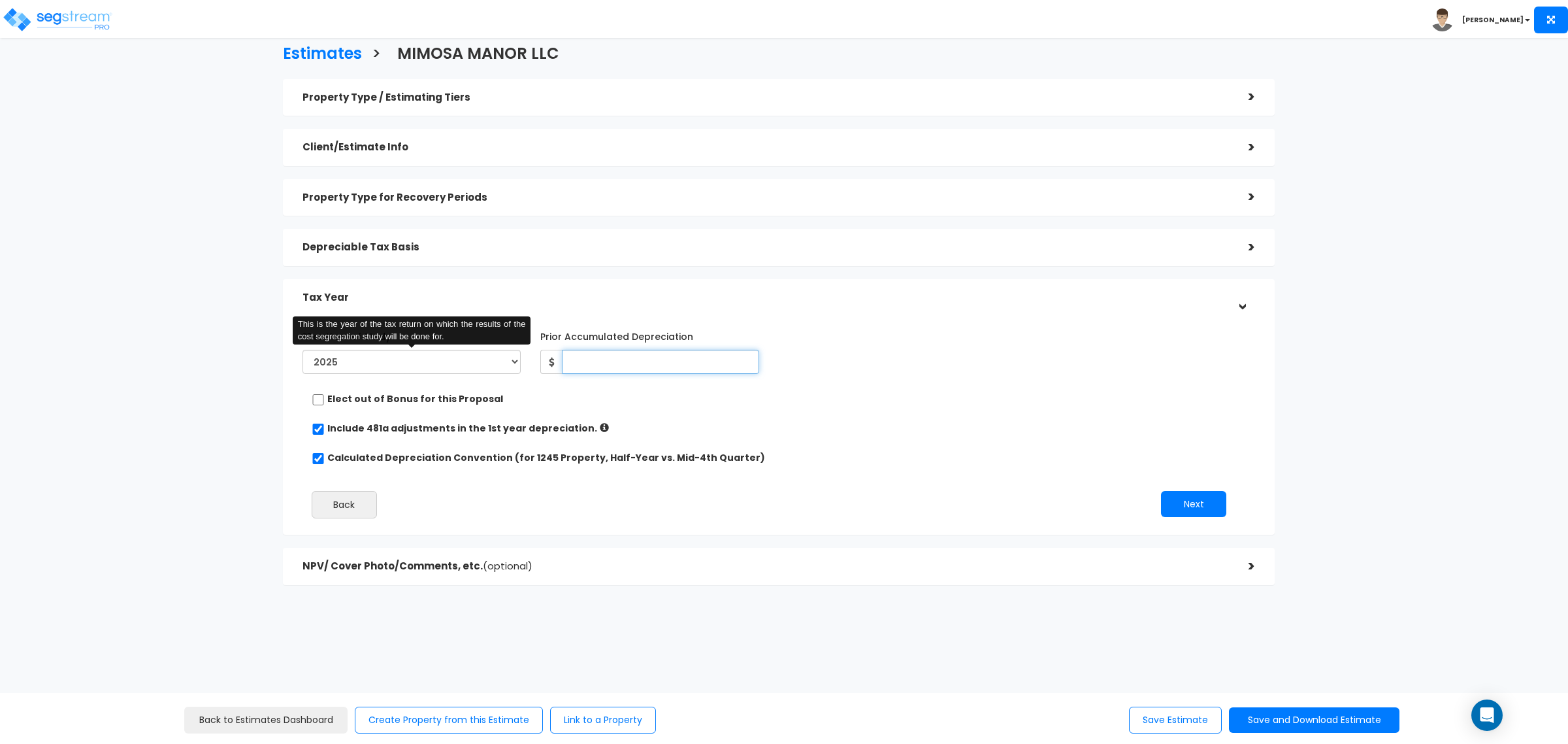
click at [600, 359] on input "Prior Accumulated Depreciation" at bounding box center [660, 362] width 197 height 25
click at [430, 358] on select "2023 2024 2025 2026" at bounding box center [411, 362] width 219 height 25
click at [302, 350] on select "2023 2024 2025 2026" at bounding box center [411, 362] width 219 height 25
click at [602, 635] on div "Estimates > MIMOSA MANOR LLC Property Type / Estimating Tiers > *Property Type …" at bounding box center [779, 318] width 1290 height 851
click at [600, 359] on input "Prior Accumulated Depreciation" at bounding box center [660, 362] width 197 height 25
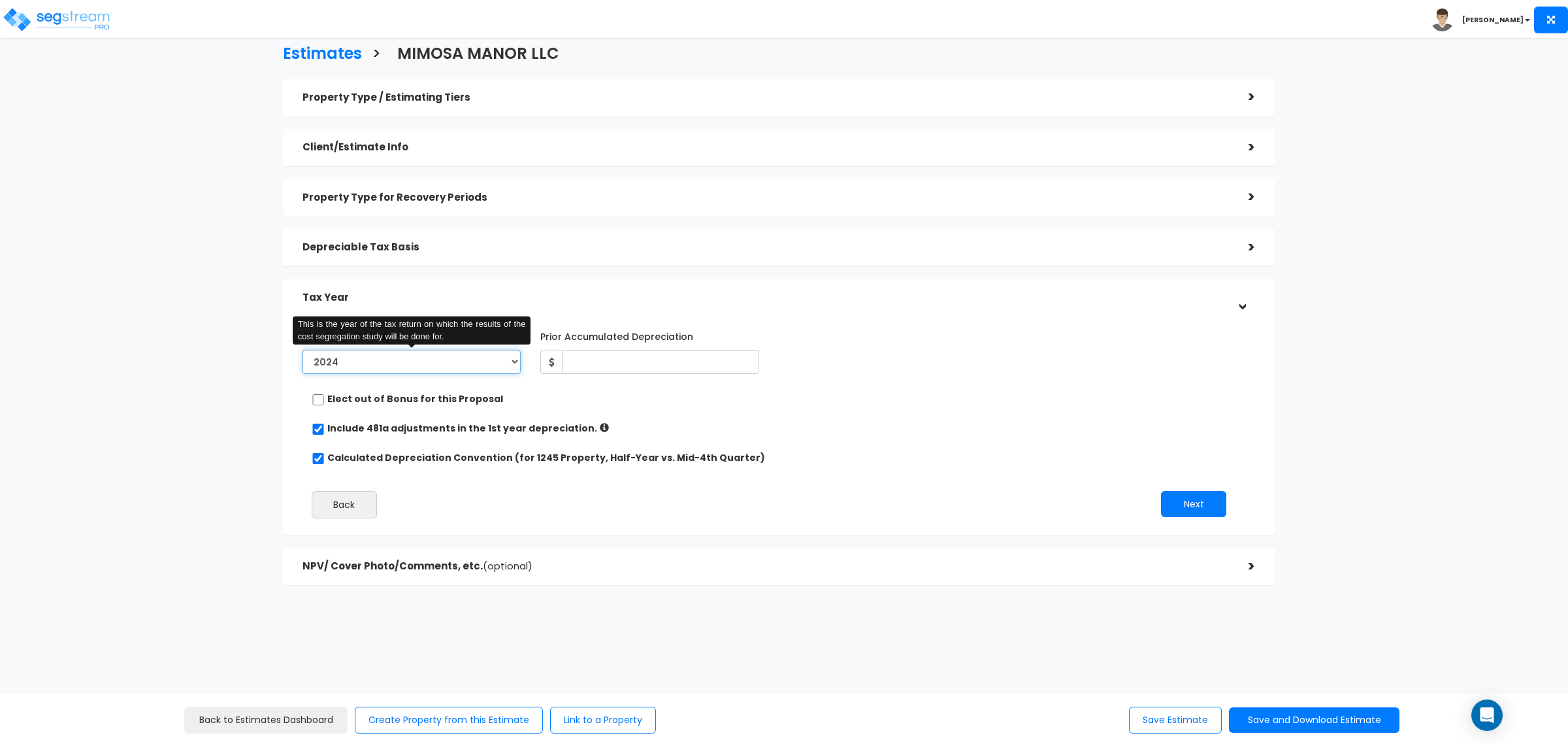
click at [468, 359] on select "2023 2024 2025 2026" at bounding box center [411, 362] width 219 height 25
select select "2025"
click at [302, 350] on select "2023 2024 2025 2026" at bounding box center [411, 362] width 219 height 25
click at [627, 364] on input "Prior Accumulated Depreciation" at bounding box center [660, 362] width 197 height 25
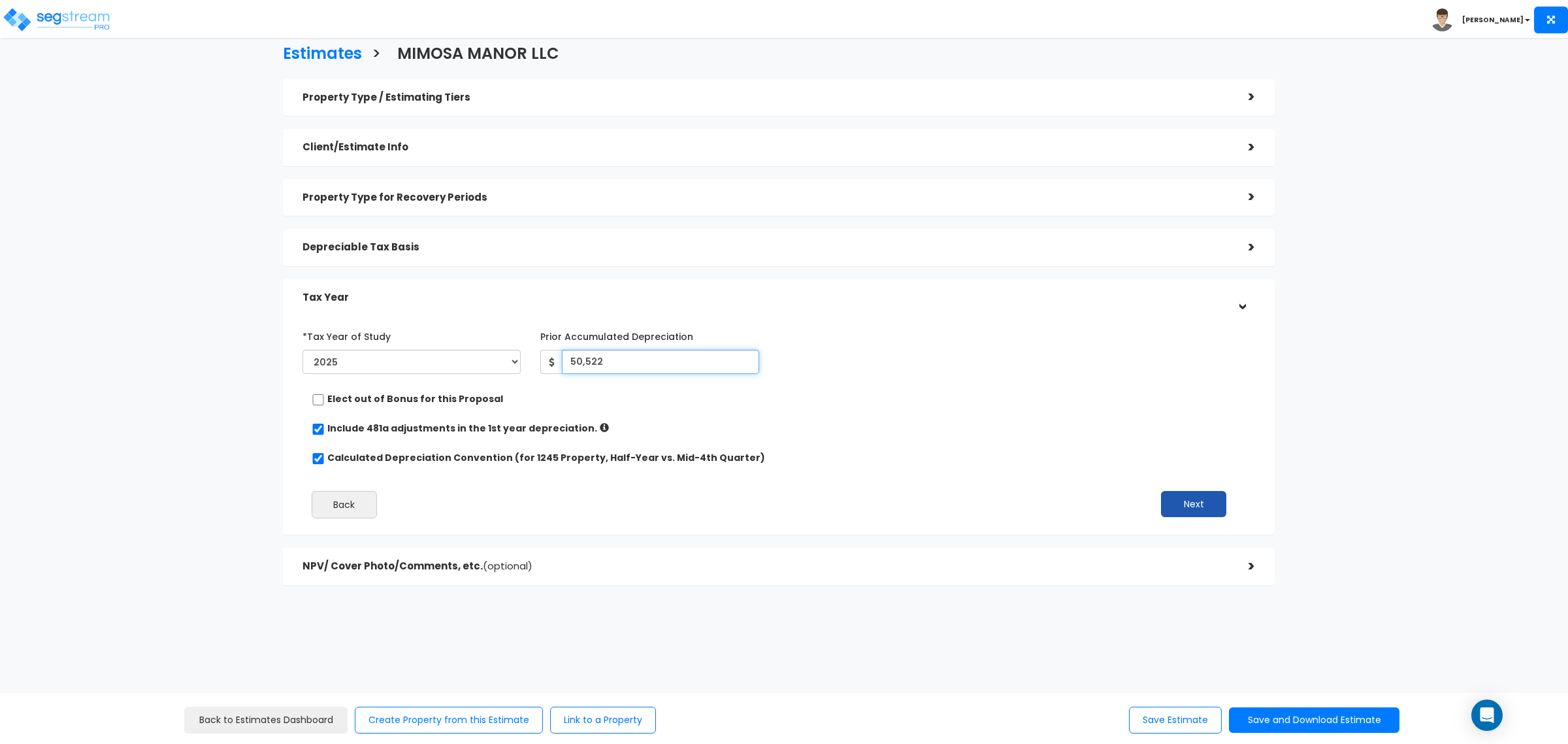
type input "50,522"
click at [1181, 507] on button "Next" at bounding box center [1194, 504] width 65 height 27
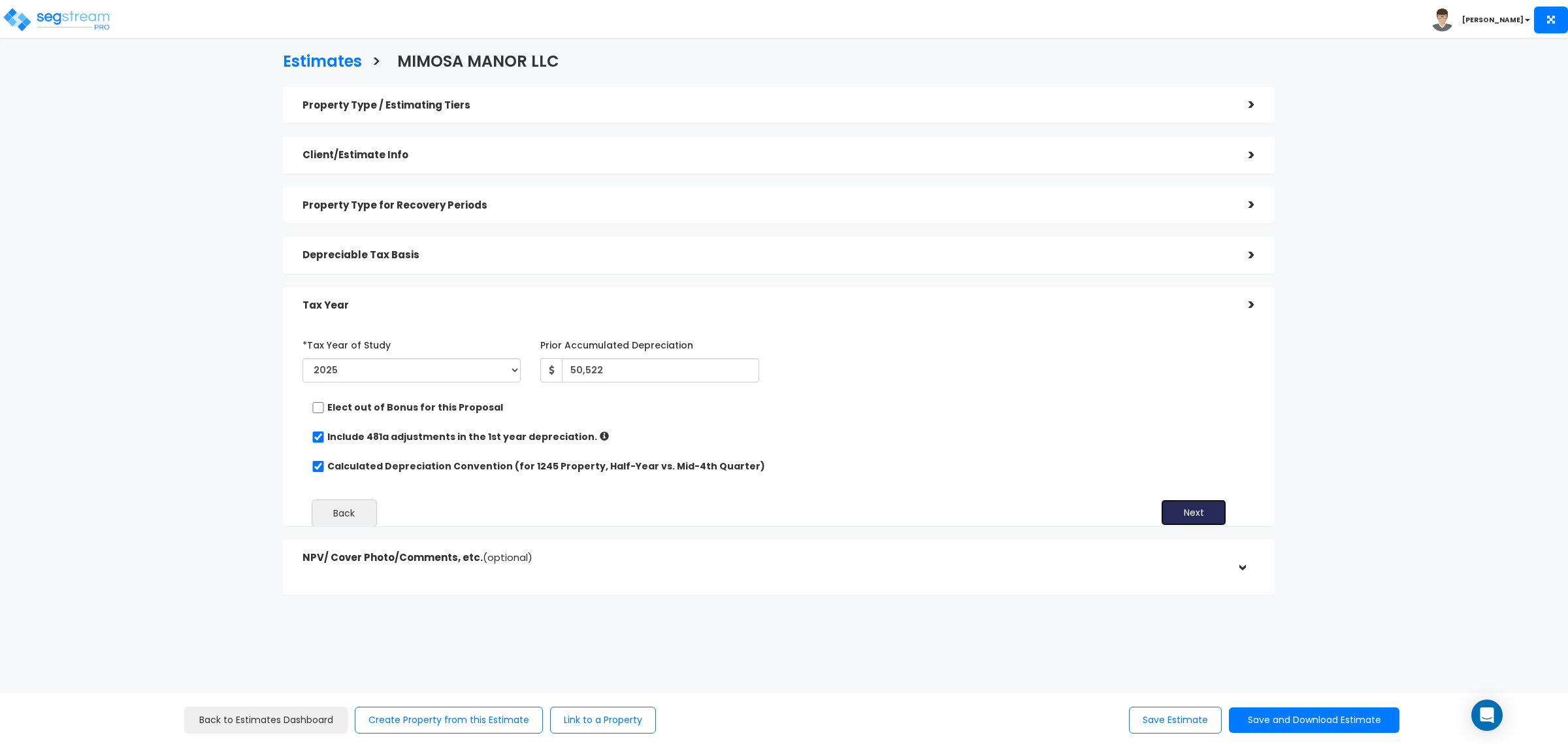
scroll to position [0, 0]
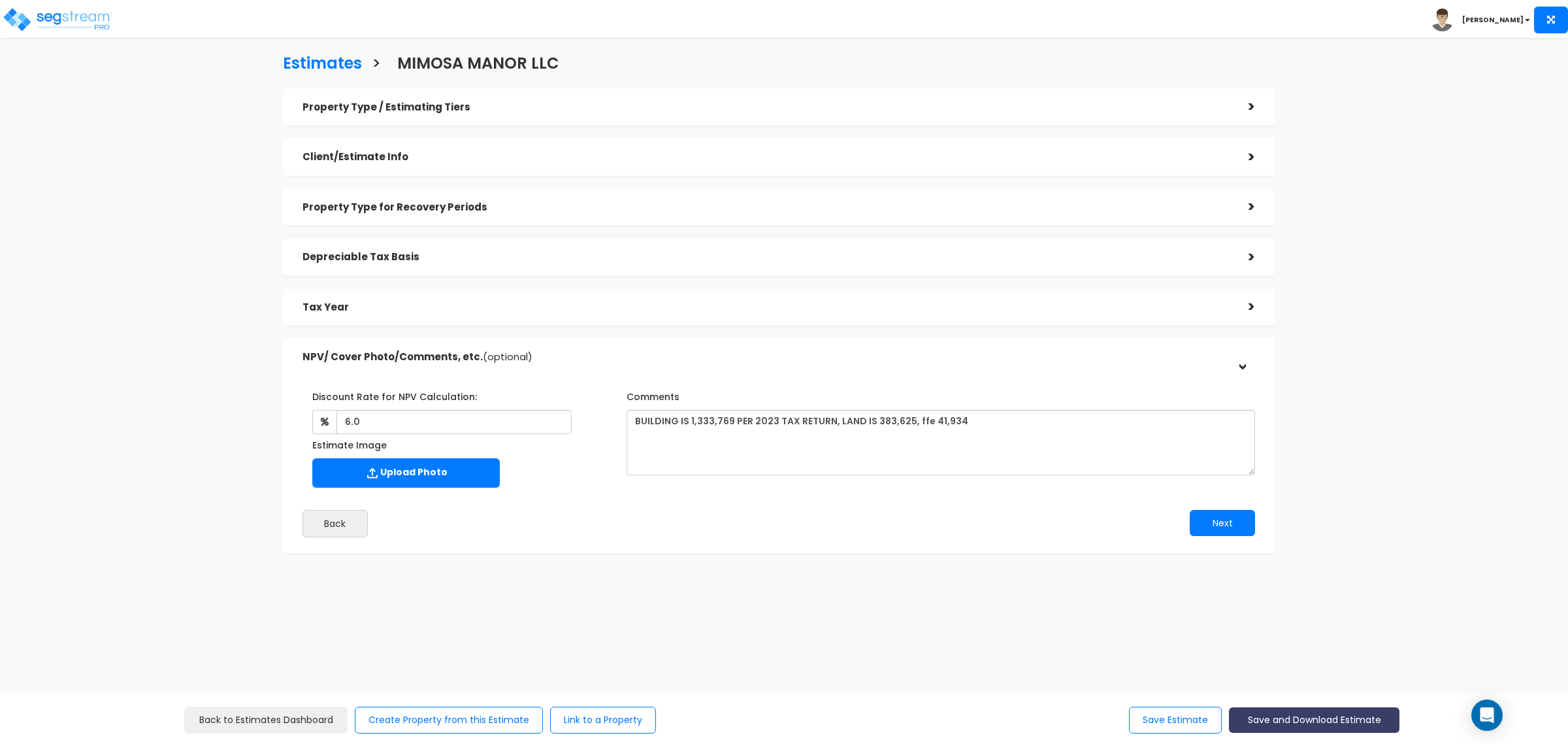
click at [1279, 715] on button "Save and Download Estimate" at bounding box center [1314, 719] width 171 height 26
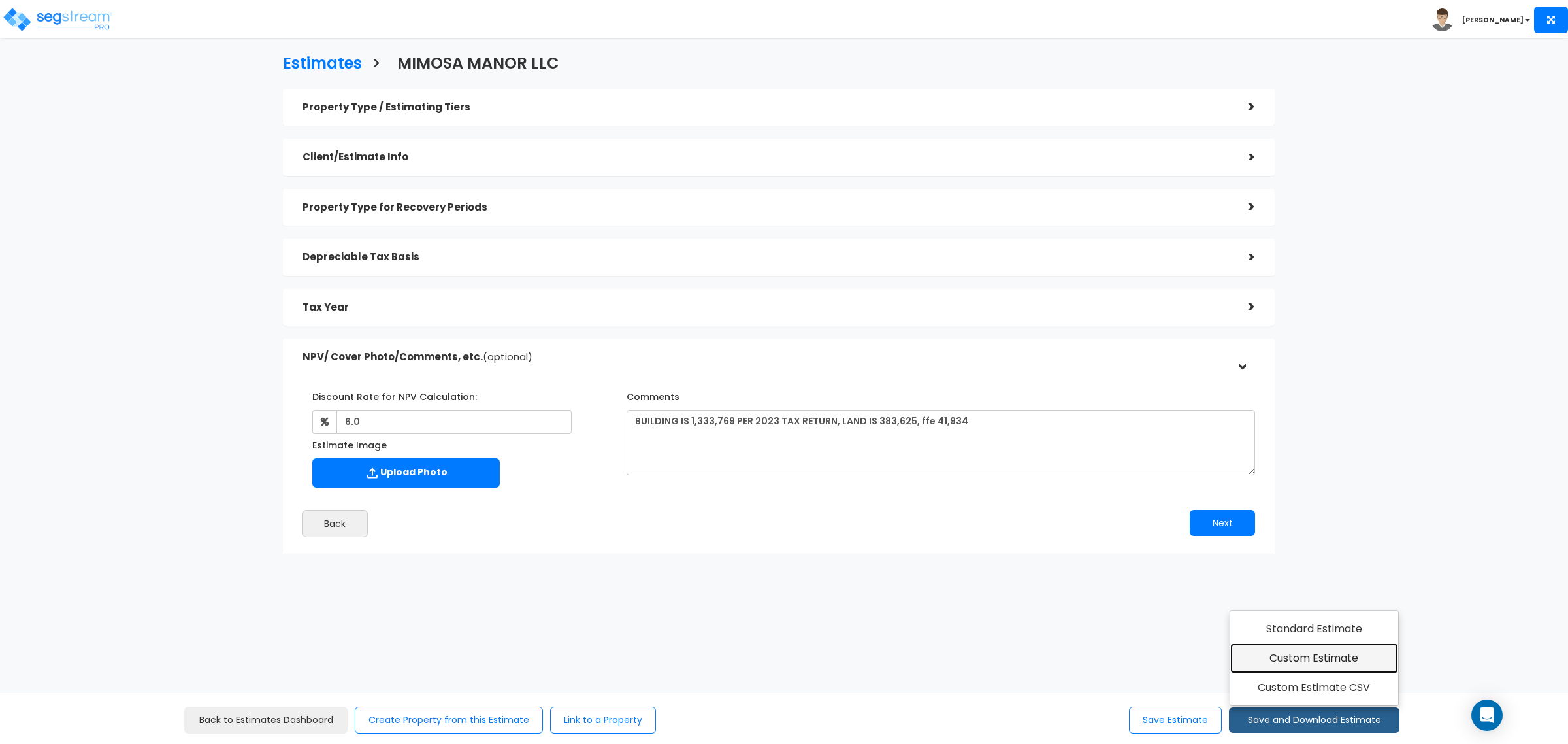
click at [1333, 649] on link "Custom Estimate" at bounding box center [1314, 659] width 168 height 30
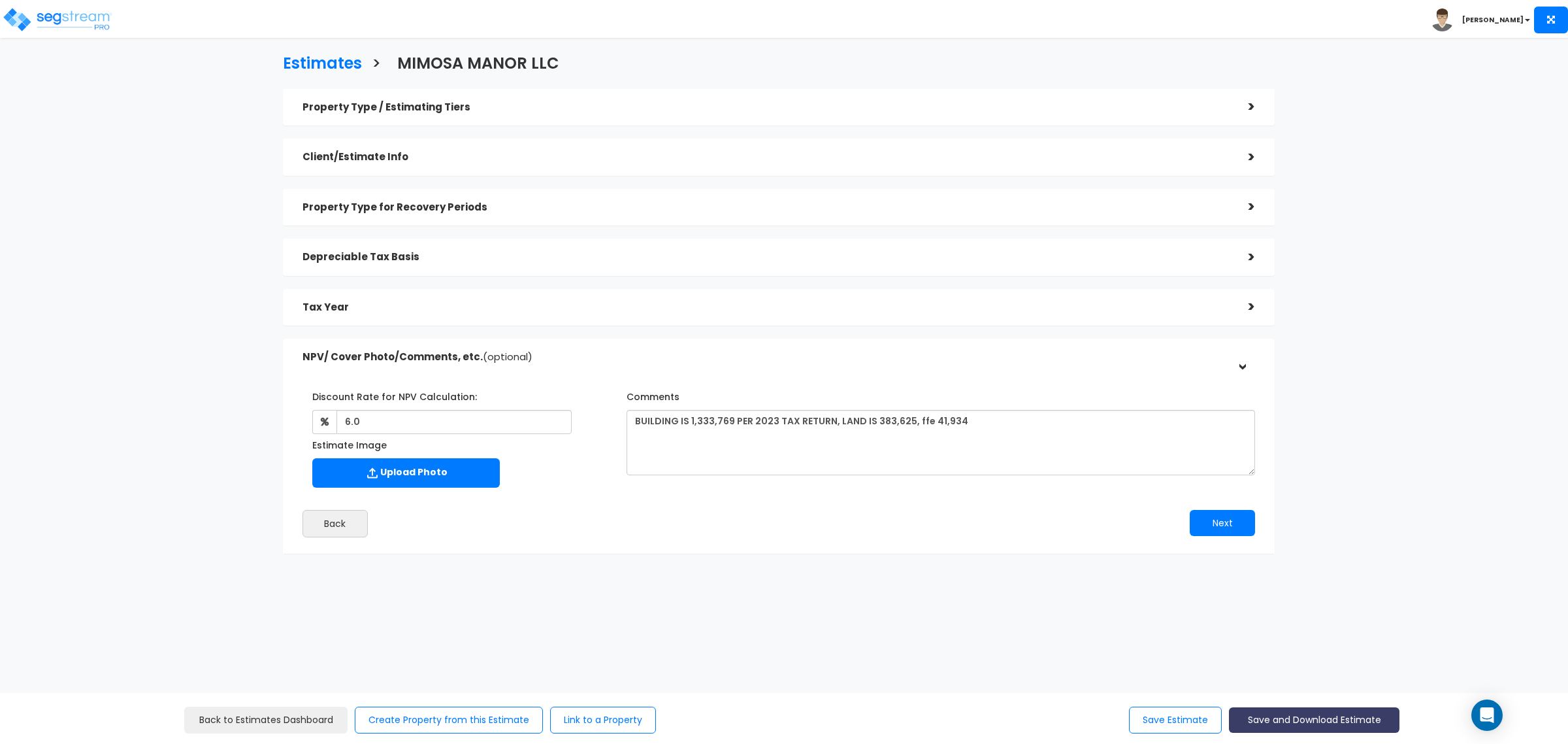
click at [1267, 723] on button "Save and Download Estimate" at bounding box center [1314, 719] width 171 height 26
click at [1294, 681] on link "Custom Estimate CSV" at bounding box center [1314, 688] width 168 height 30
click at [478, 311] on h5 "Tax Year" at bounding box center [766, 308] width 927 height 11
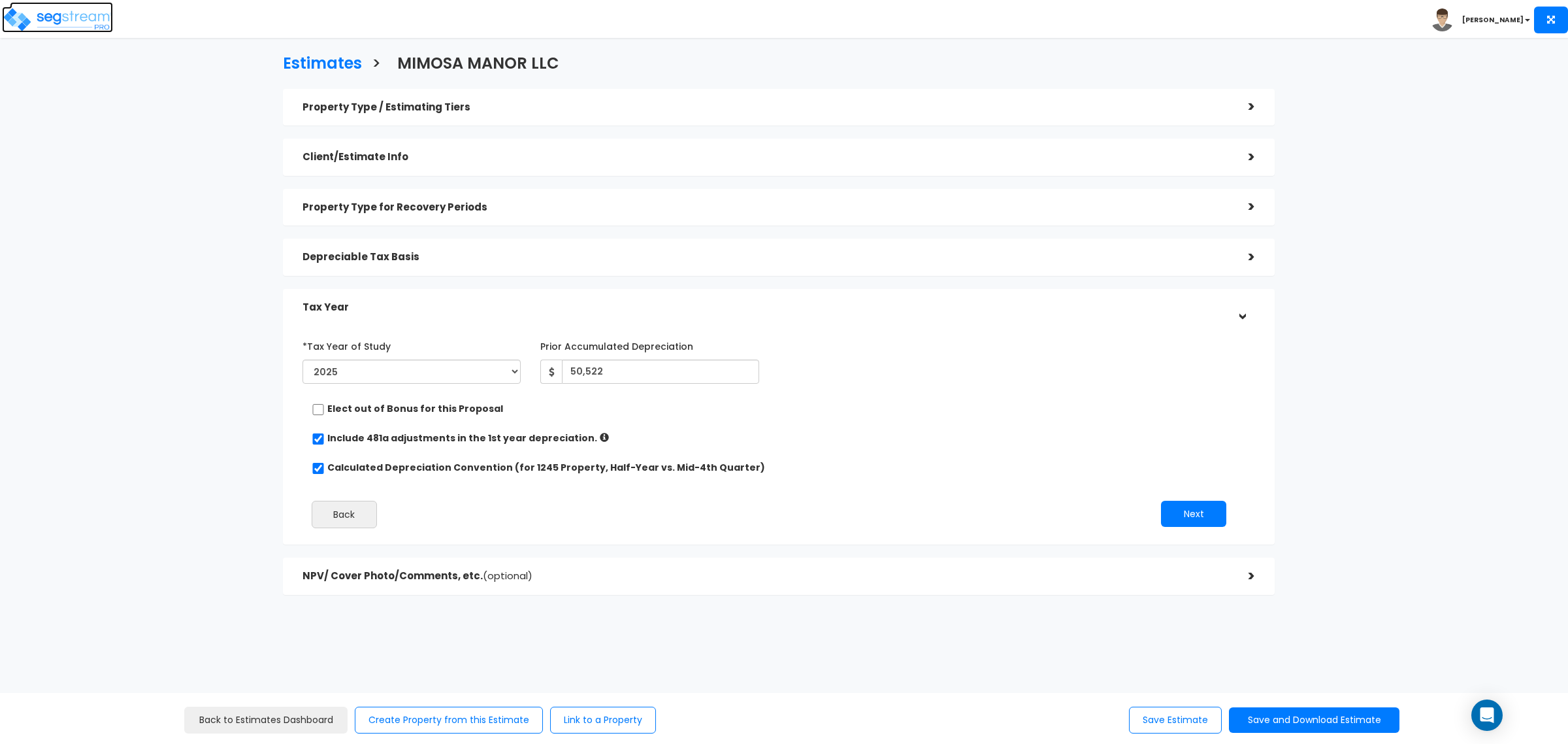
drag, startPoint x: 83, startPoint y: 20, endPoint x: 99, endPoint y: 20, distance: 16.0
click at [83, 20] on img at bounding box center [57, 20] width 111 height 27
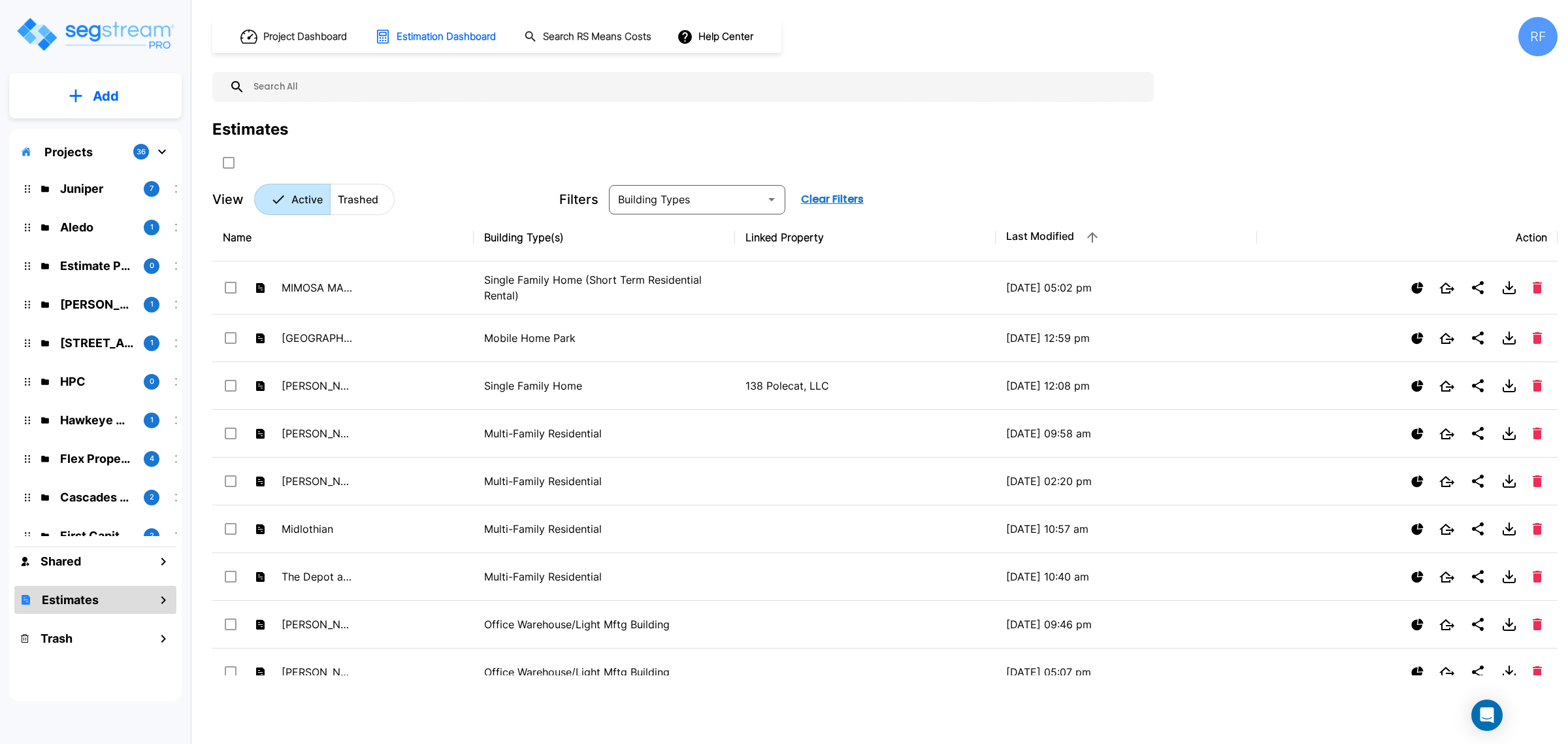
click at [403, 121] on div "Estimates" at bounding box center [885, 129] width 1345 height 24
